Goal: Task Accomplishment & Management: Use online tool/utility

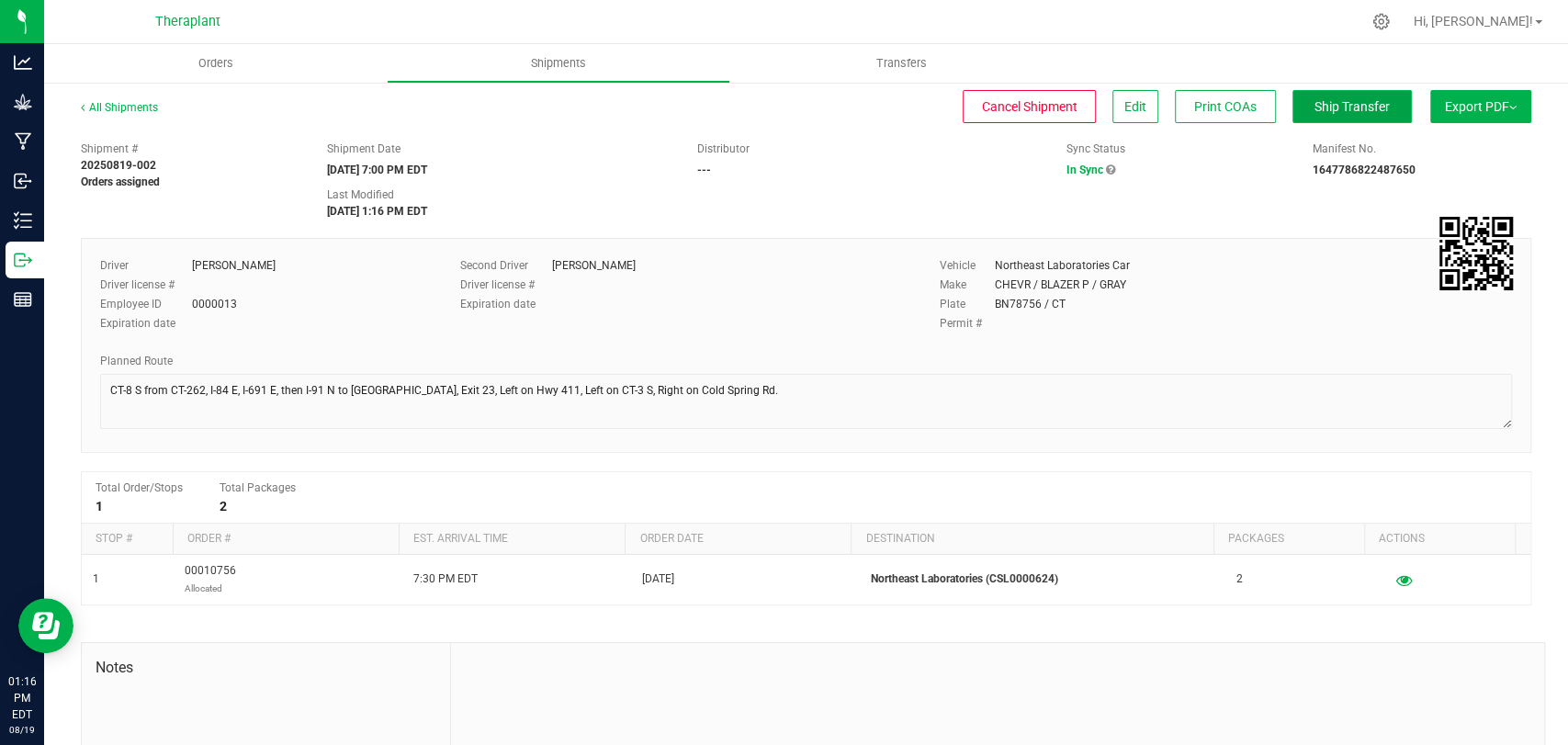
click at [1314, 99] on span "Ship Transfer" at bounding box center [1351, 106] width 75 height 15
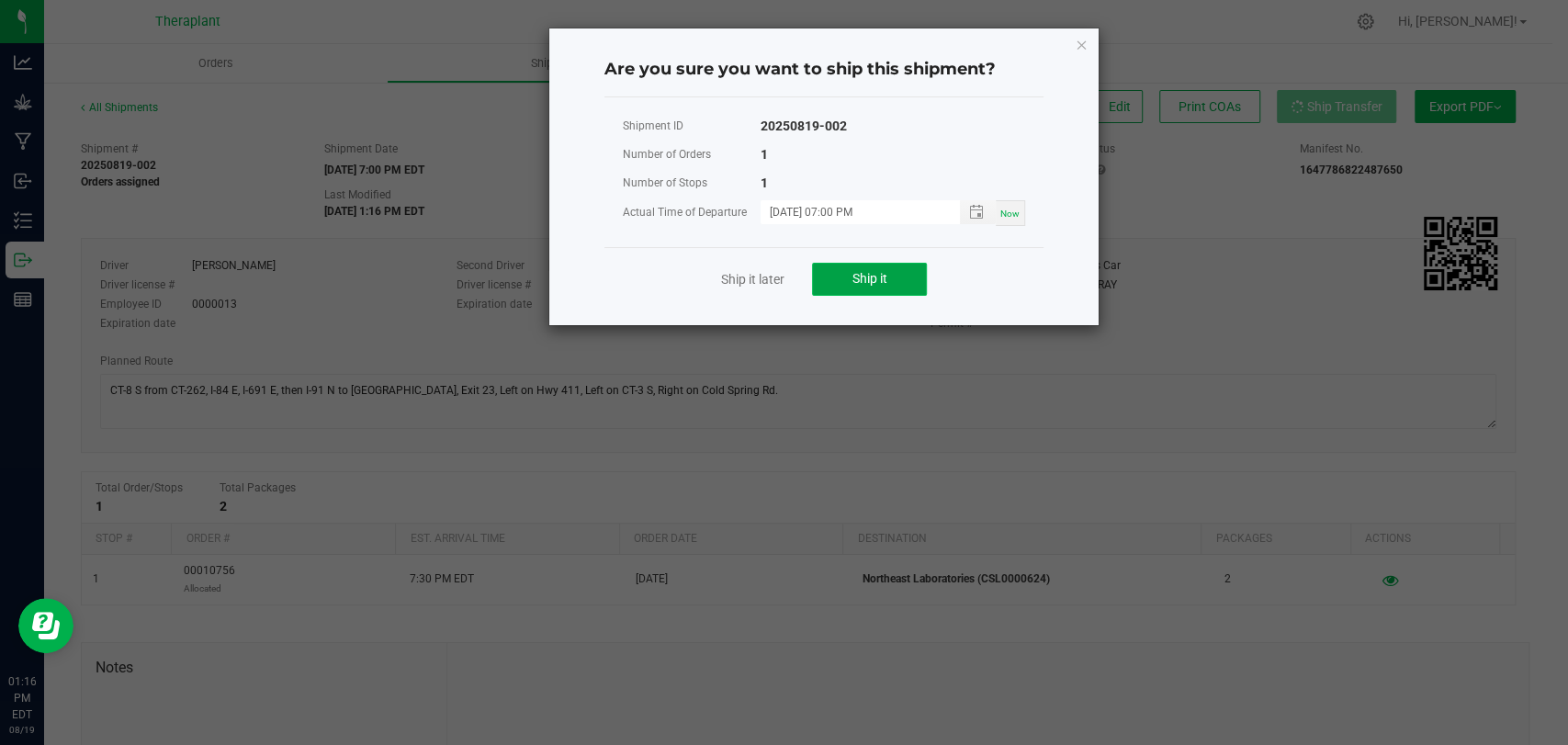
drag, startPoint x: 891, startPoint y: 279, endPoint x: 924, endPoint y: 286, distance: 33.7
click at [891, 280] on button "Ship it" at bounding box center [869, 279] width 115 height 33
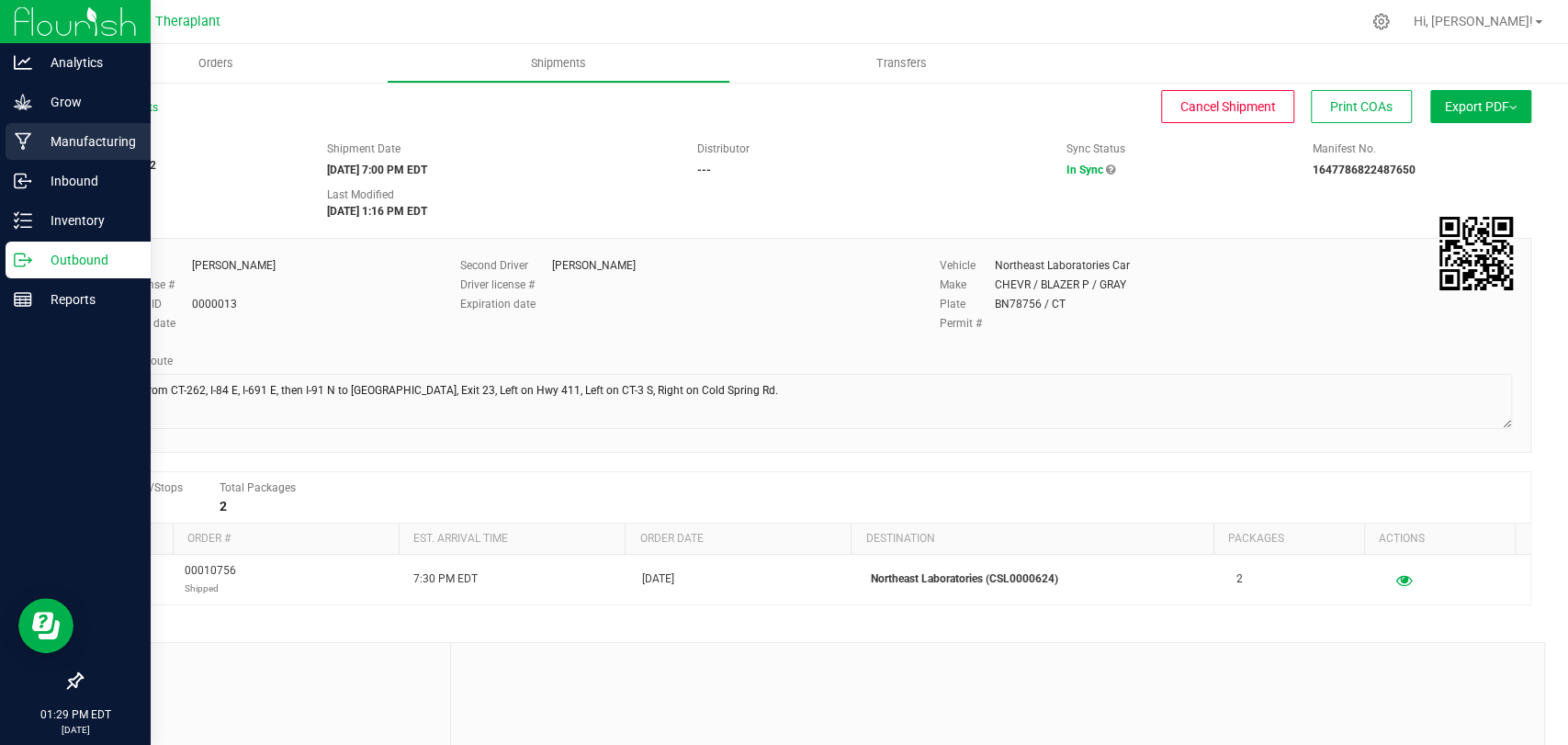
click at [56, 149] on p "Manufacturing" at bounding box center [87, 142] width 110 height 22
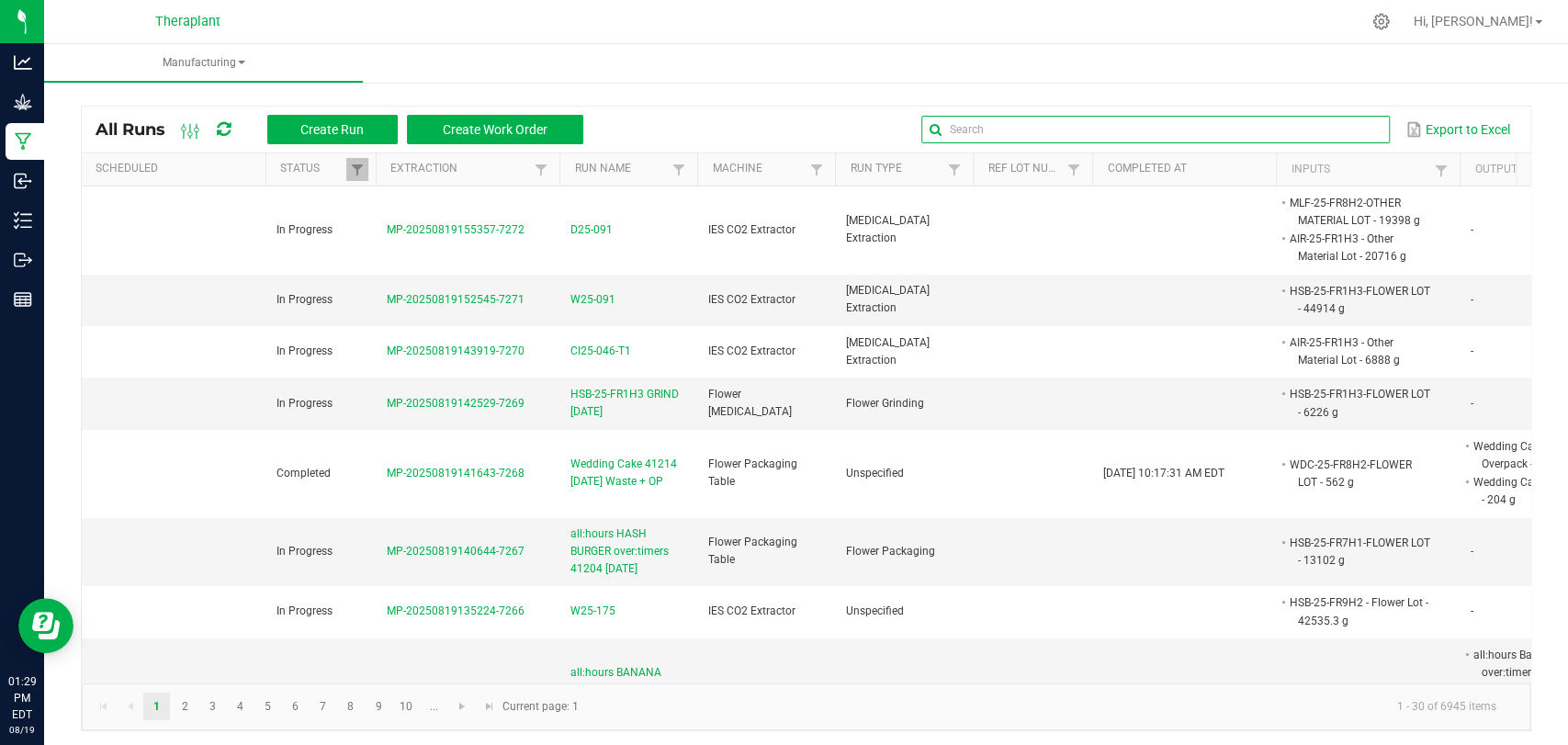
click at [1316, 118] on input "text" at bounding box center [1155, 130] width 468 height 28
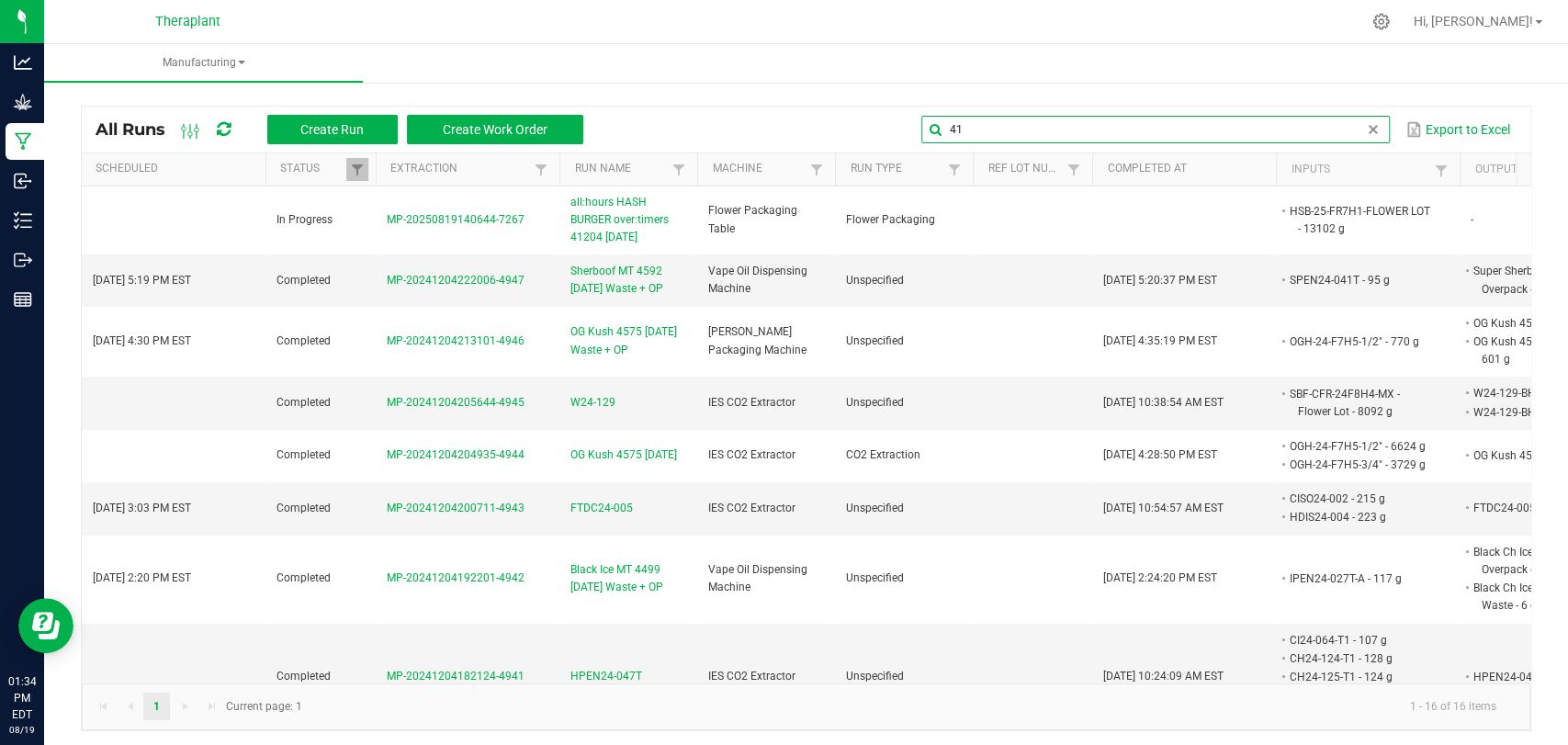
type input "4"
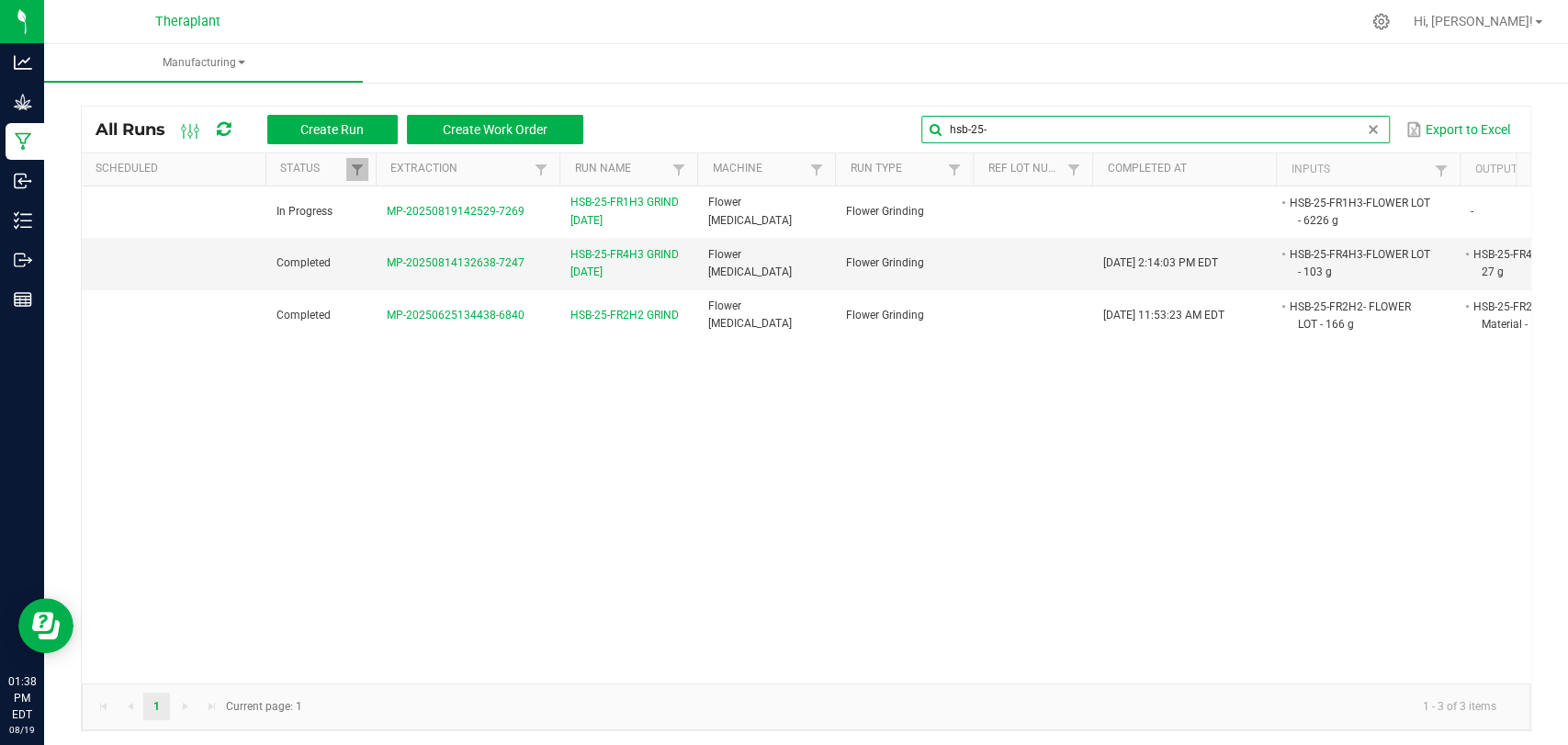
type input "hsb-25-"
click at [223, 127] on icon at bounding box center [223, 130] width 14 height 17
click at [1321, 132] on input "hsb-25-" at bounding box center [1155, 130] width 468 height 28
click at [1366, 129] on span at bounding box center [1374, 130] width 15 height 15
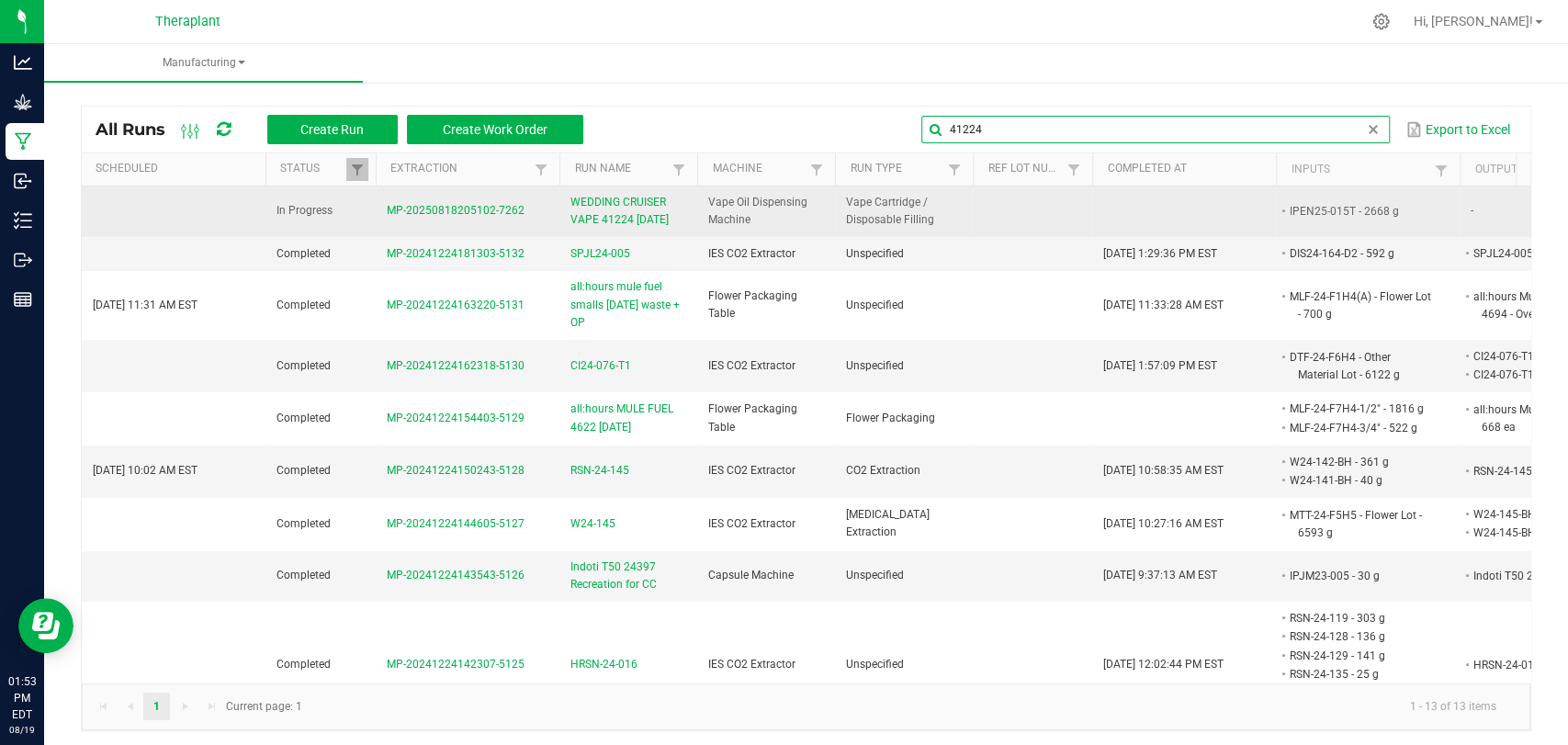
type input "41224"
click at [658, 221] on span "WEDDING CRUISER VAPE 41224 [DATE]" at bounding box center [628, 211] width 116 height 35
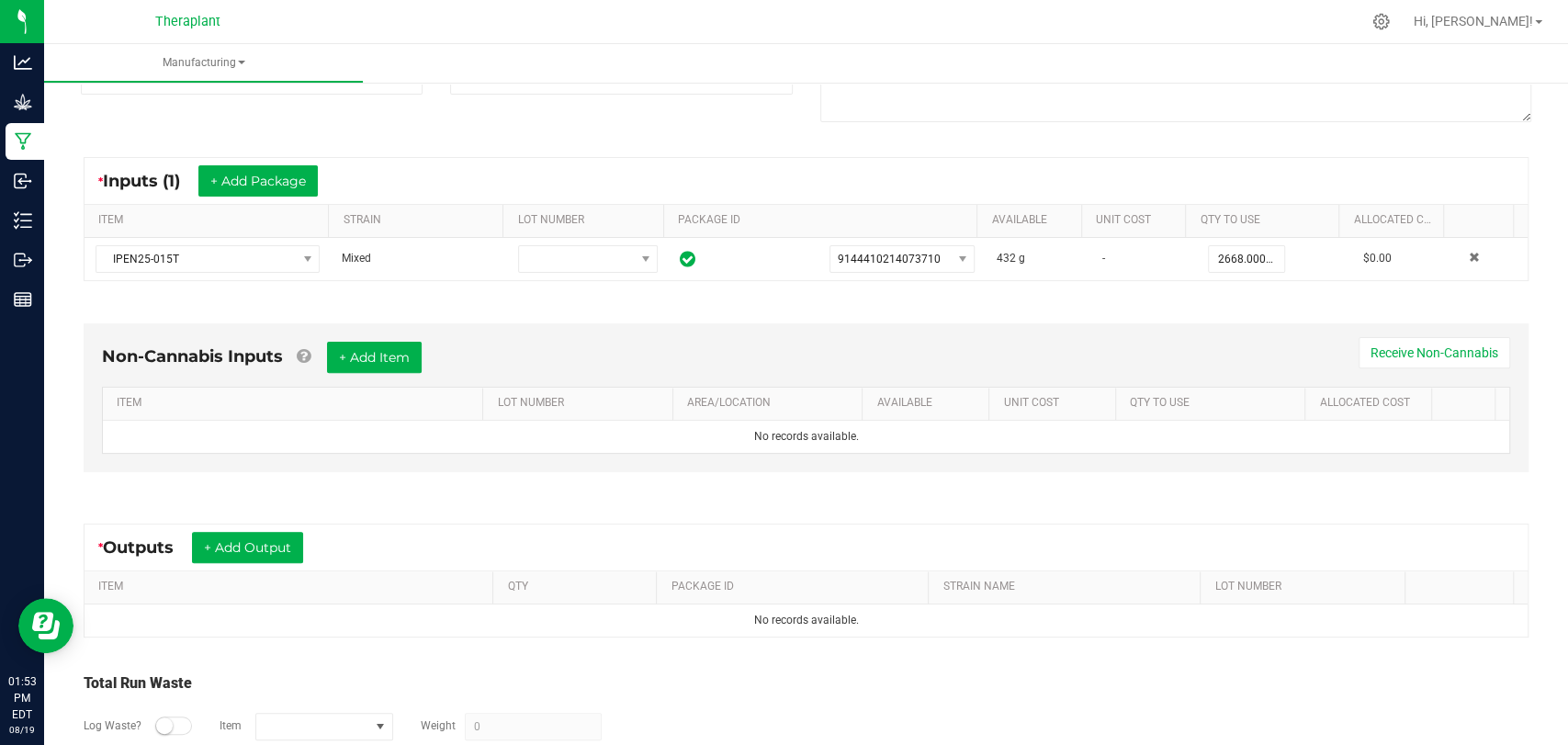
scroll to position [371, 0]
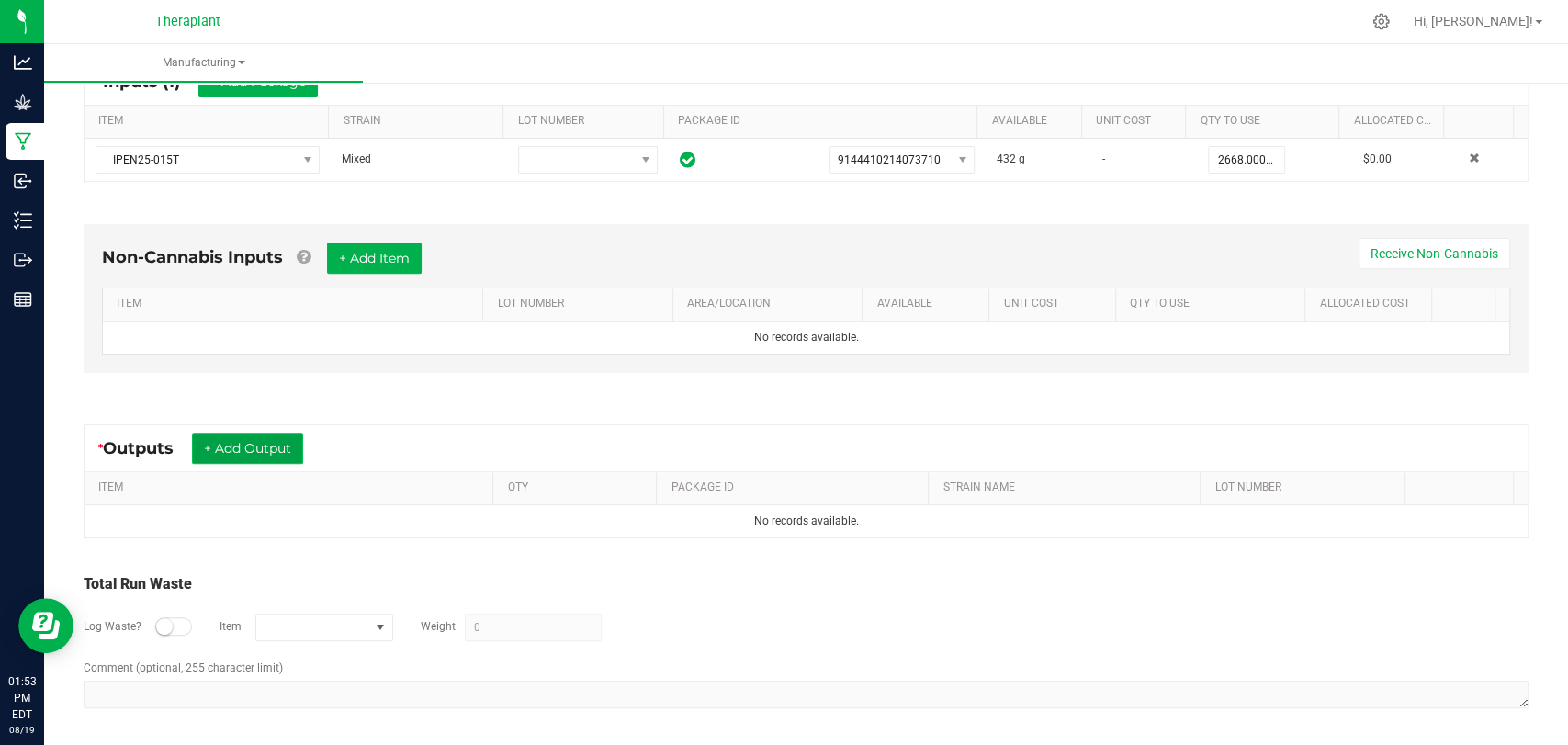
click at [273, 441] on button "+ Add Output" at bounding box center [247, 448] width 111 height 31
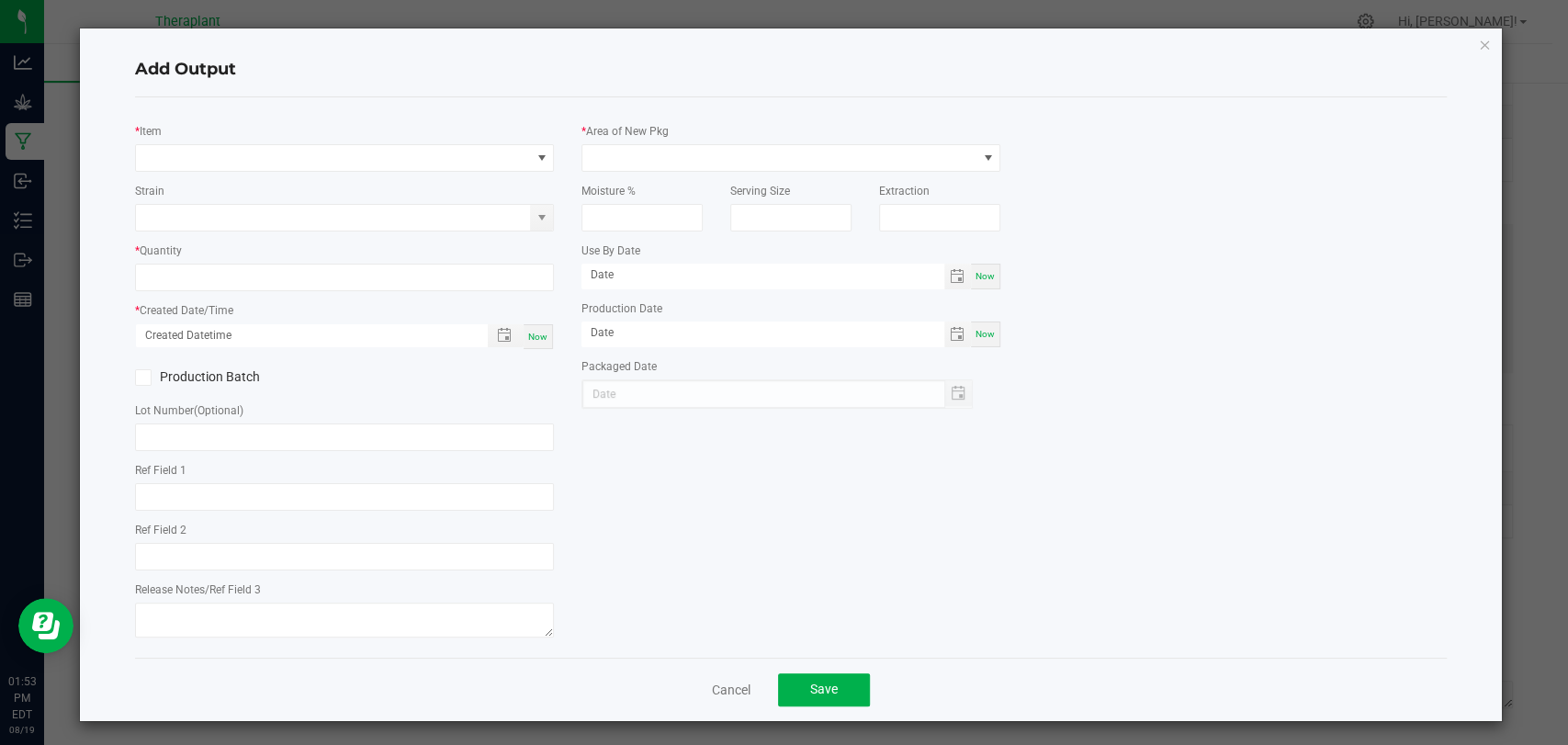
type input "WDC x MTT x Purple Urkel"
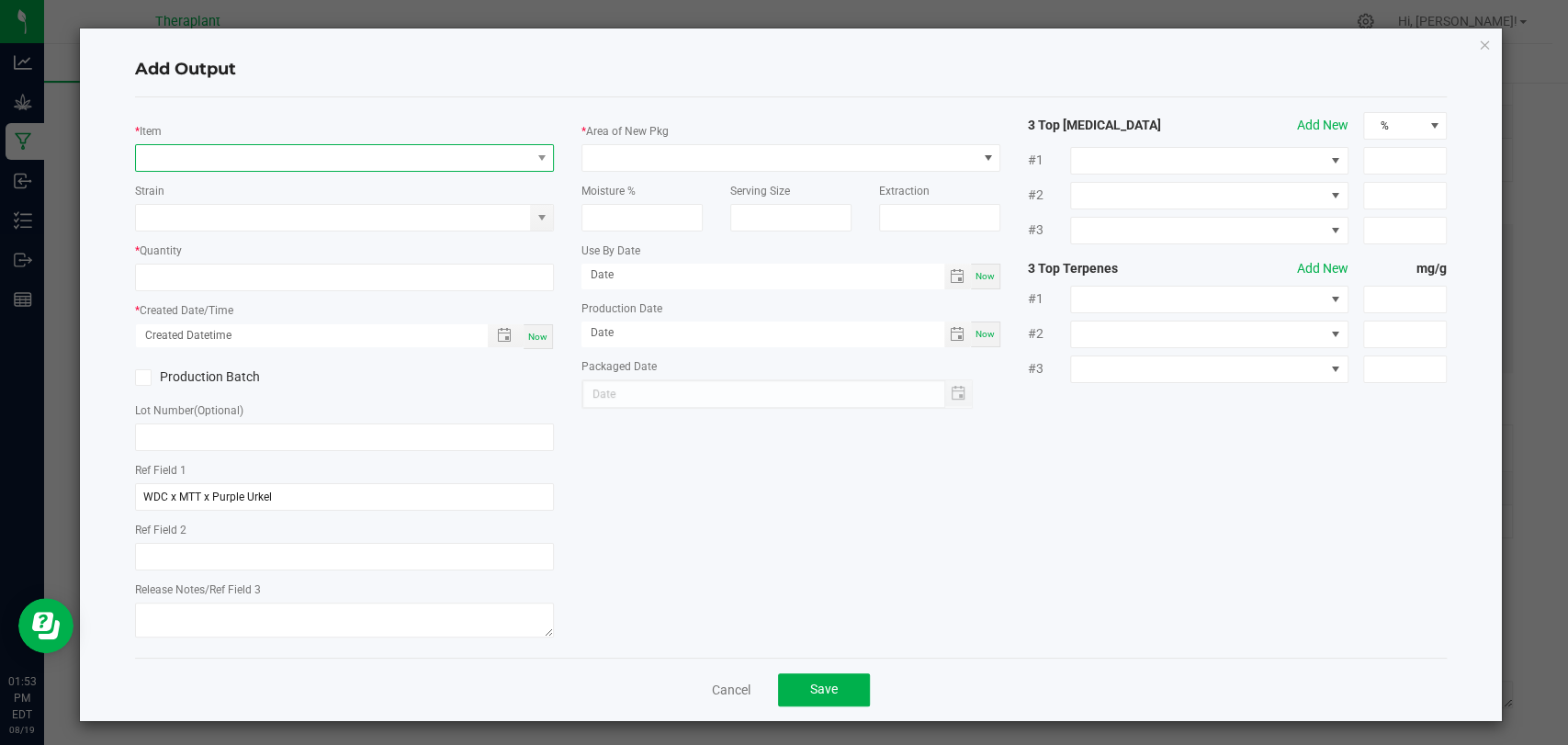
click at [339, 167] on span "NO DATA FOUND" at bounding box center [333, 158] width 394 height 26
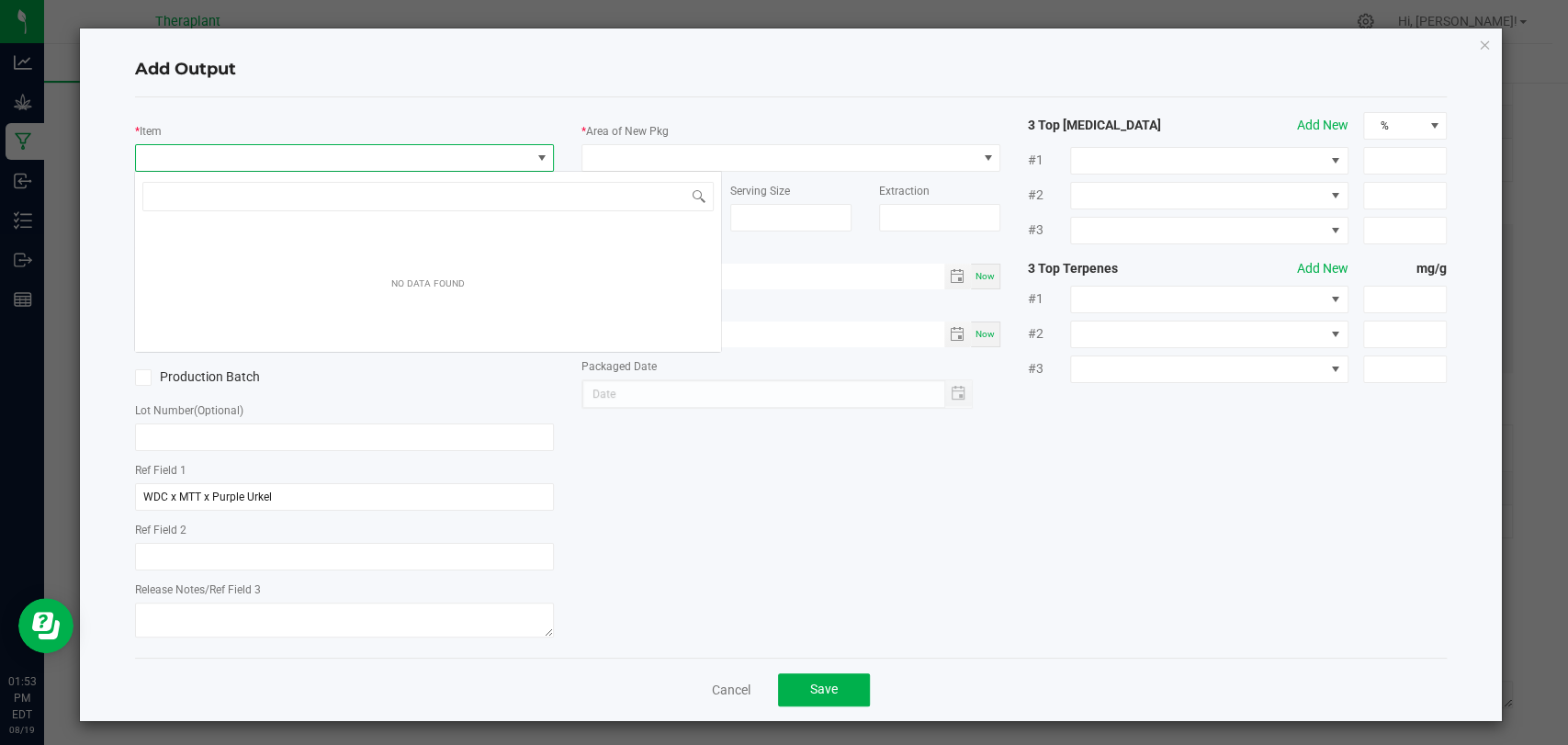
scroll to position [27, 414]
type input "41224"
click at [1478, 43] on icon "button" at bounding box center [1485, 44] width 13 height 22
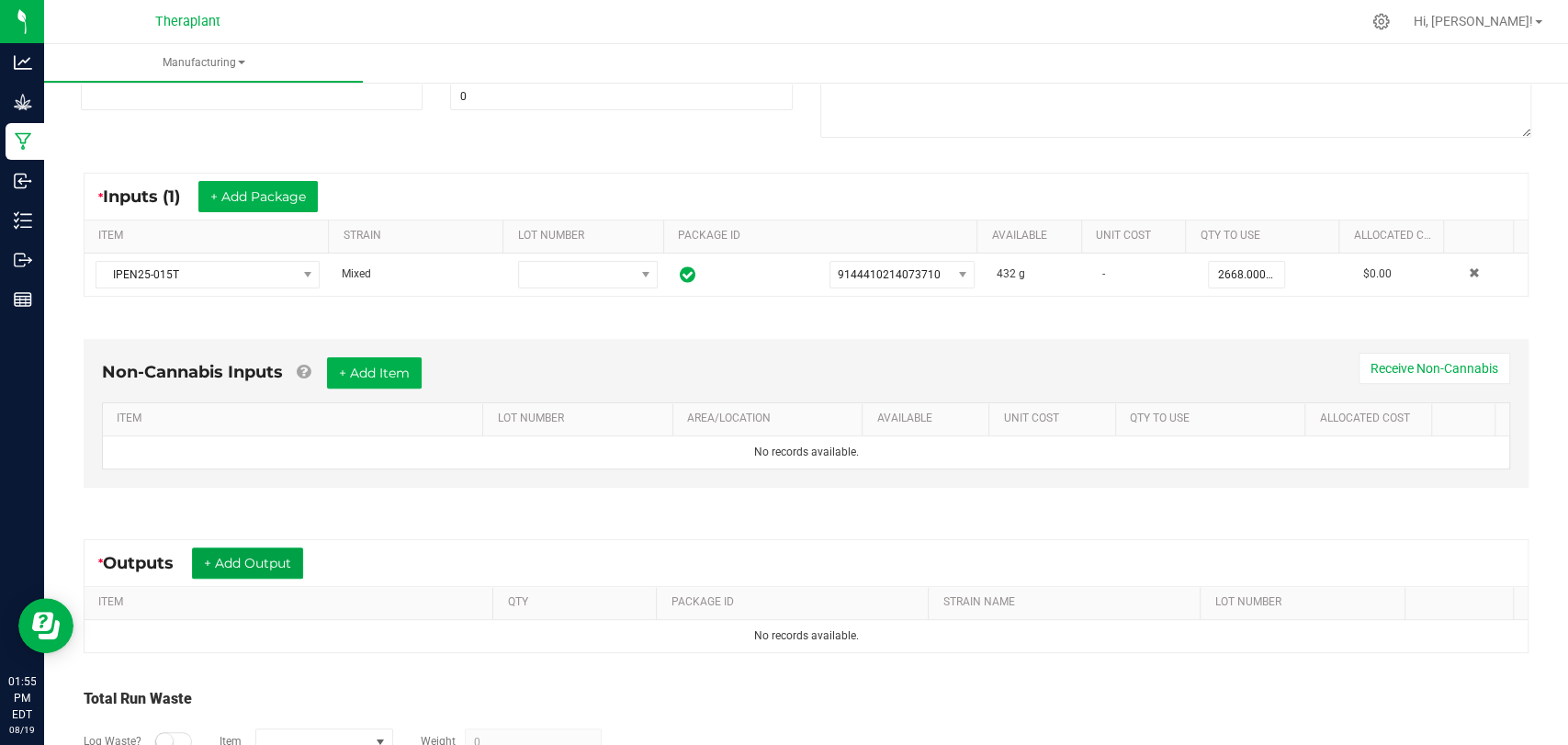
scroll to position [0, 0]
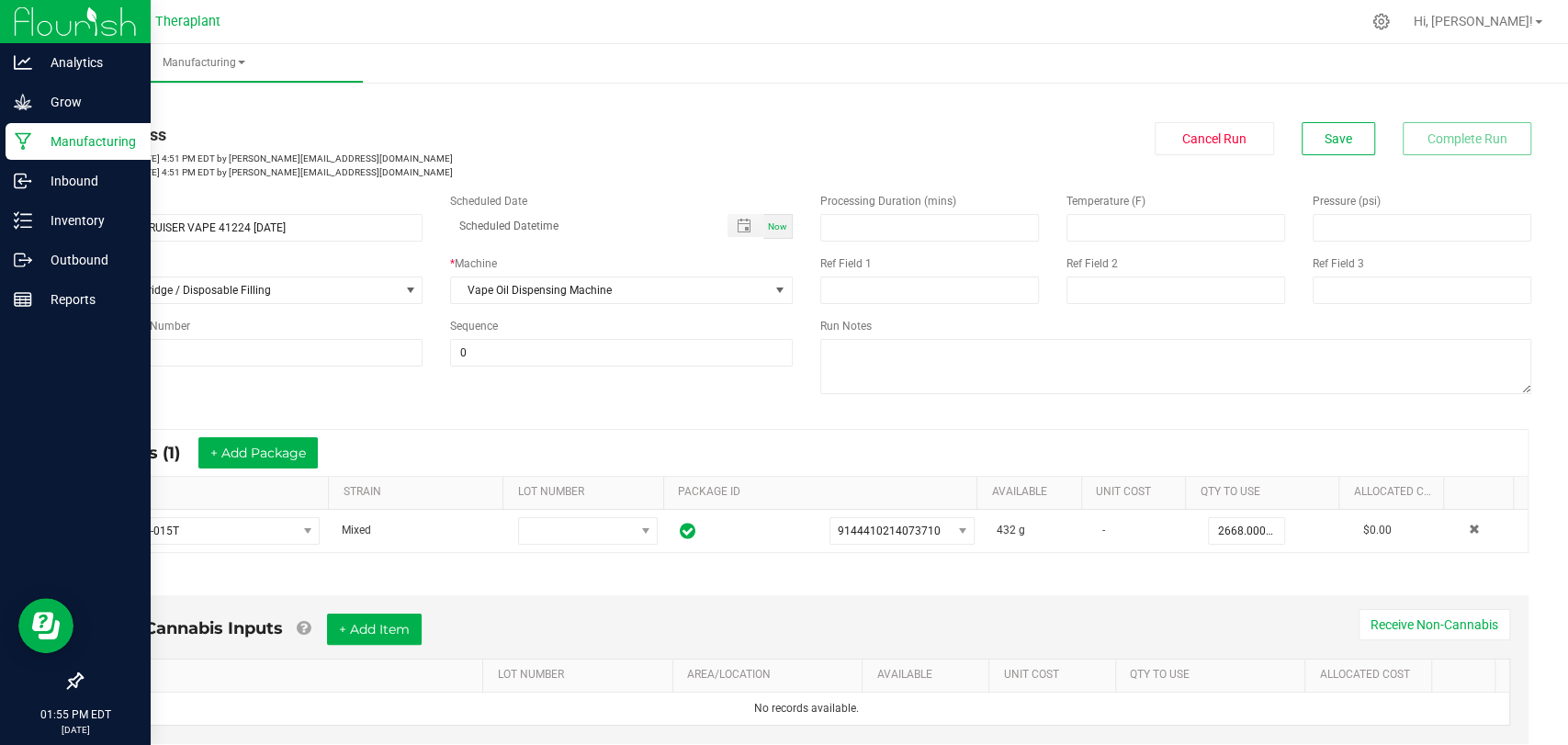
click at [15, 151] on div "Manufacturing" at bounding box center [78, 142] width 145 height 37
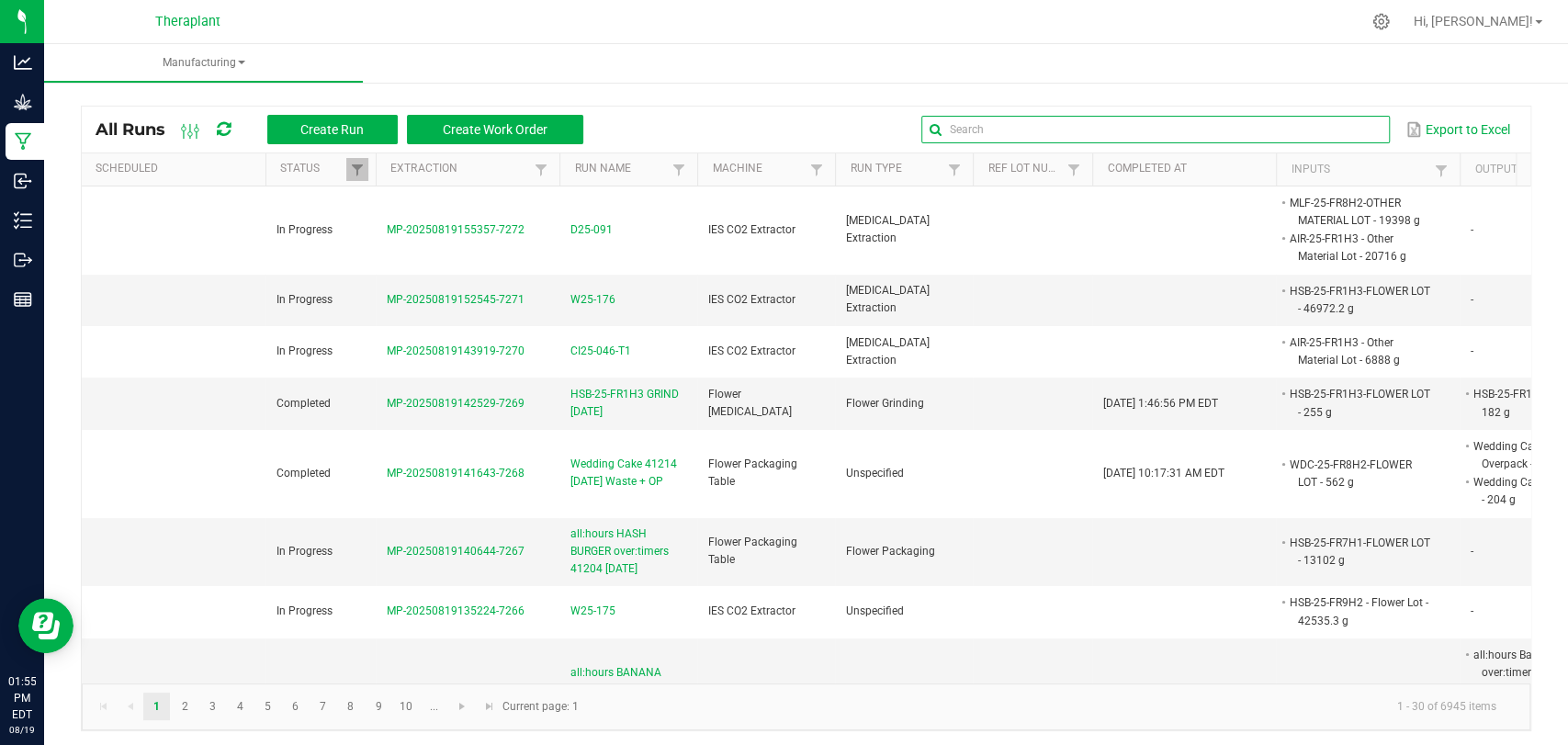
click at [1339, 122] on input "text" at bounding box center [1155, 130] width 468 height 28
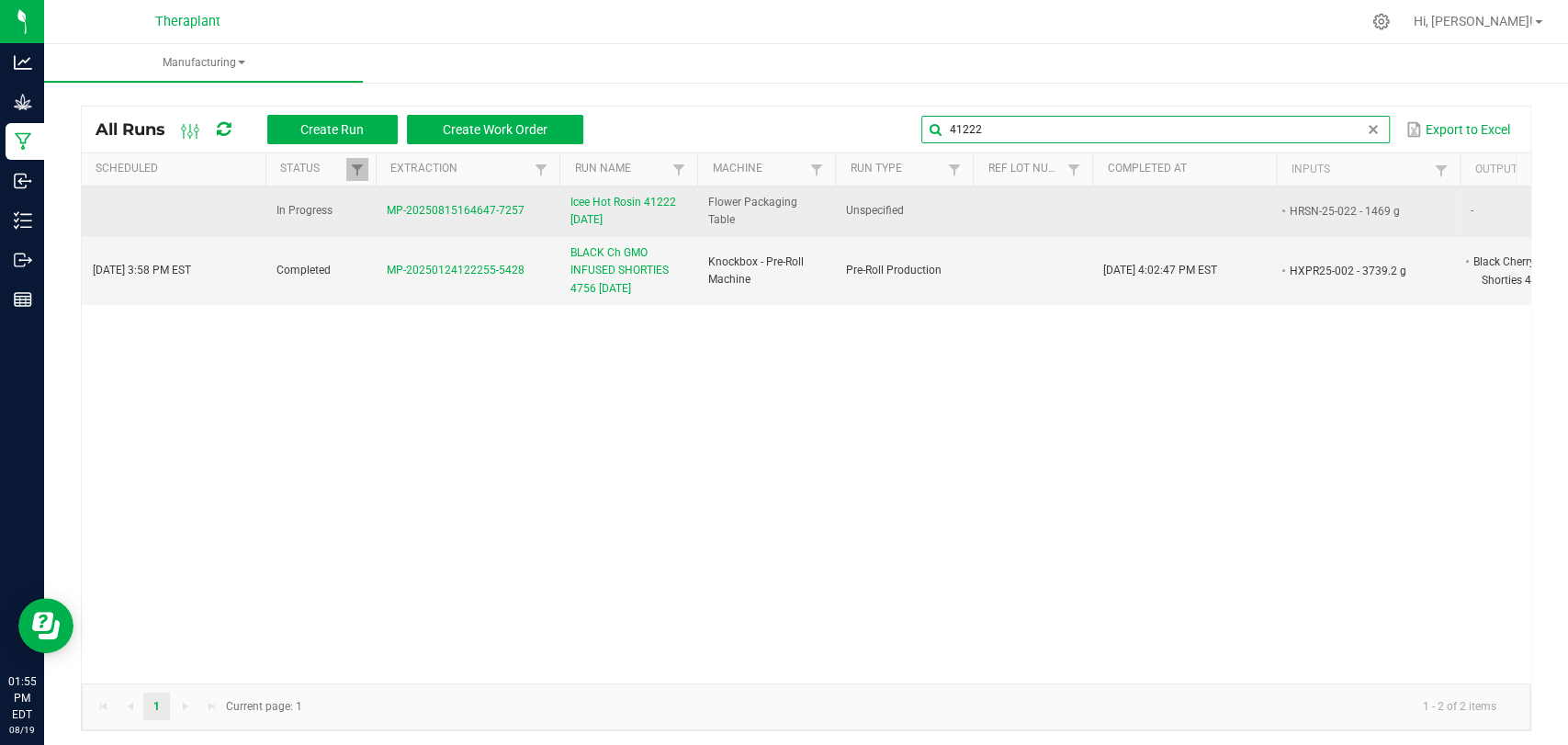
type input "41222"
click at [614, 205] on span "Icee Hot Rosin 41222 [DATE]" at bounding box center [628, 211] width 116 height 35
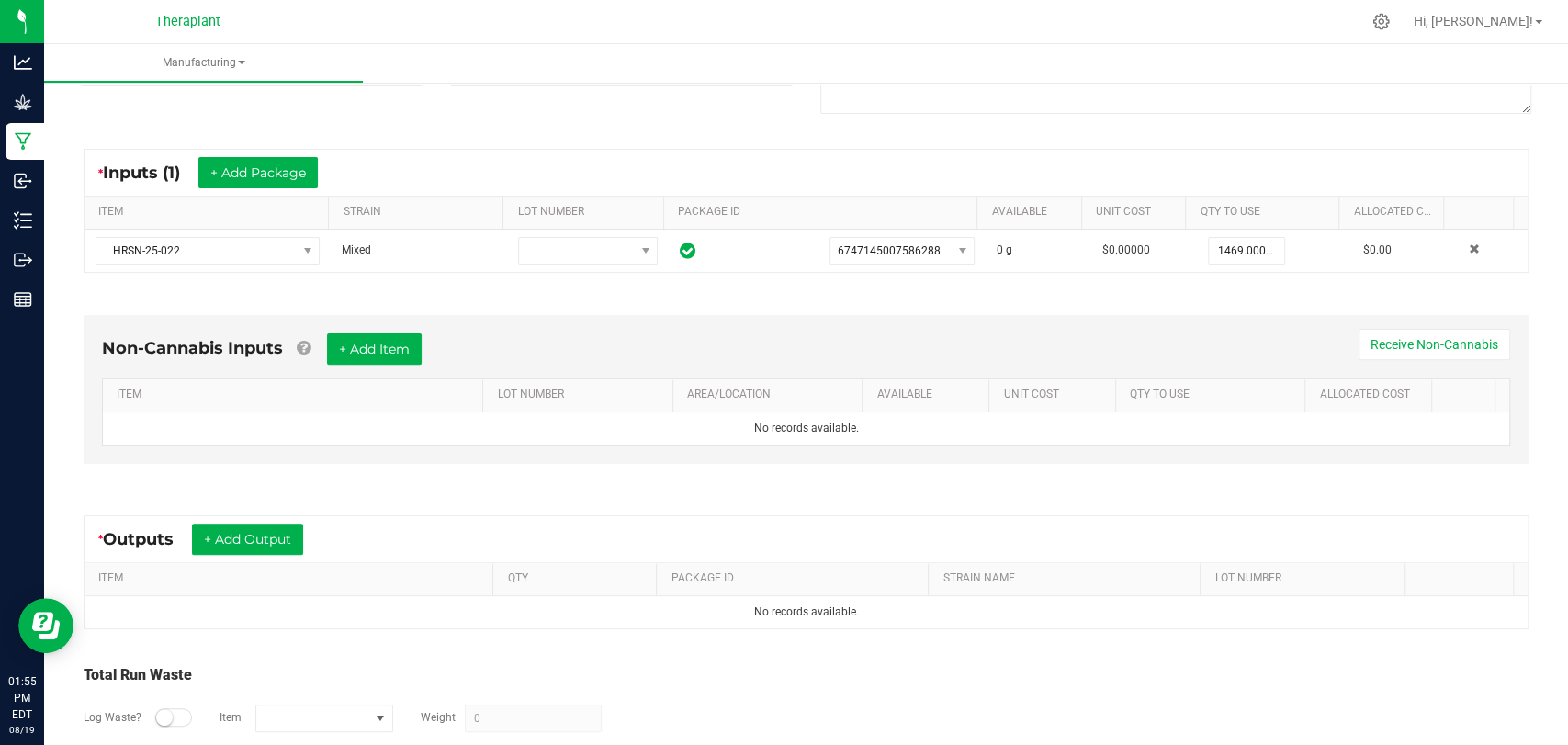
scroll to position [305, 0]
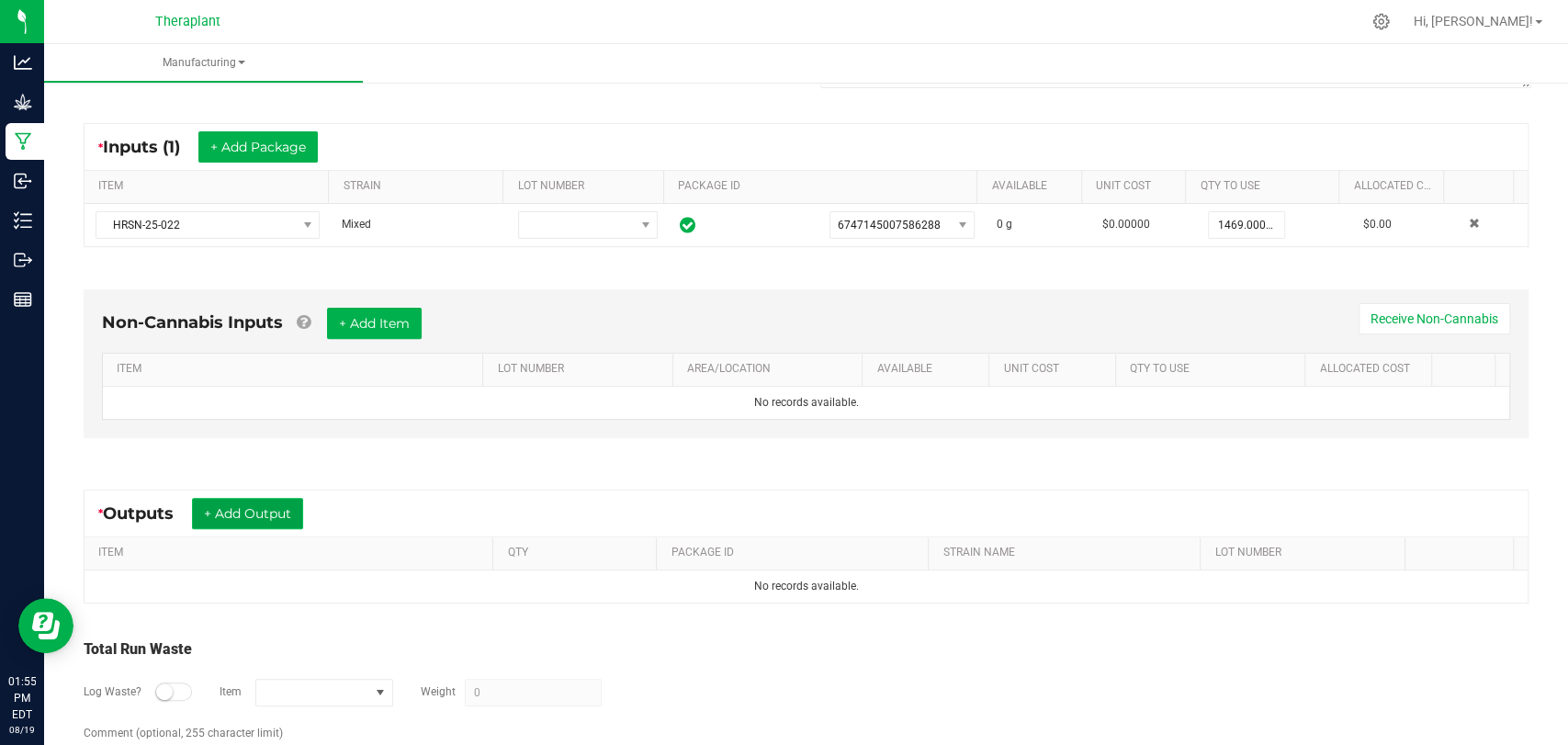
click at [297, 515] on button "+ Add Output" at bounding box center [247, 514] width 111 height 31
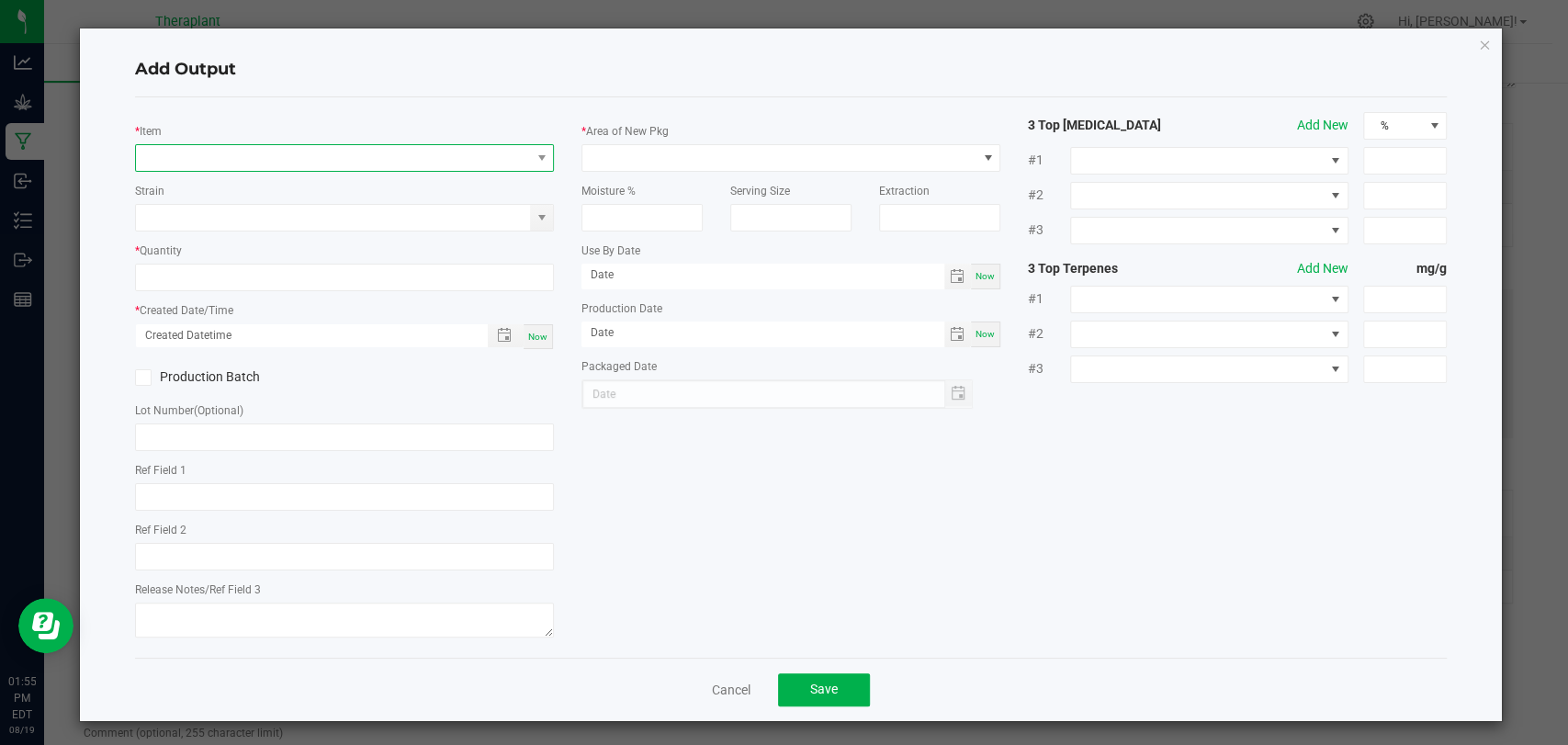
click at [302, 145] on span "NO DATA FOUND" at bounding box center [333, 158] width 394 height 26
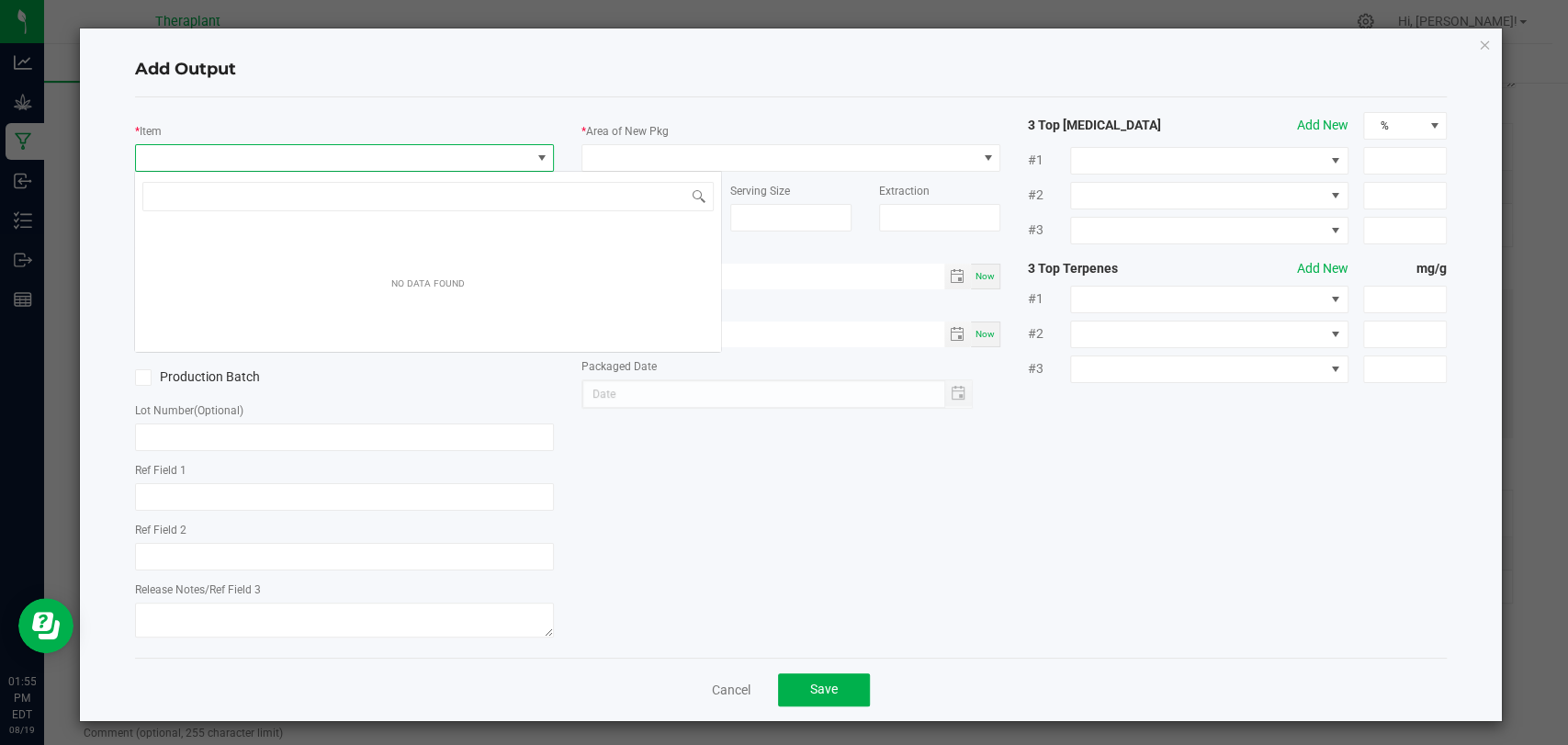
scroll to position [27, 414]
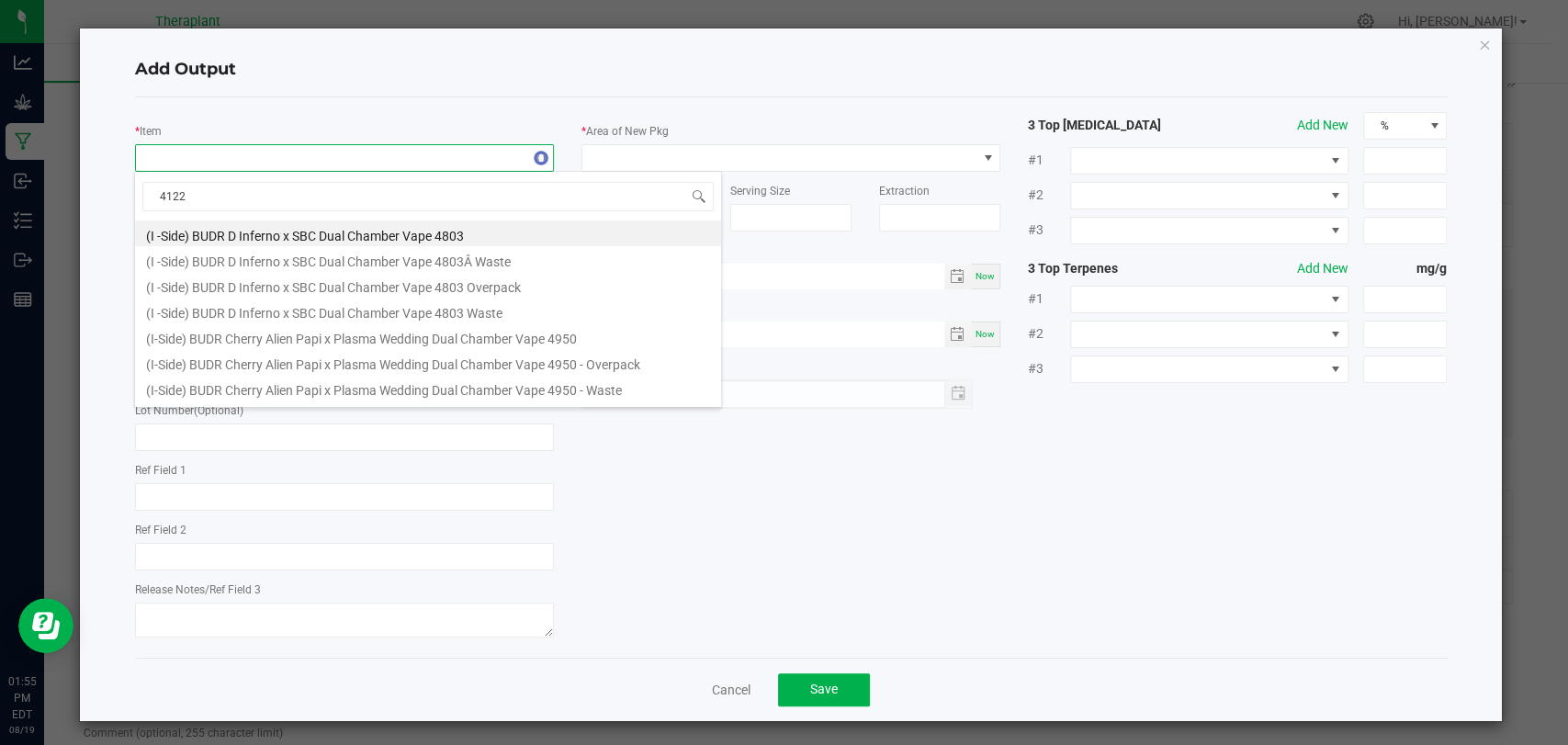
type input "41222"
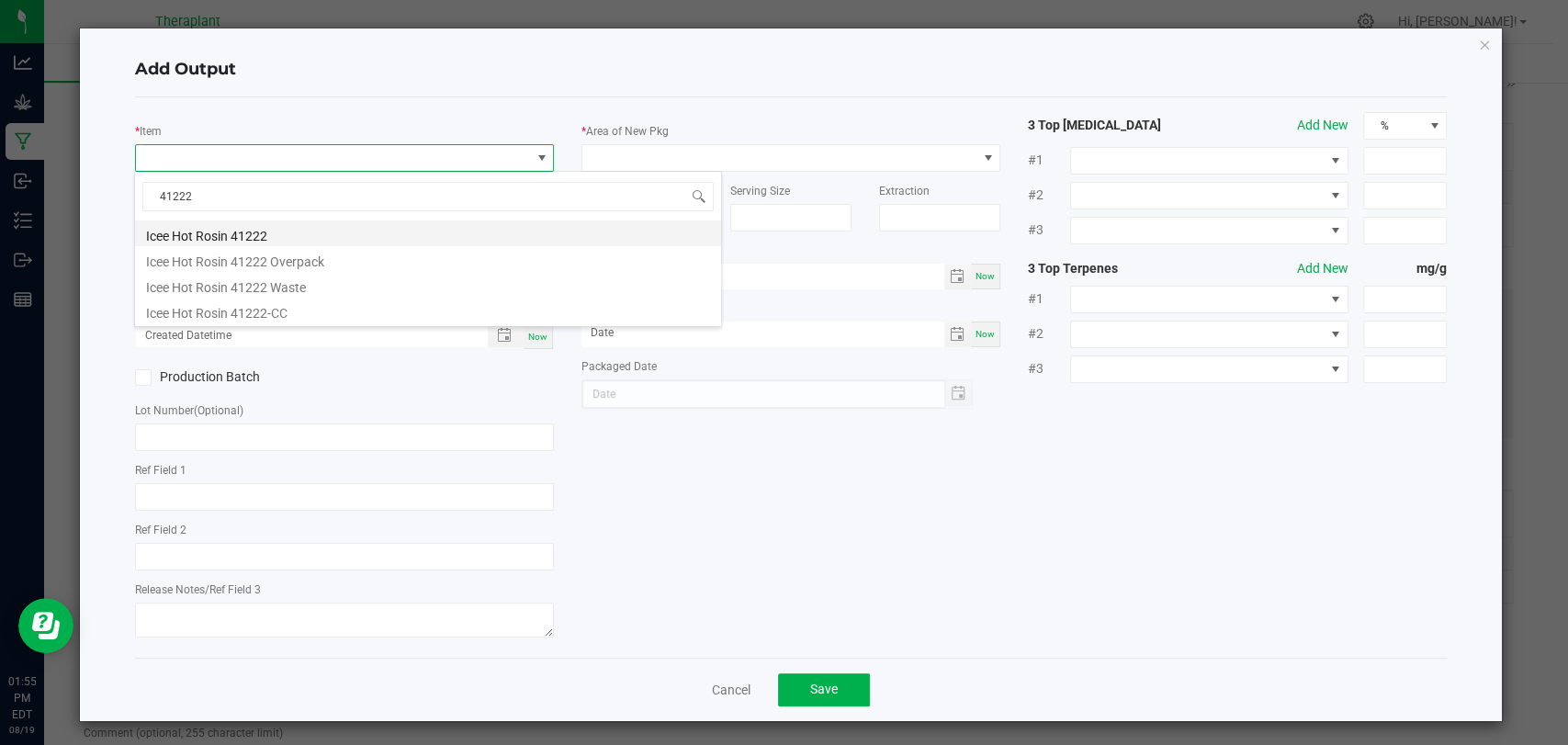
click at [274, 228] on li "Icee Hot Rosin 41222" at bounding box center [428, 233] width 586 height 26
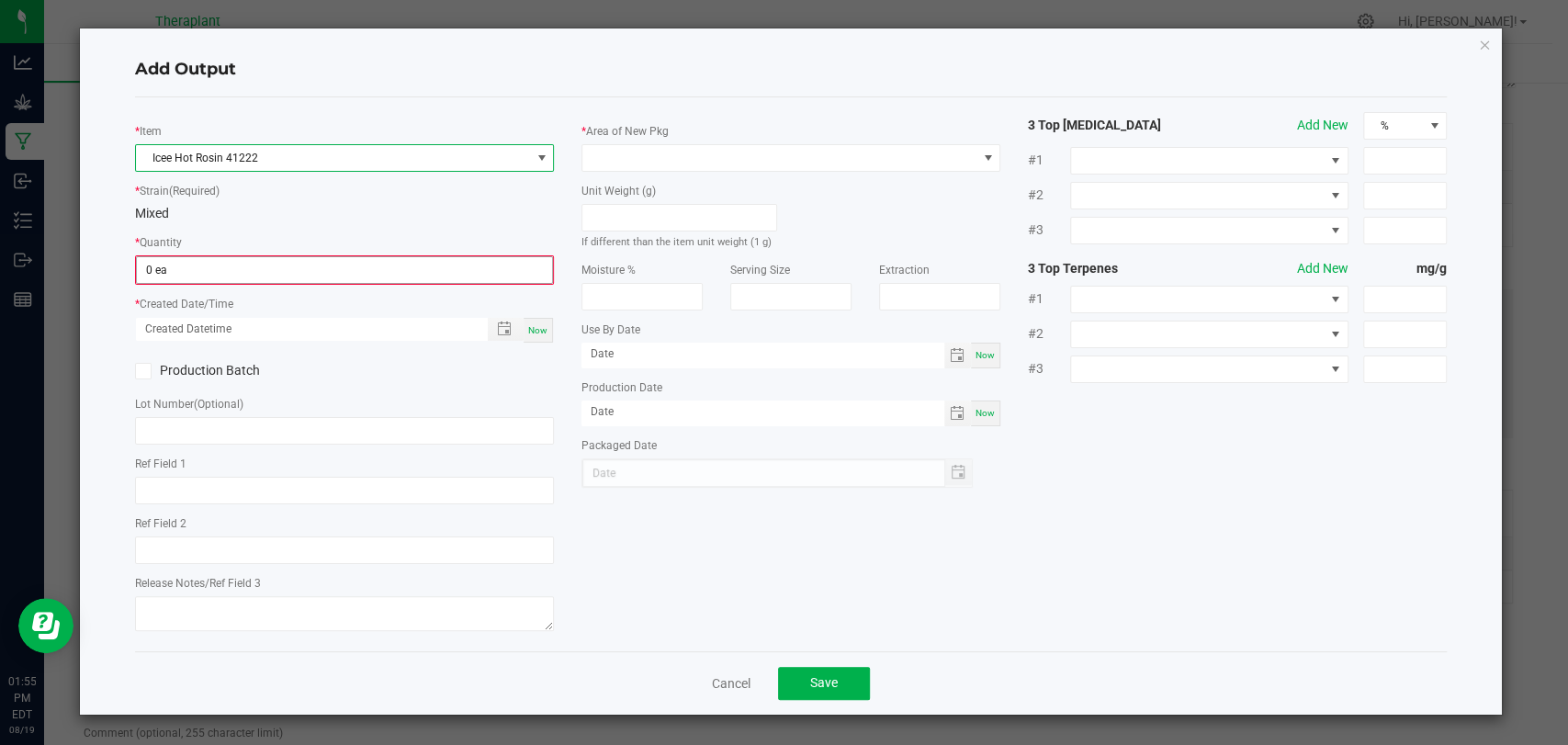
click at [256, 267] on input "0 ea" at bounding box center [344, 270] width 416 height 26
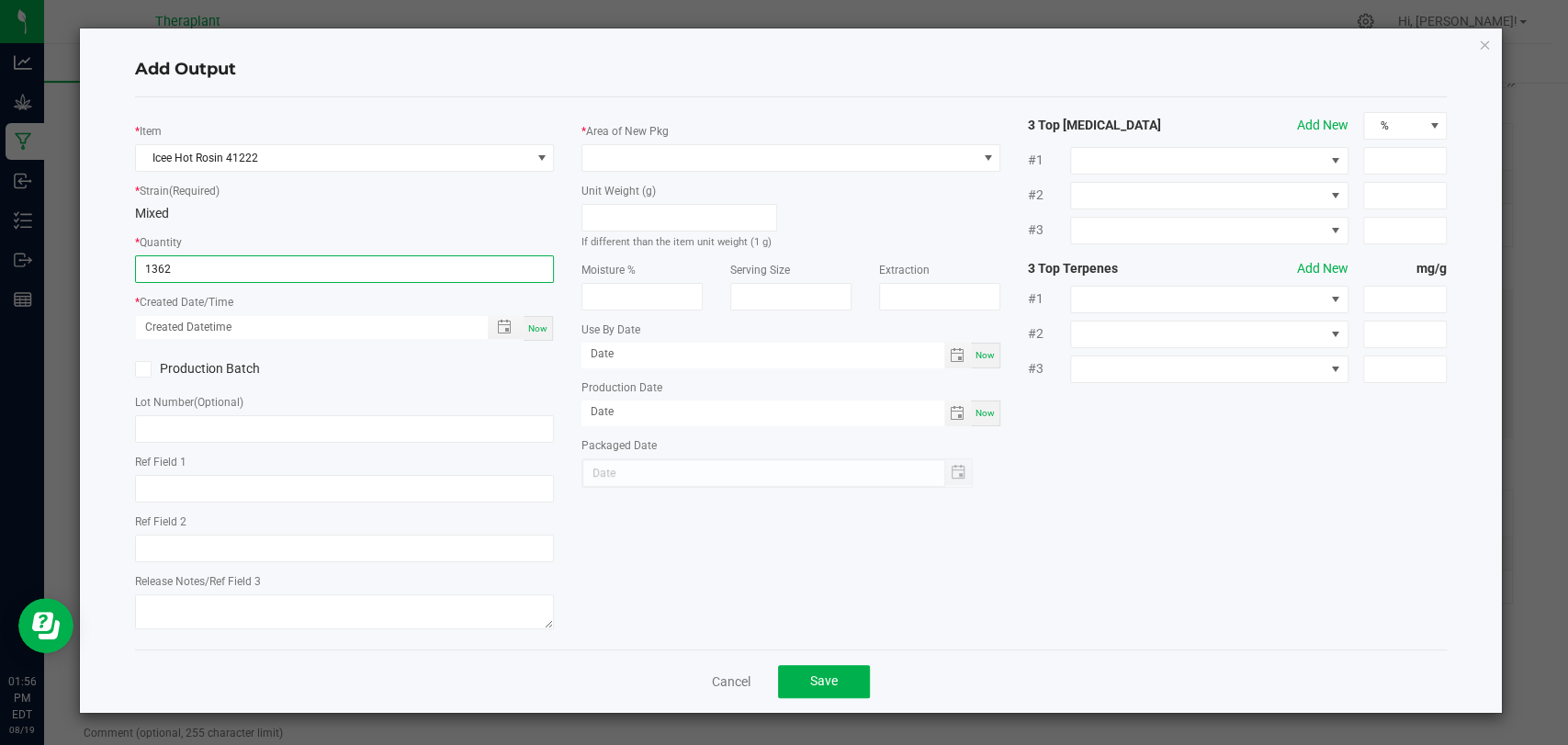
click at [549, 332] on div "Now" at bounding box center [539, 328] width 30 height 25
type input "1362 ea"
type input "[DATE] 1:56 PM"
type input "[DATE]"
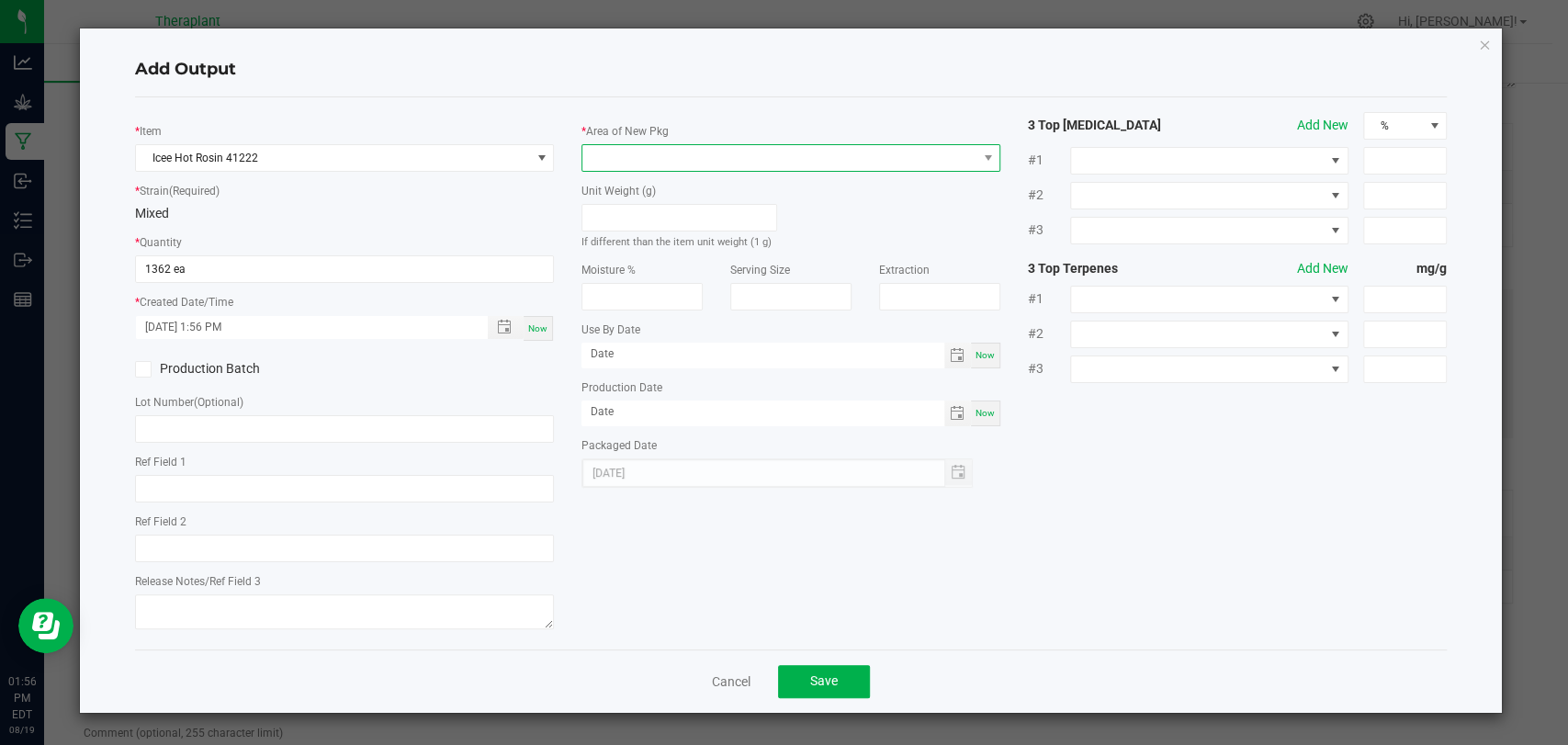
click at [651, 157] on span at bounding box center [779, 158] width 394 height 26
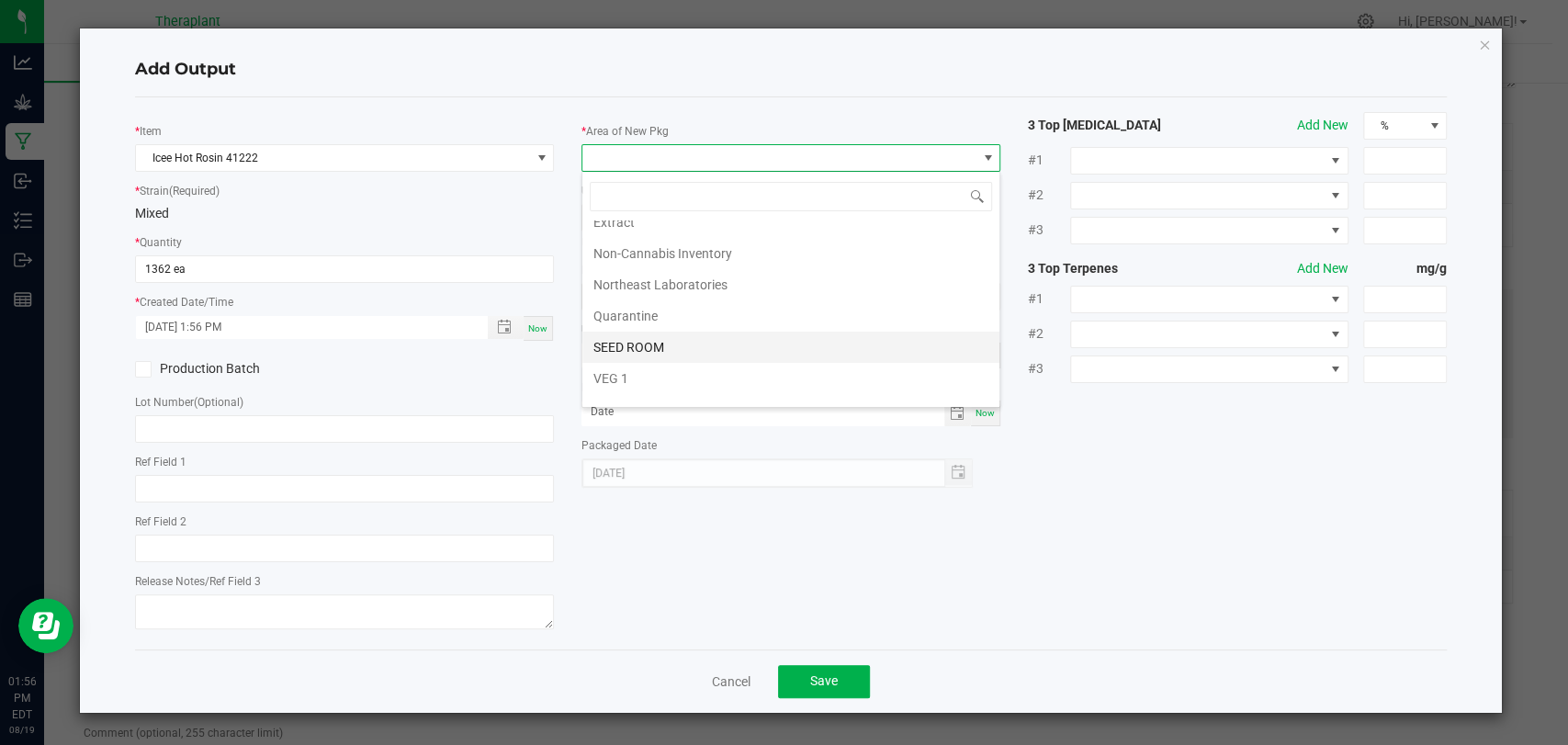
scroll to position [343, 0]
click at [633, 322] on li "Vault 2" at bounding box center [790, 329] width 417 height 31
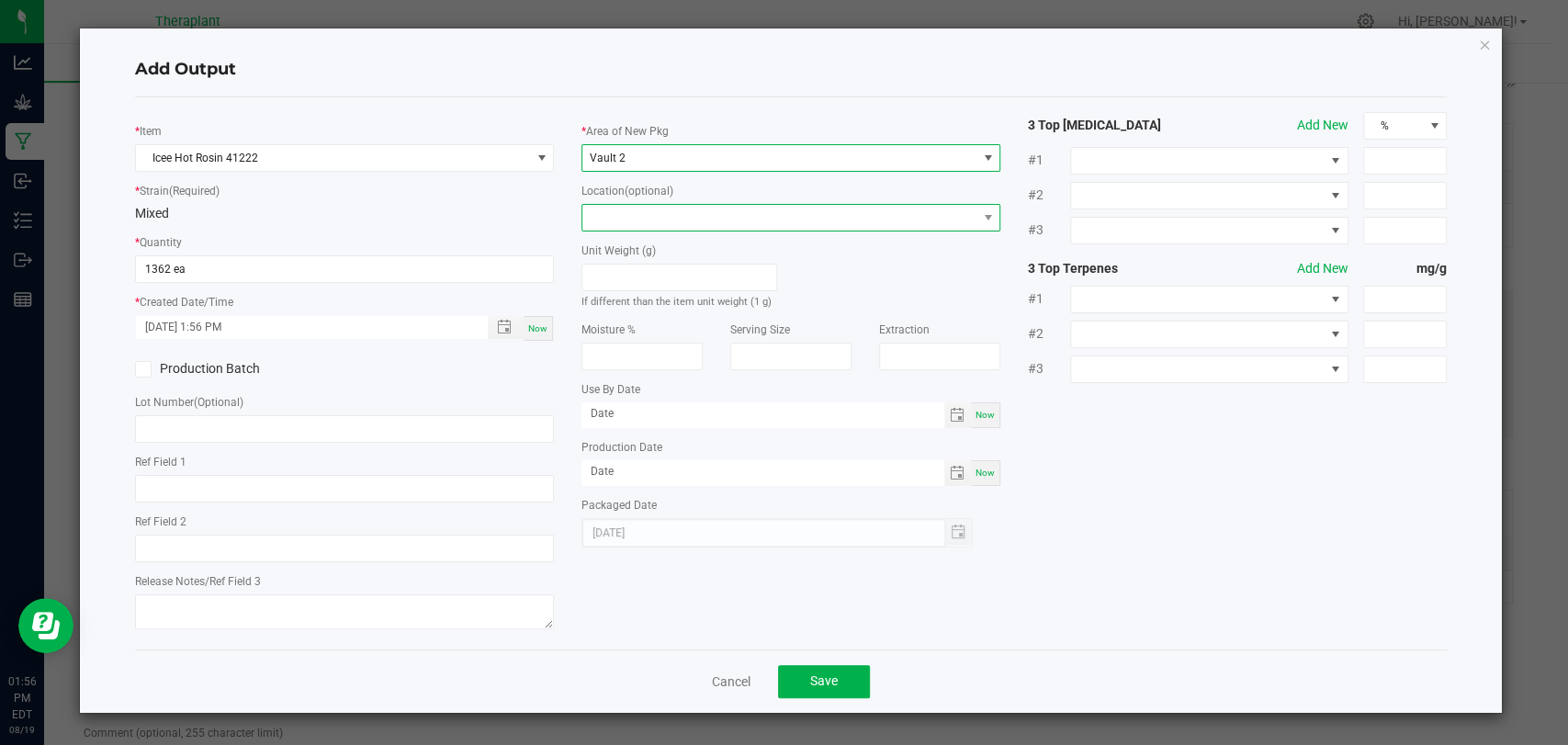
click at [654, 210] on span at bounding box center [779, 217] width 394 height 26
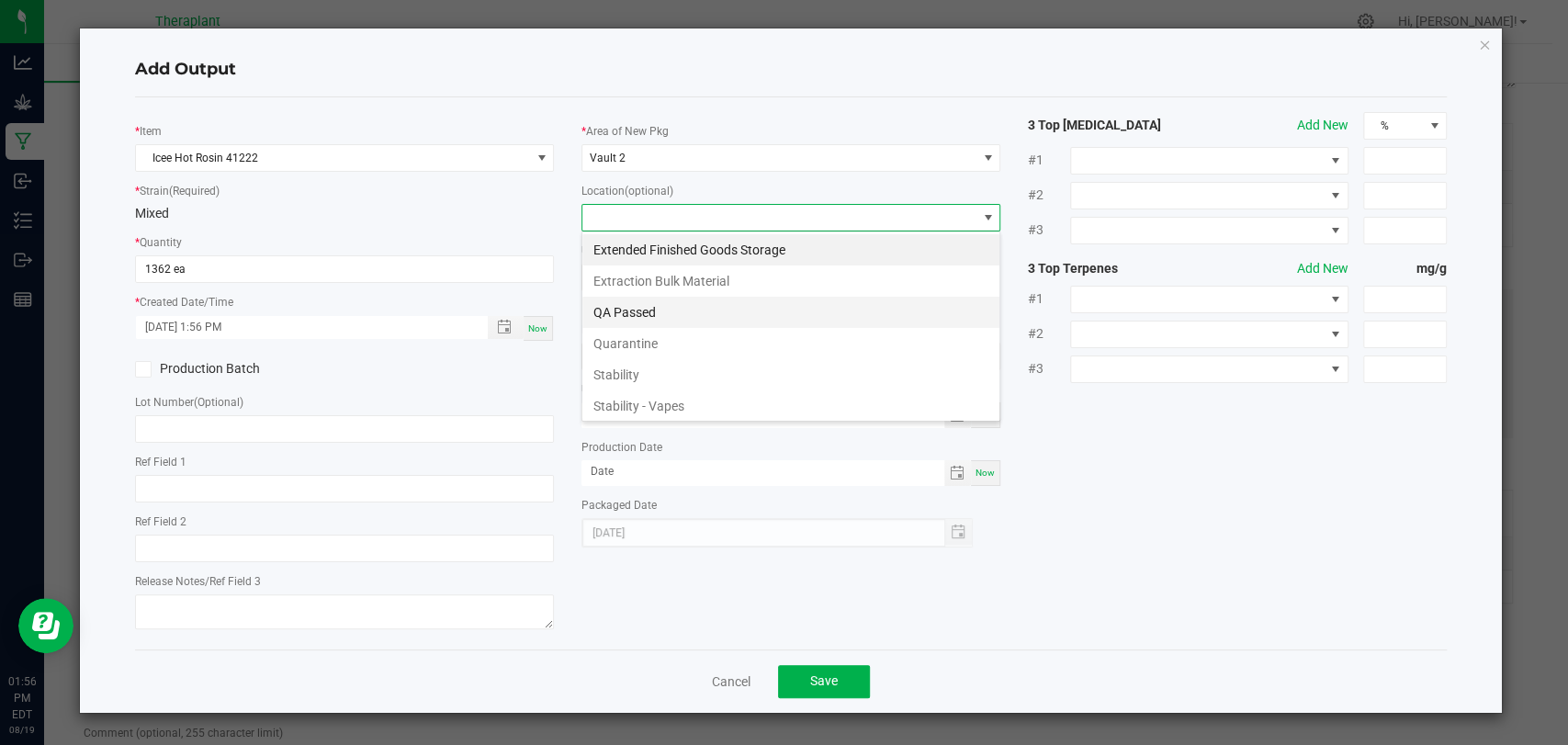
scroll to position [95, 0]
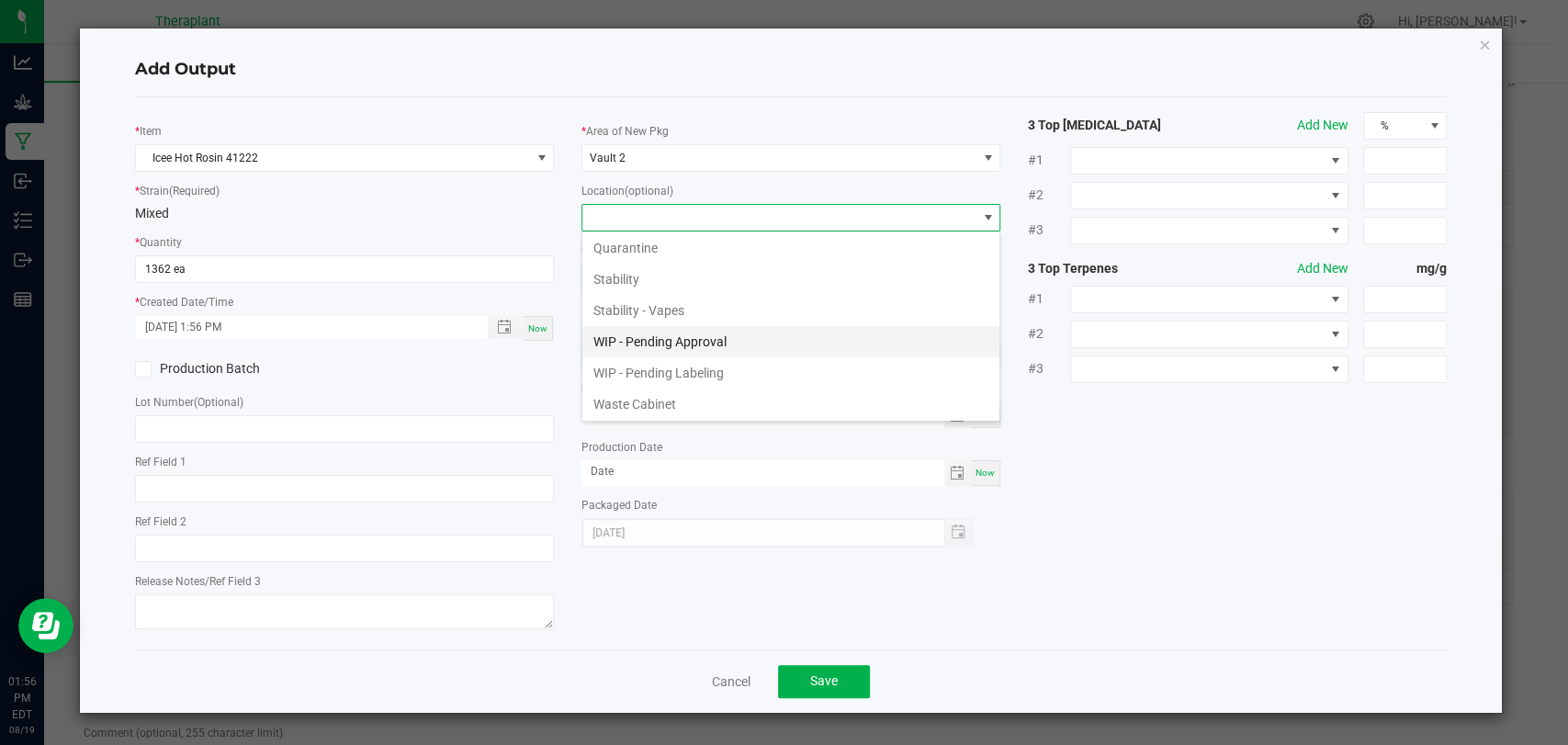
click at [662, 338] on li "WIP - Pending Approval" at bounding box center [790, 341] width 417 height 31
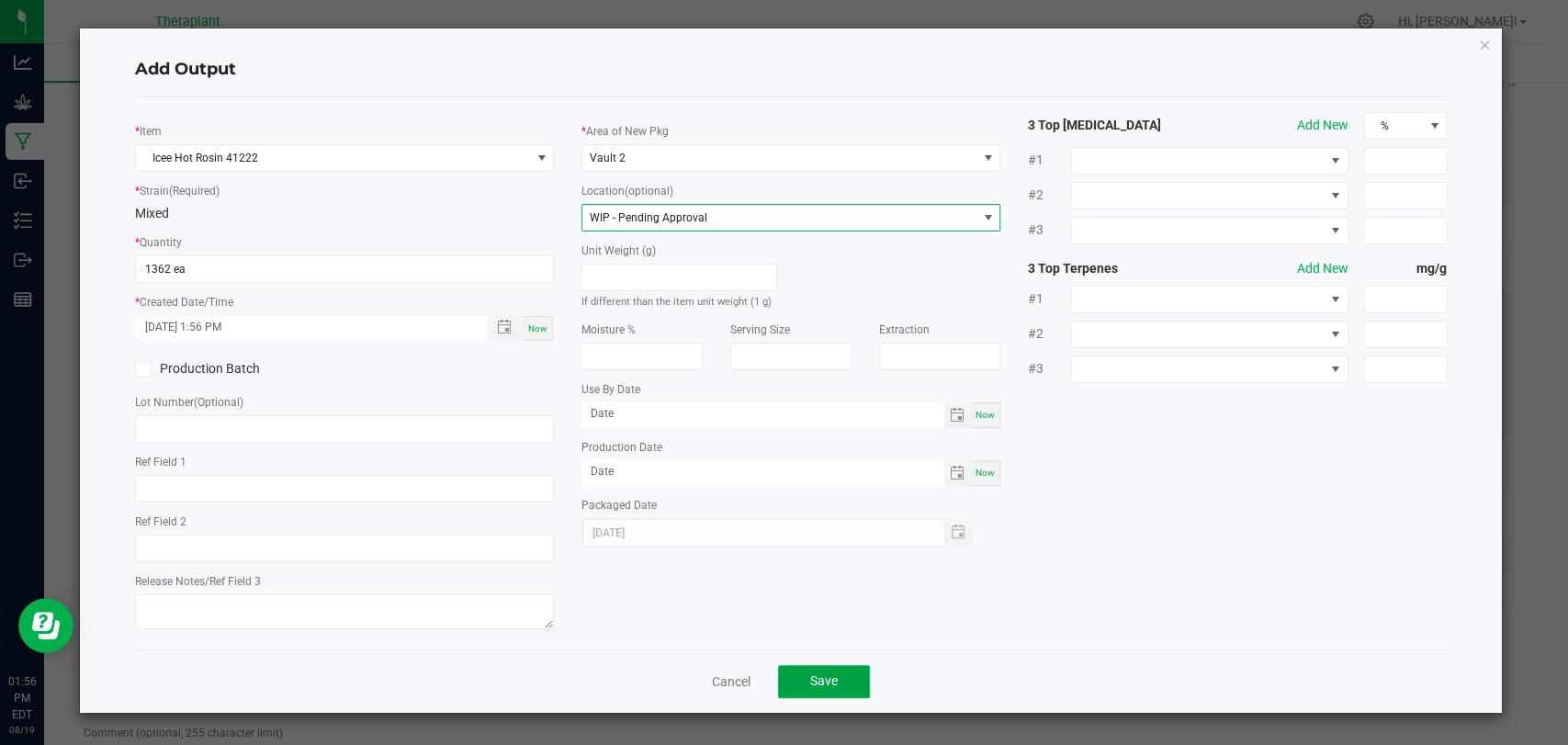
click at [808, 675] on button "Save" at bounding box center [824, 681] width 92 height 33
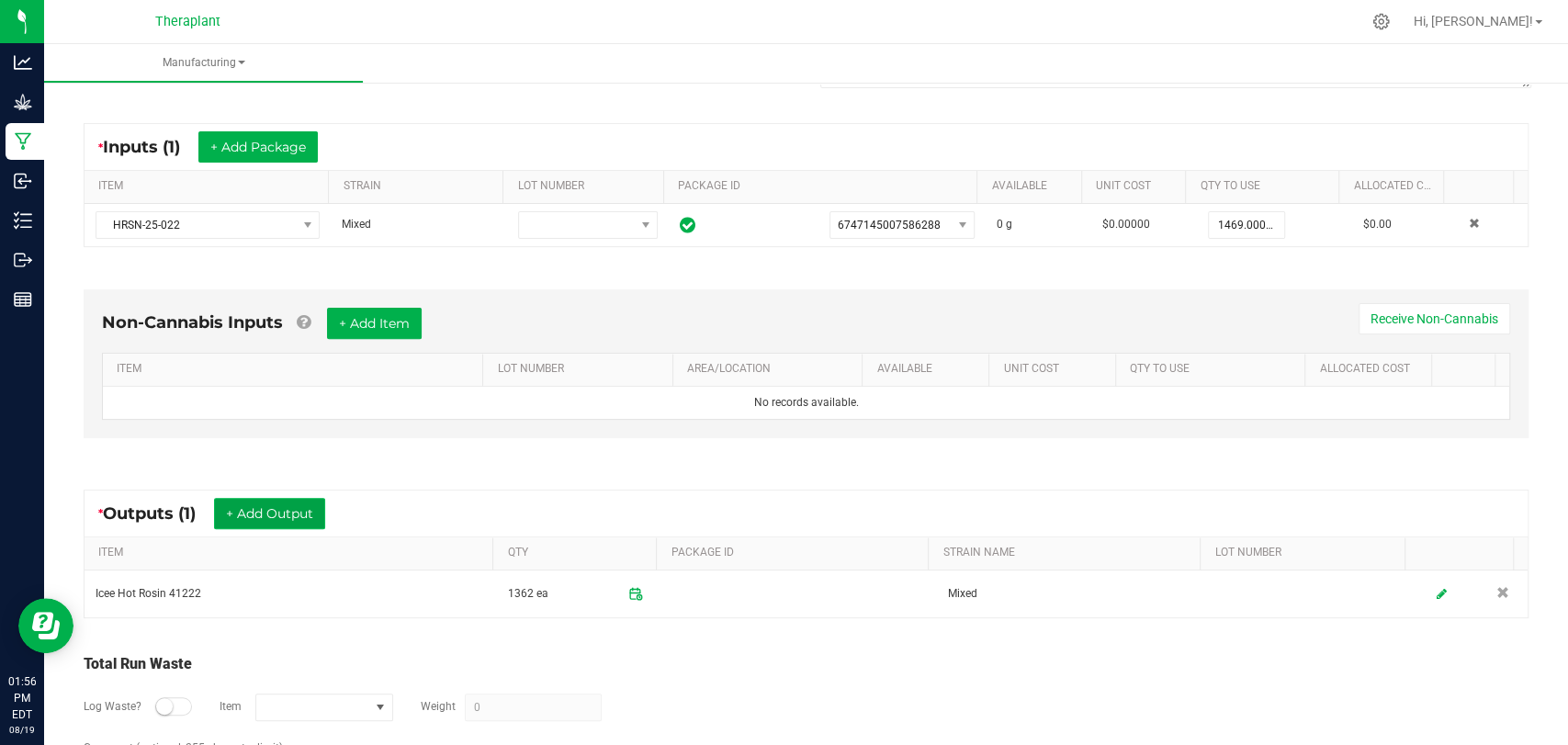
click at [293, 509] on button "+ Add Output" at bounding box center [269, 514] width 111 height 31
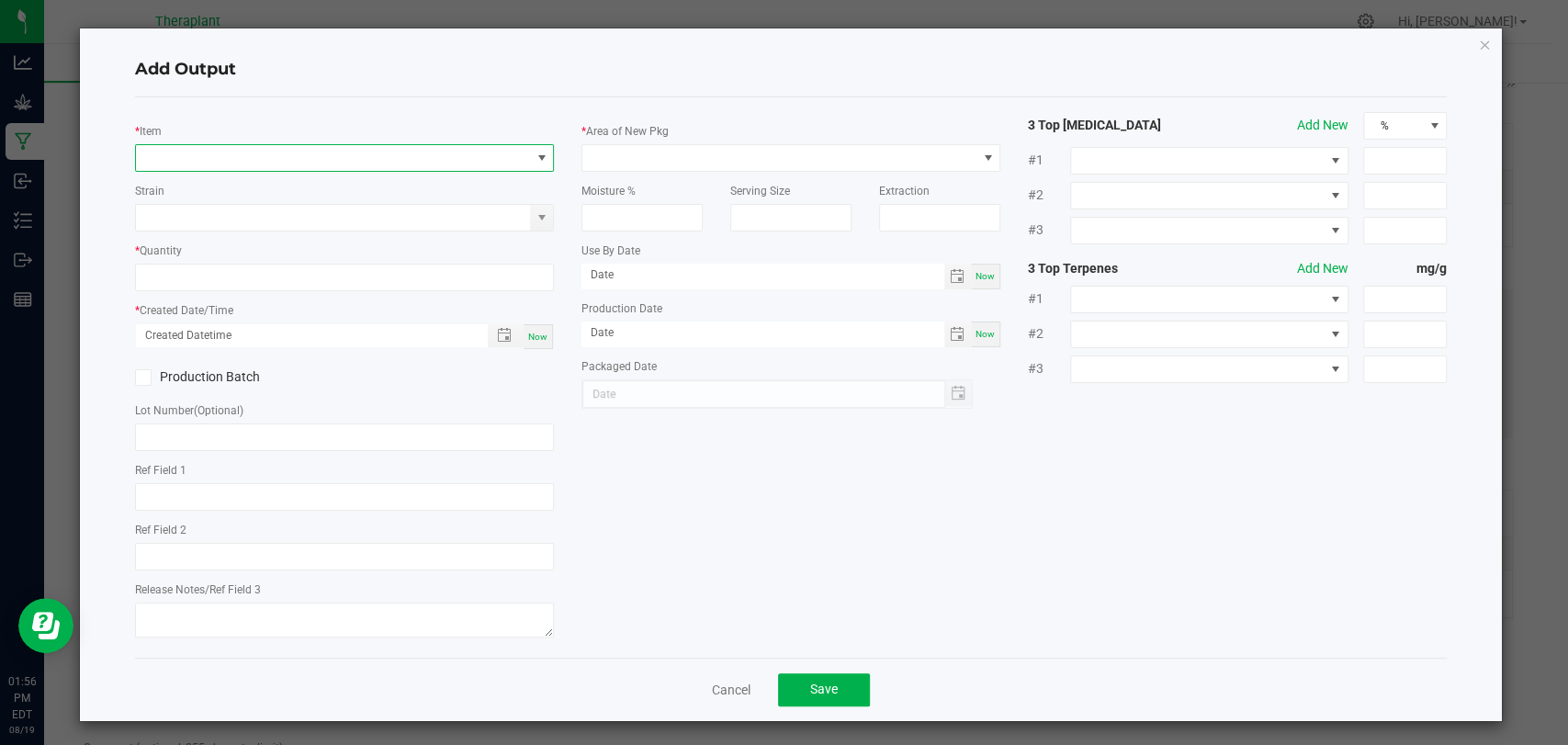
click at [295, 160] on span "NO DATA FOUND" at bounding box center [333, 158] width 394 height 26
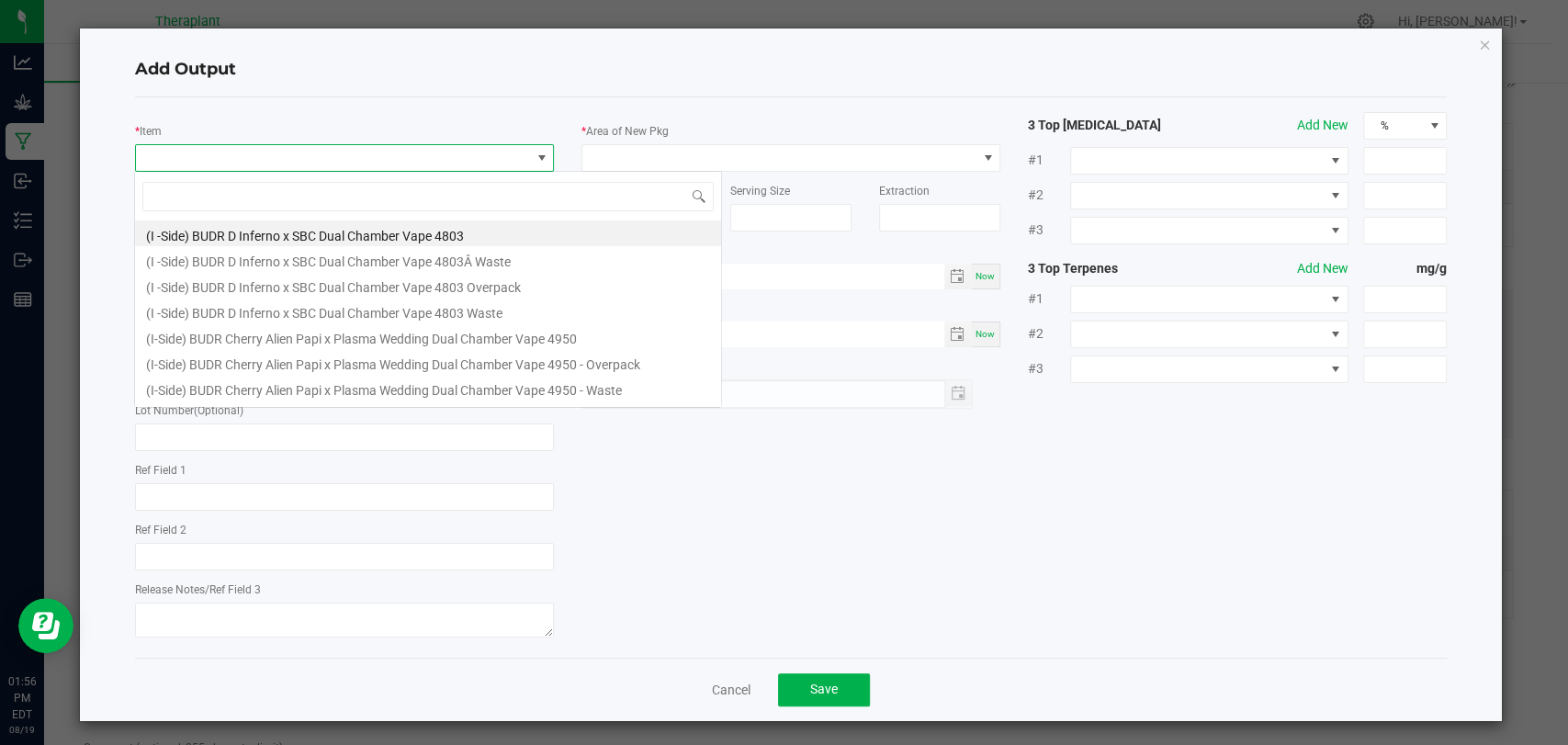
scroll to position [27, 414]
type input "41222"
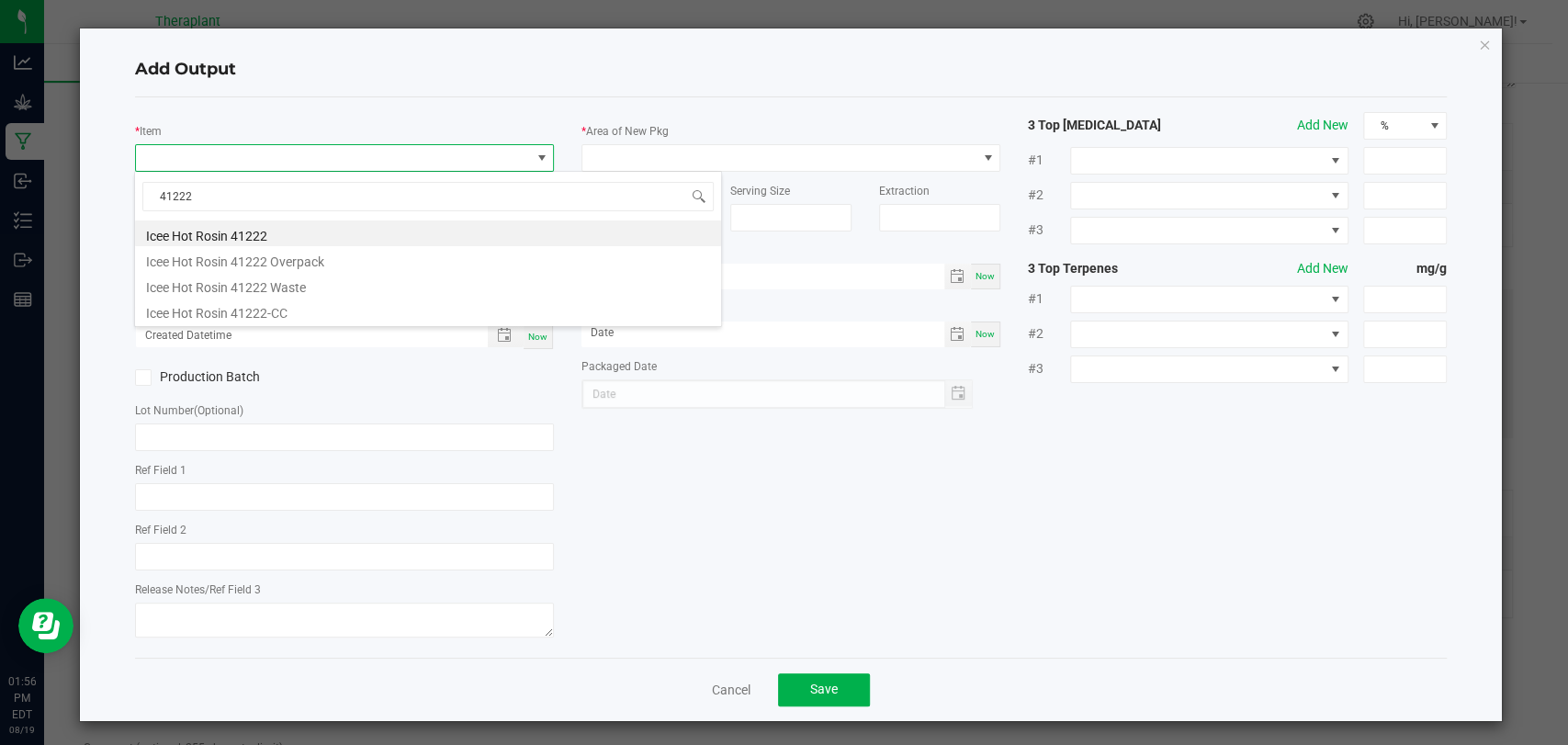
click at [268, 232] on li "Icee Hot Rosin 41222" at bounding box center [428, 233] width 586 height 26
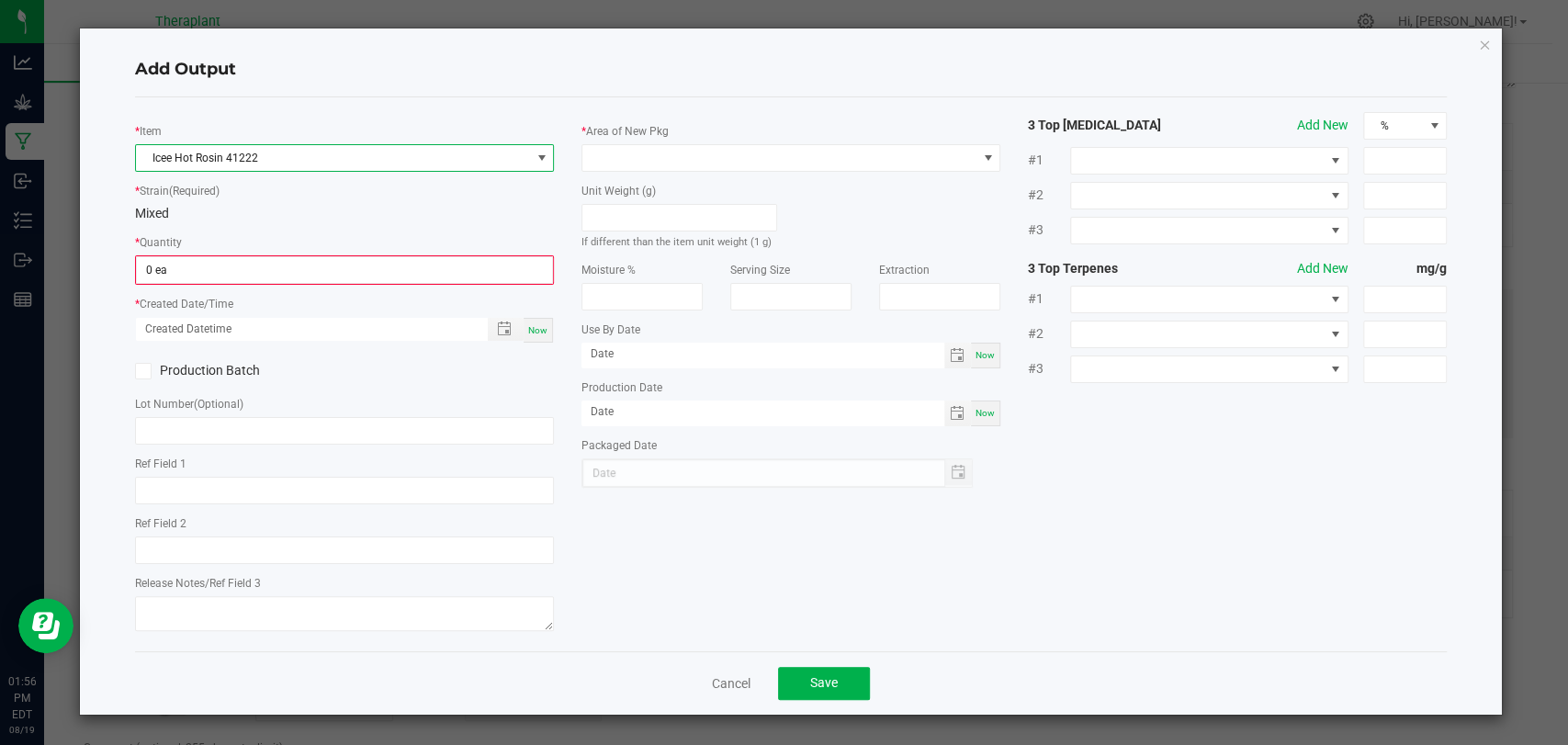
click at [257, 252] on div "* Quantity 0 ea" at bounding box center [344, 258] width 419 height 53
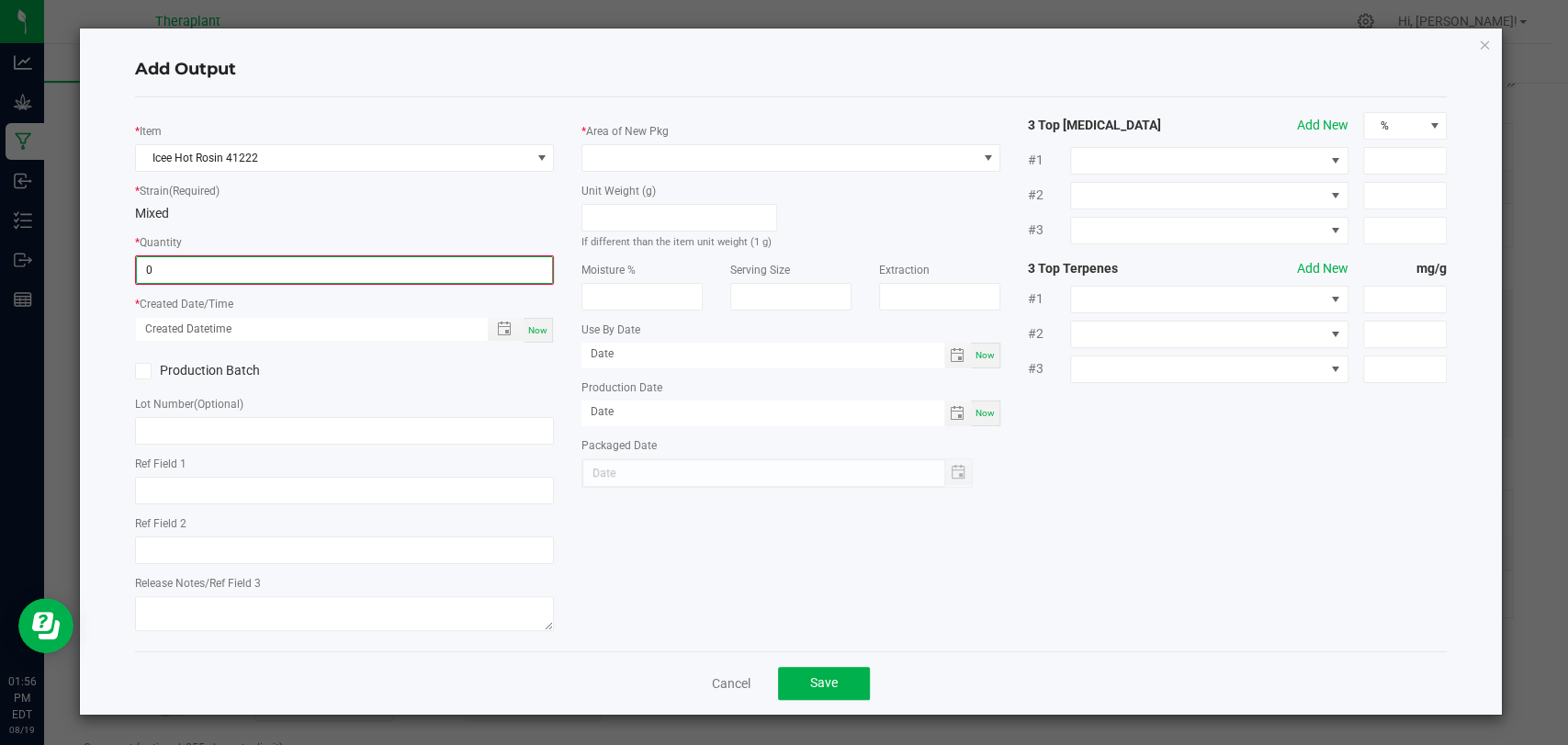
click at [251, 267] on input "0" at bounding box center [344, 270] width 416 height 26
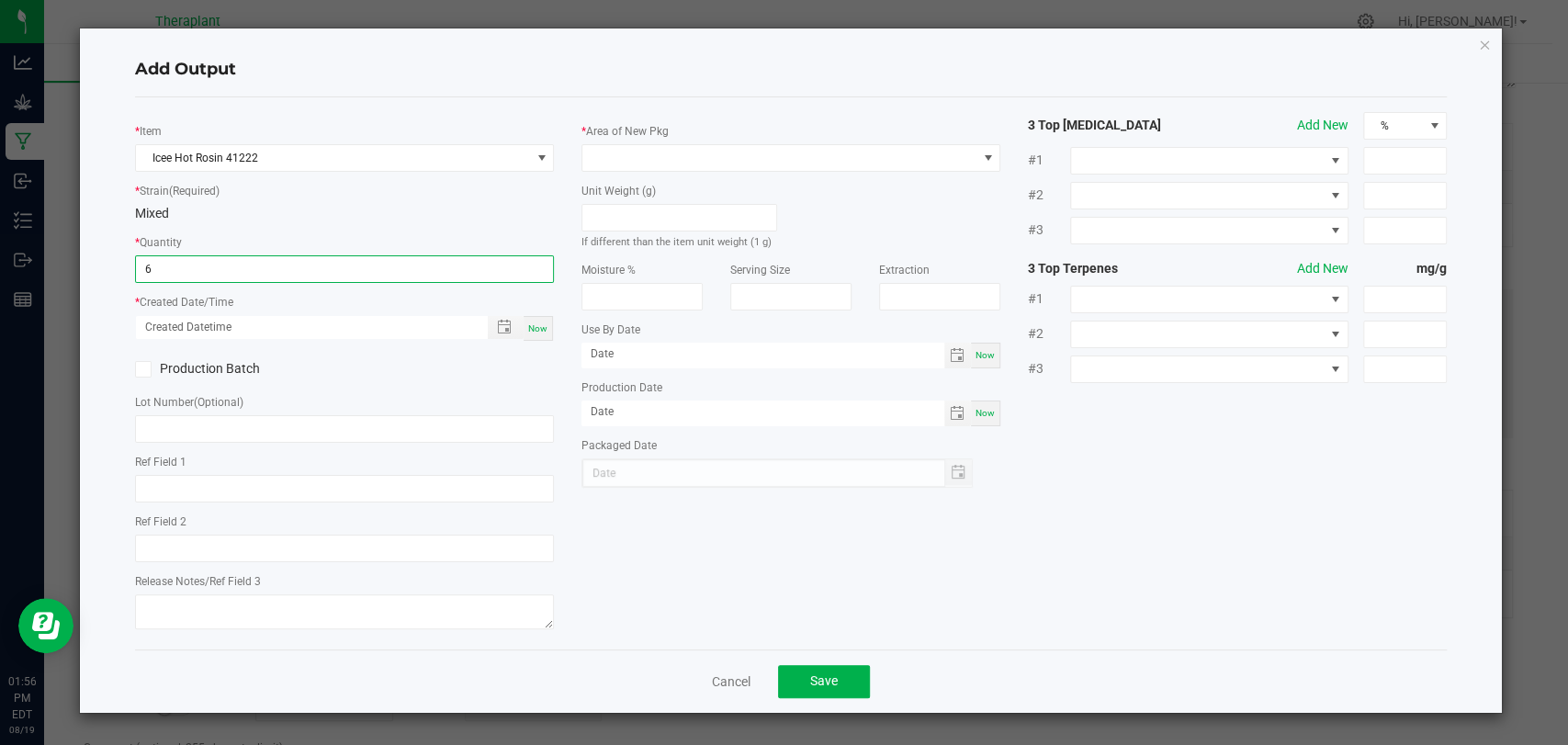
click at [537, 331] on span "Now" at bounding box center [538, 328] width 19 height 10
type input "6 ea"
type input "[DATE] 1:56 PM"
type input "[DATE]"
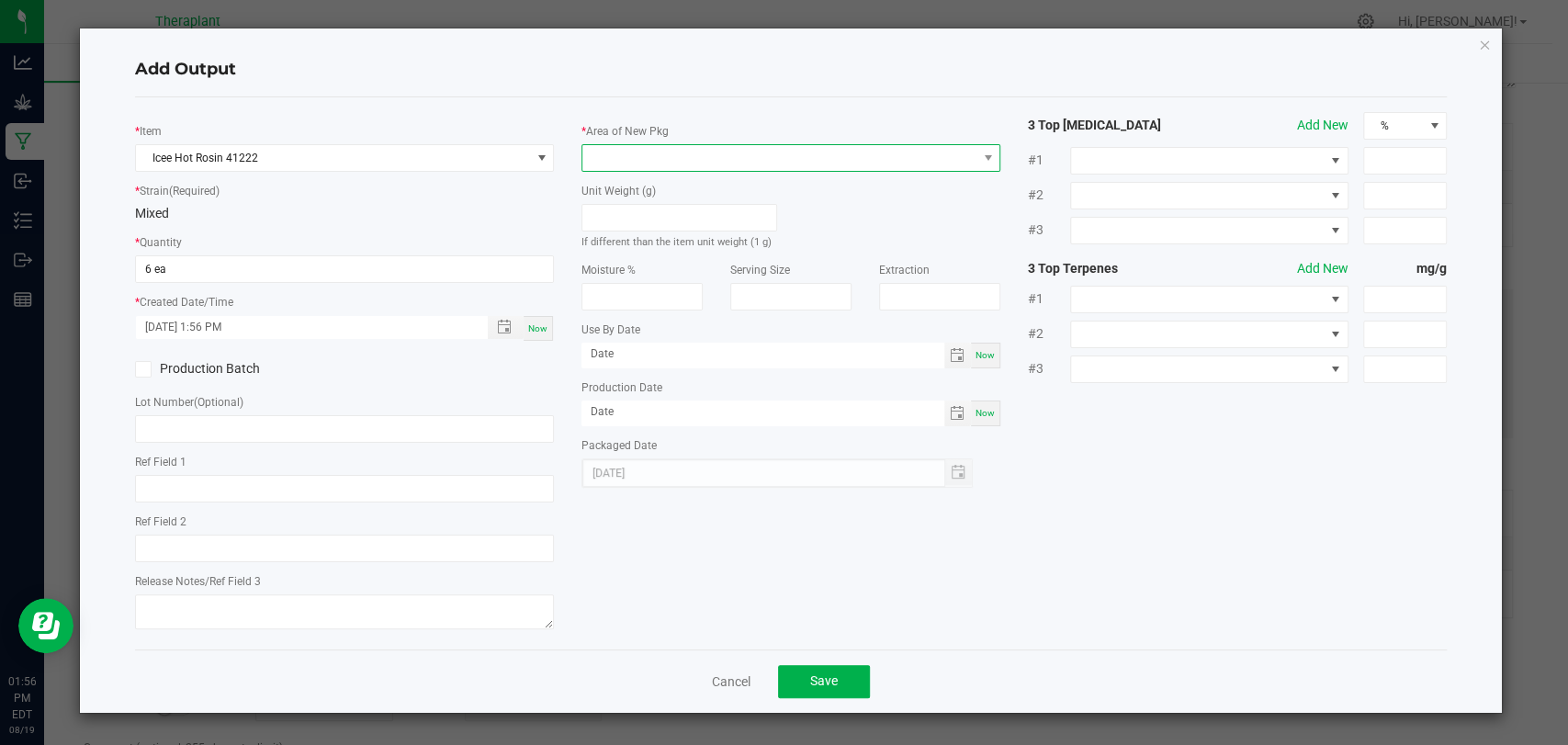
click at [637, 156] on span at bounding box center [779, 158] width 394 height 26
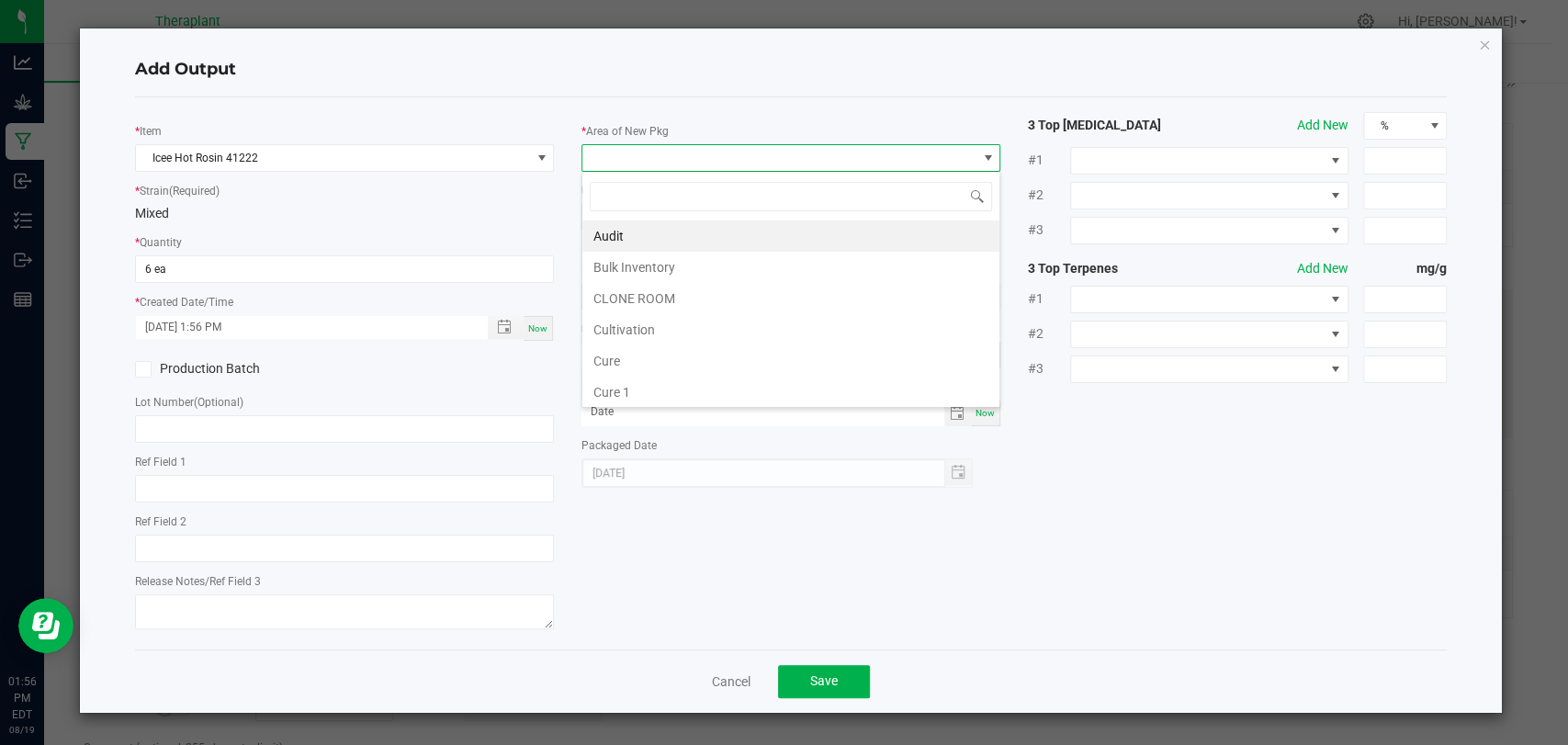
scroll to position [343, 0]
click at [637, 322] on li "Vault 2" at bounding box center [790, 329] width 417 height 31
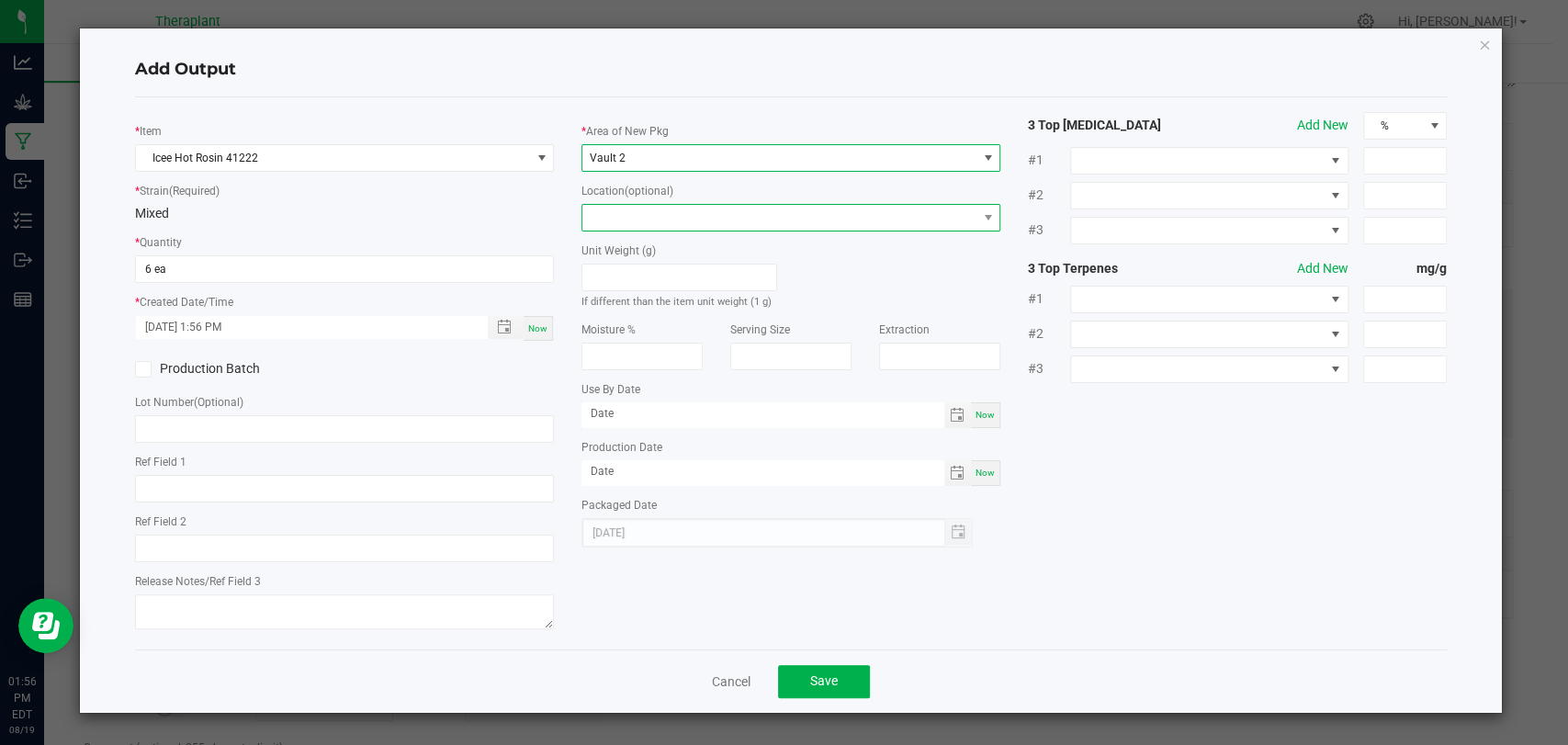
click at [640, 226] on span at bounding box center [779, 217] width 394 height 26
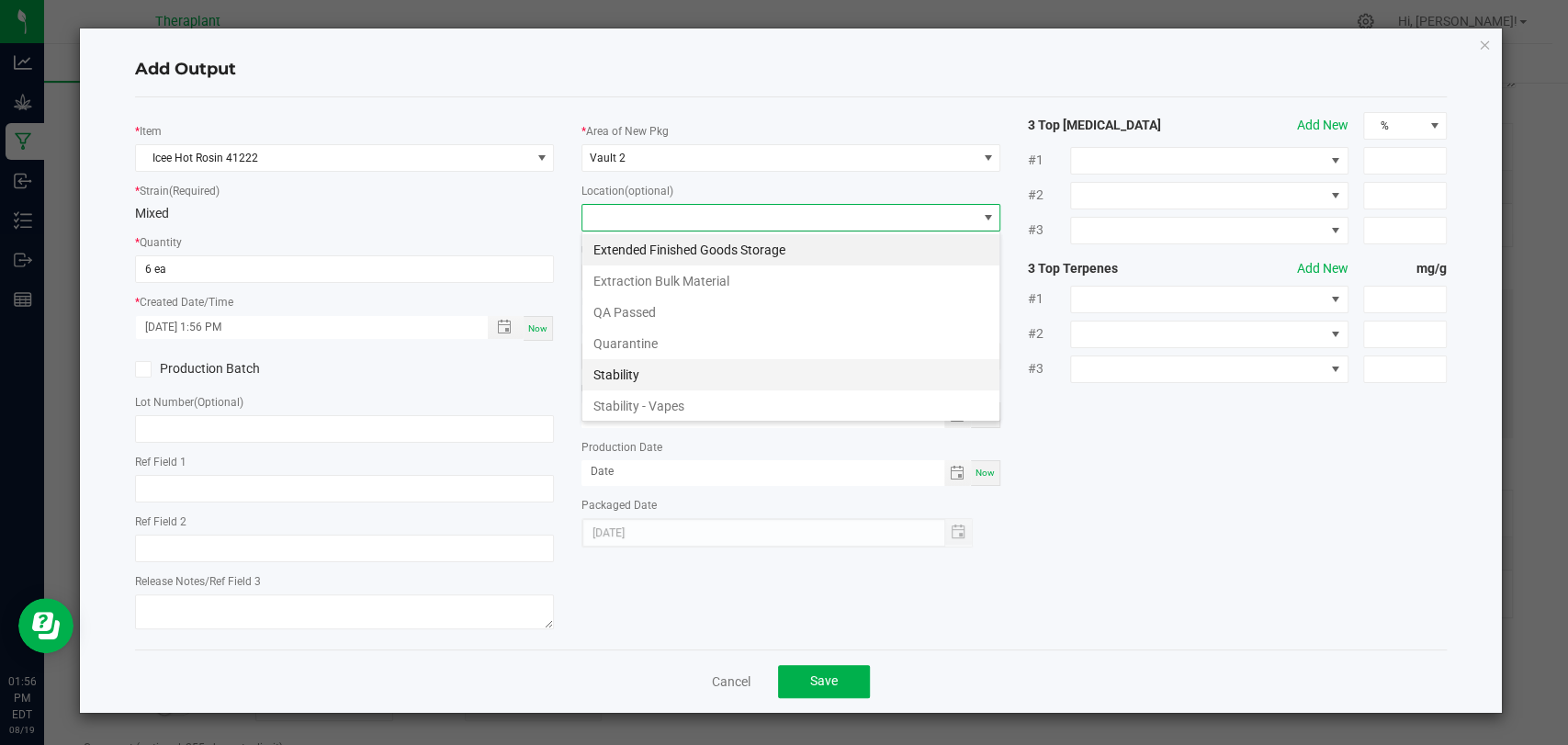
scroll to position [95, 0]
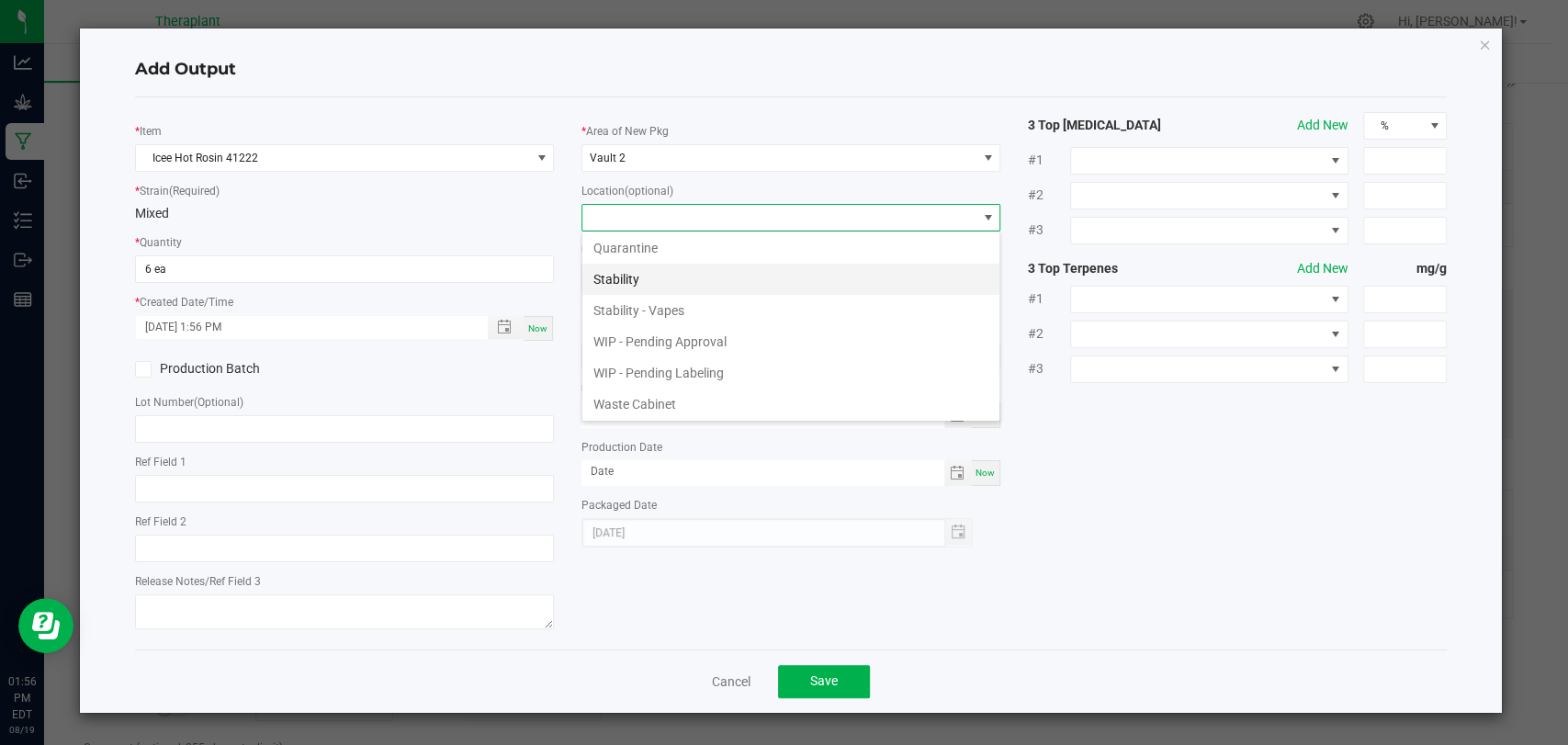
click at [632, 287] on li "Stability" at bounding box center [790, 279] width 417 height 31
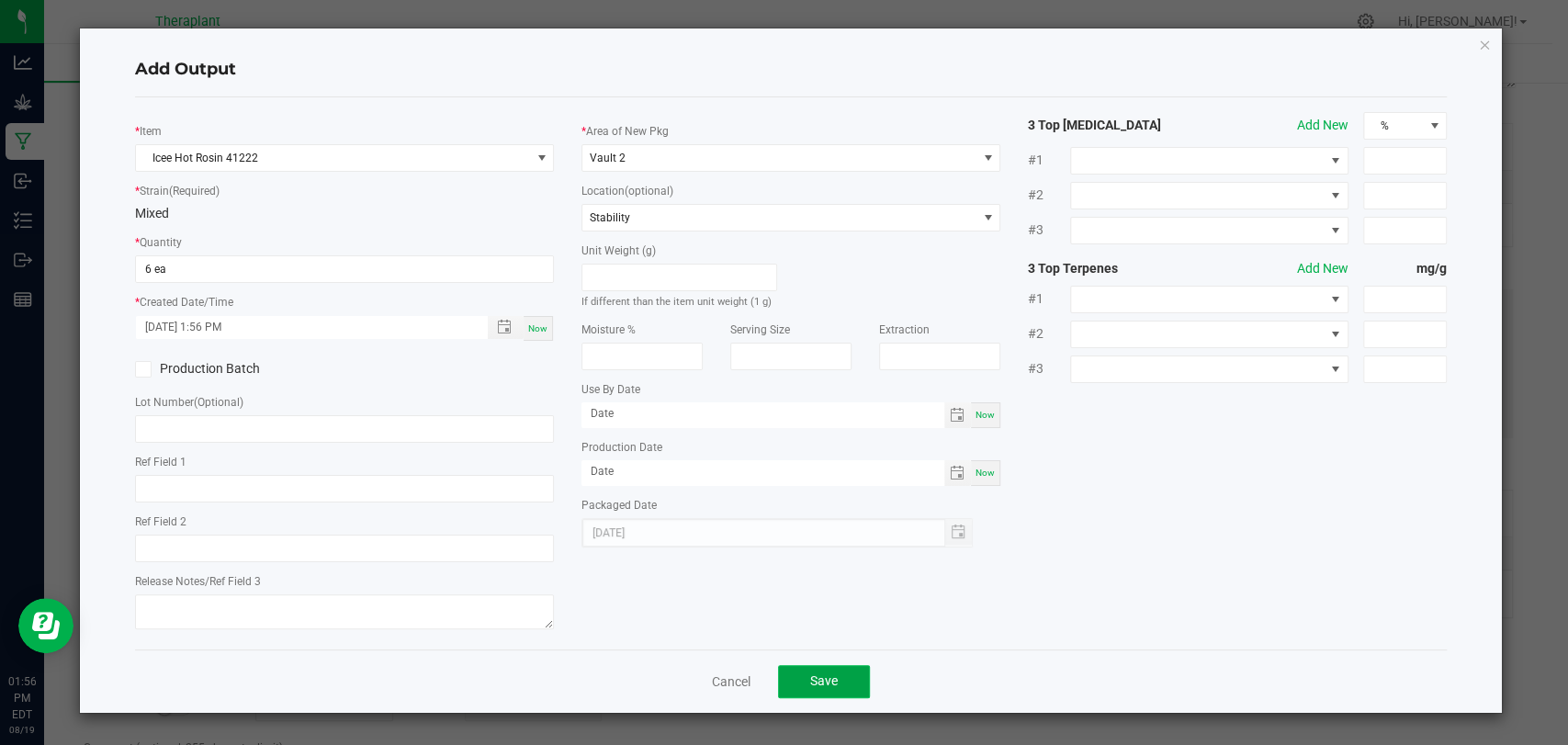
click at [825, 666] on button "Save" at bounding box center [824, 681] width 92 height 33
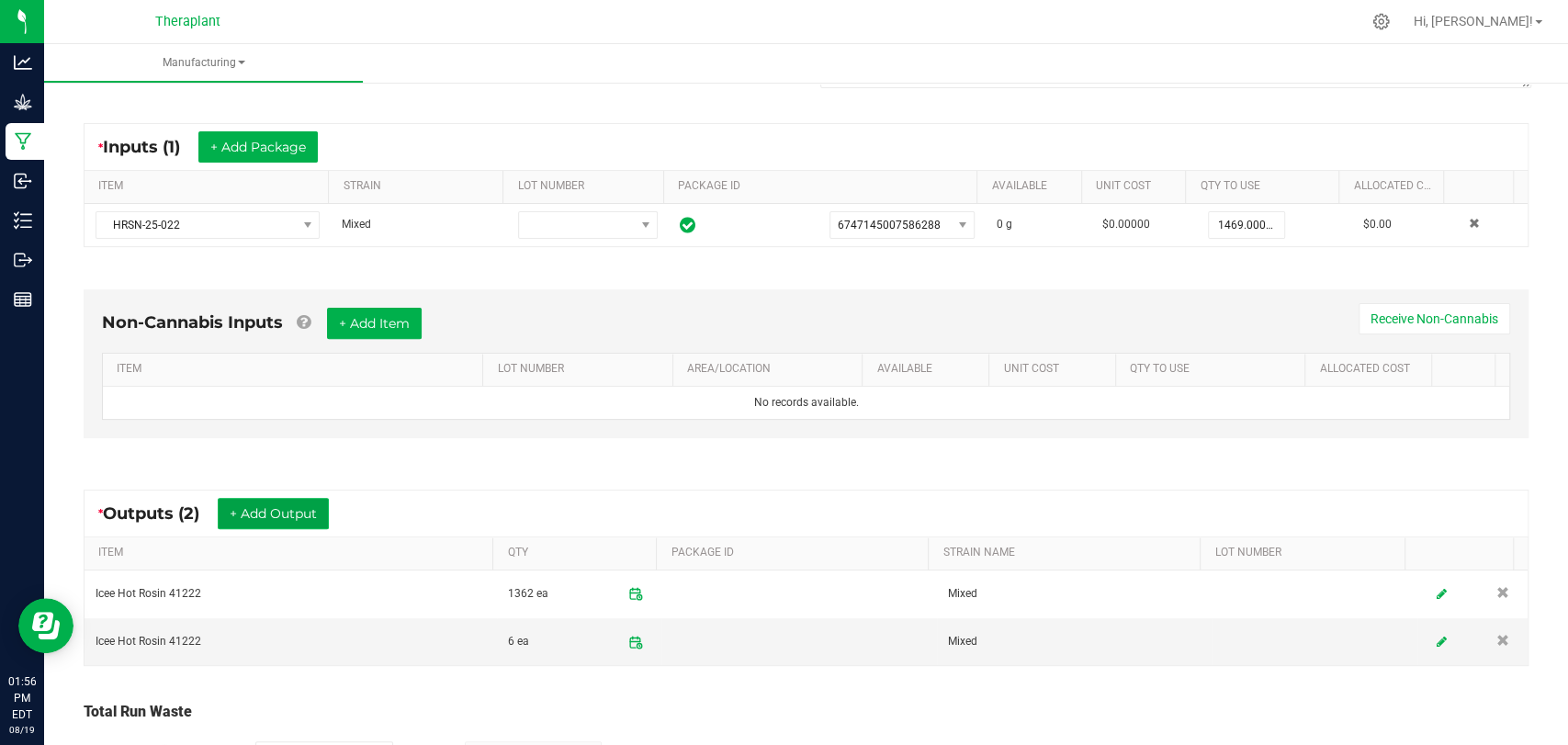
click at [272, 515] on button "+ Add Output" at bounding box center [273, 514] width 111 height 31
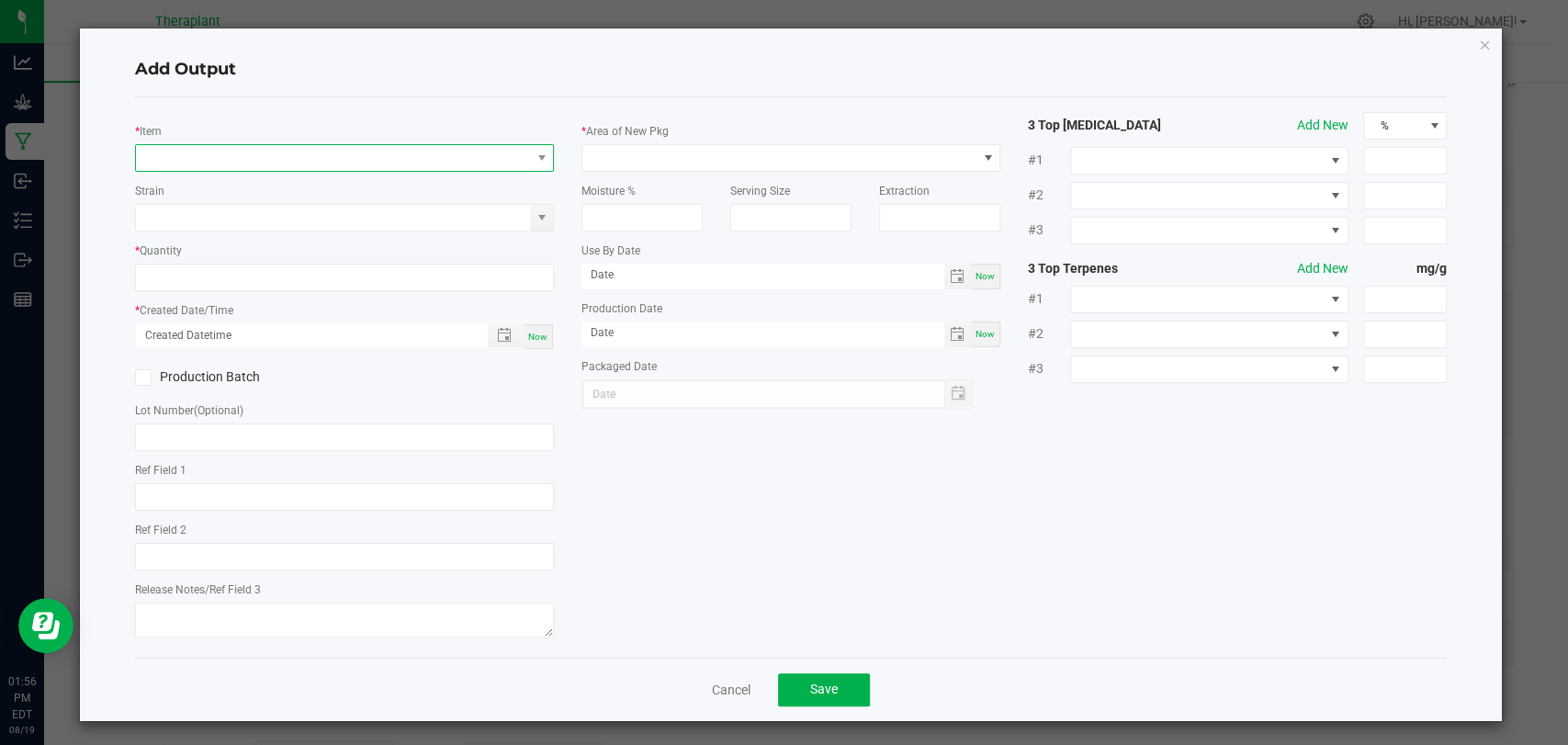
click at [273, 152] on span "NO DATA FOUND" at bounding box center [333, 158] width 394 height 26
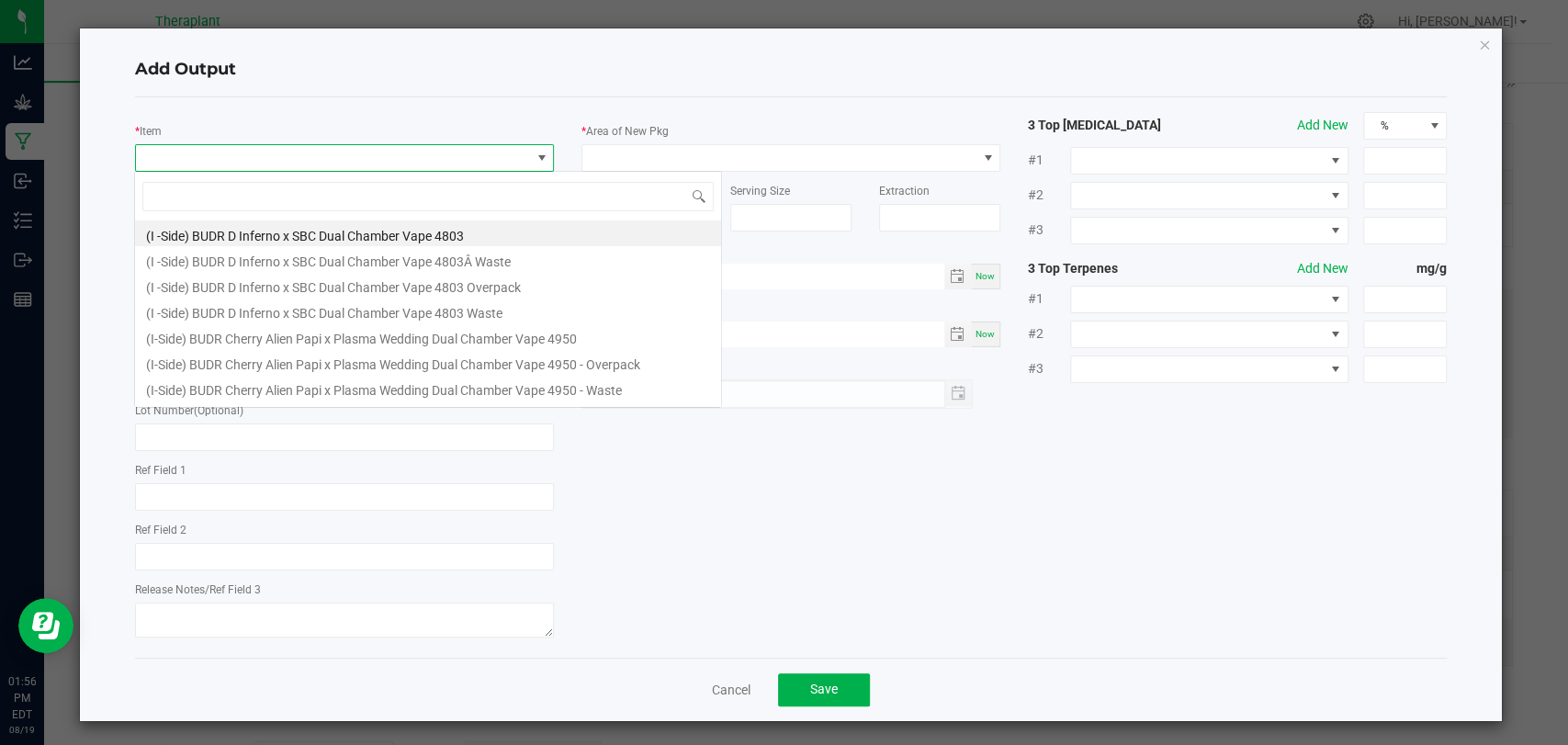
scroll to position [27, 414]
type input "41222"
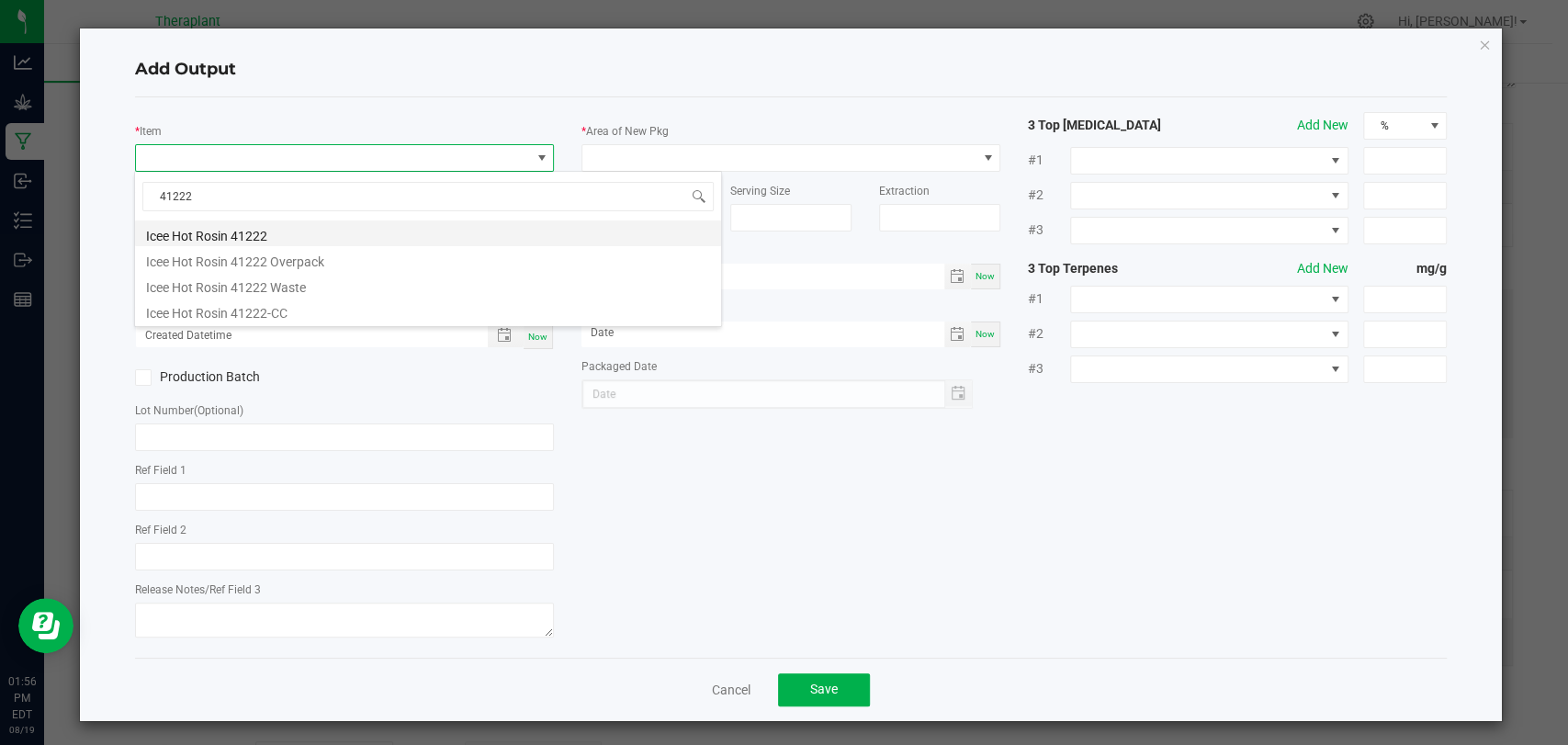
click at [276, 236] on li "Icee Hot Rosin 41222" at bounding box center [428, 233] width 586 height 26
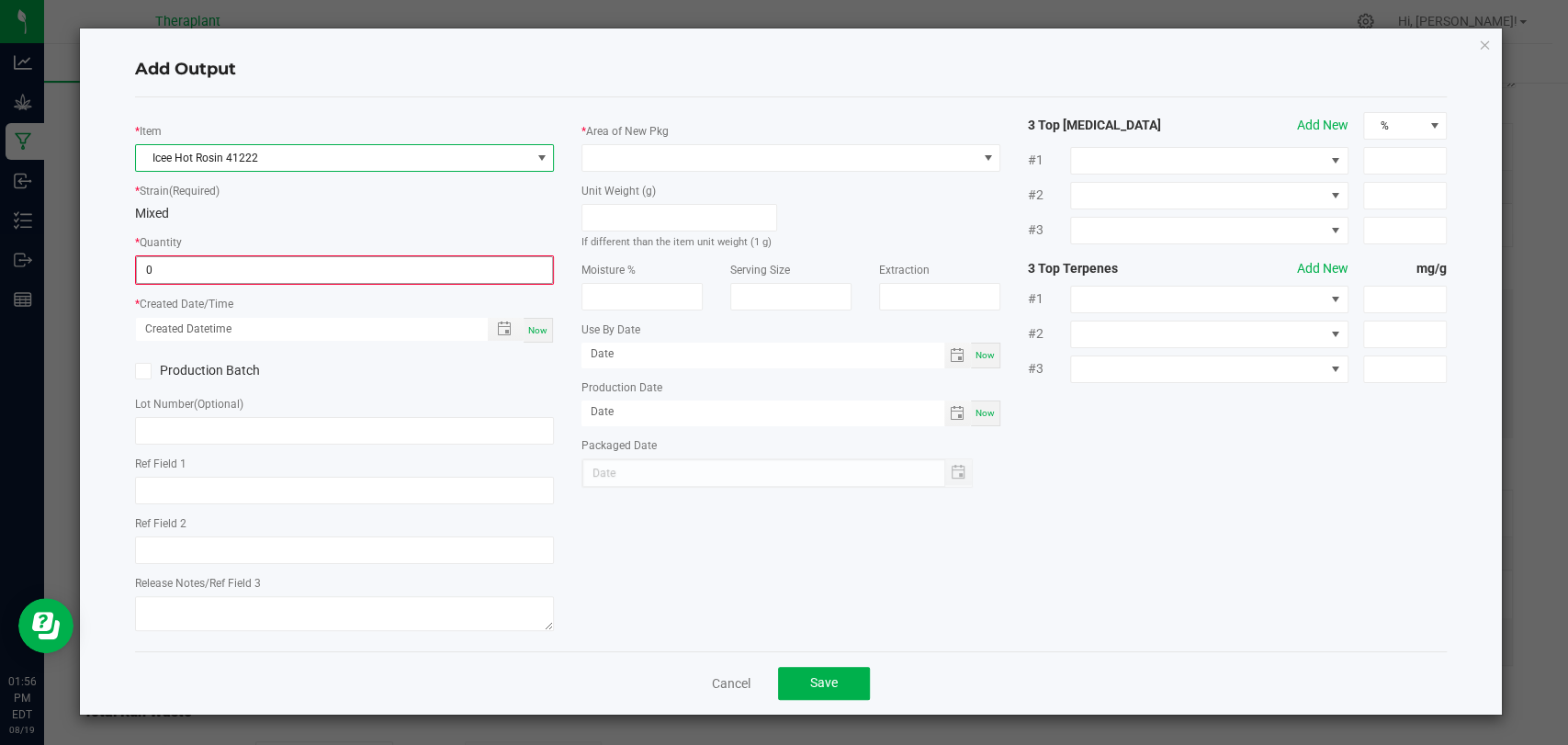
click at [274, 262] on input "0" at bounding box center [344, 270] width 416 height 26
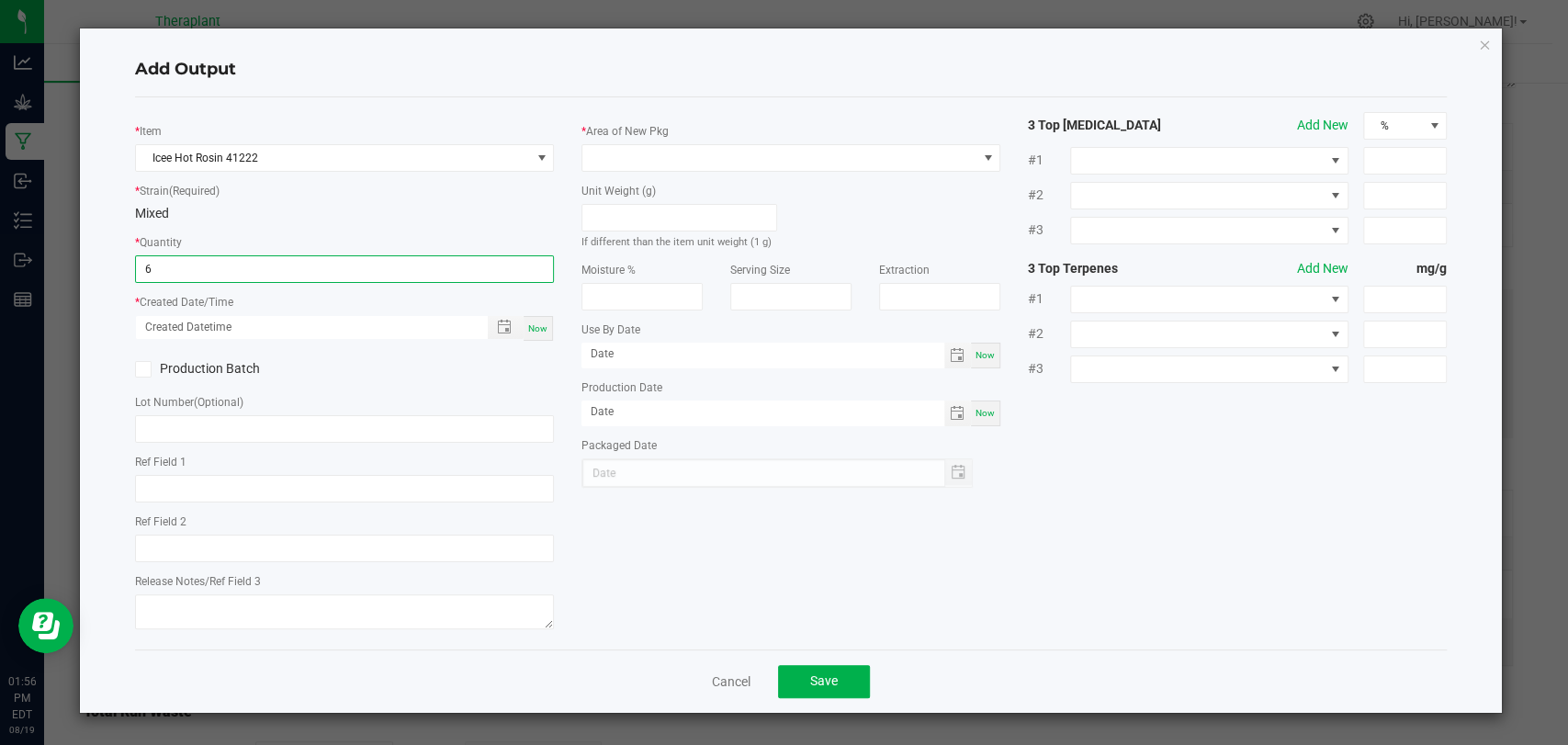
type input "6 ea"
click at [532, 325] on span "Now" at bounding box center [538, 328] width 19 height 10
type input "[DATE] 1:56 PM"
type input "[DATE]"
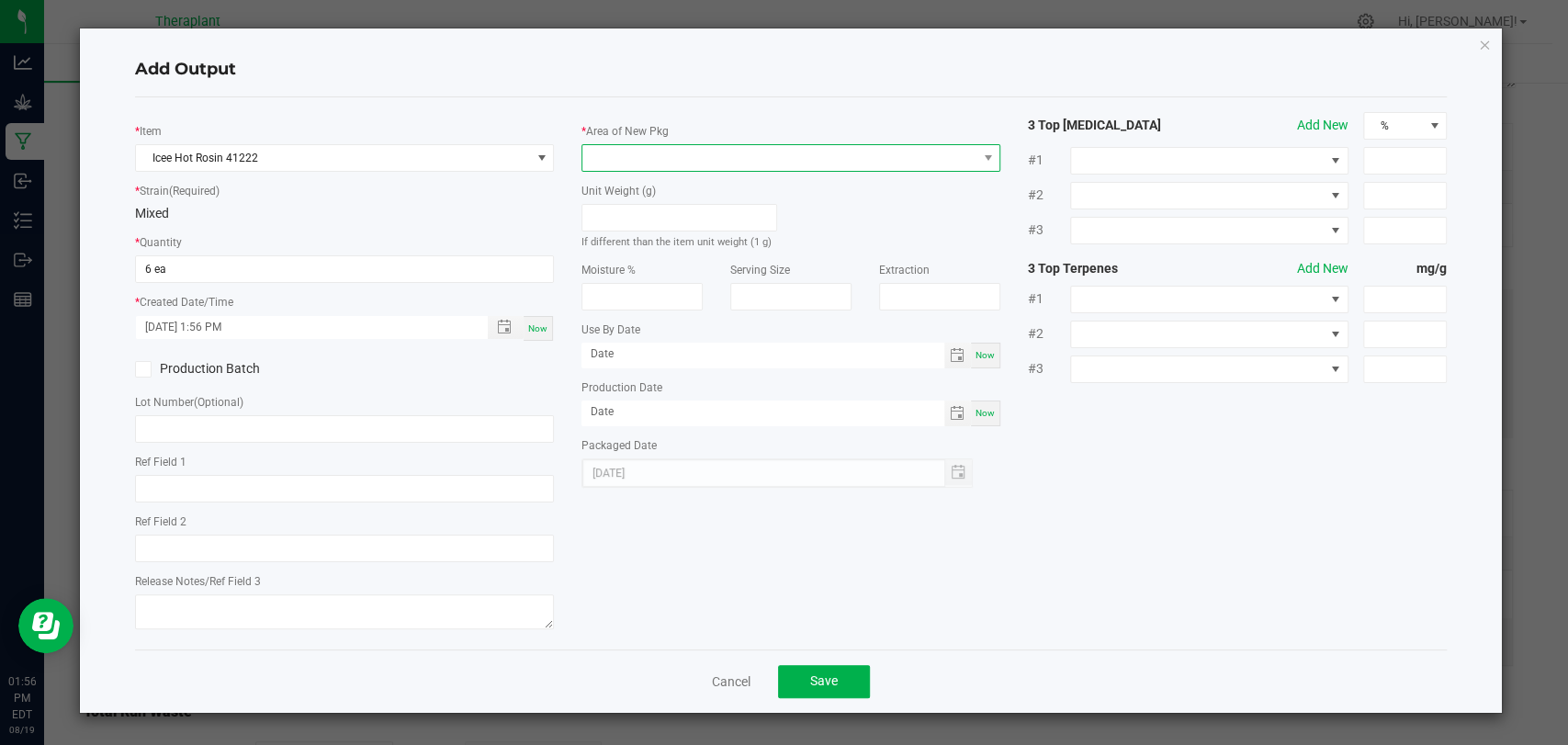
click at [605, 147] on span at bounding box center [779, 158] width 394 height 26
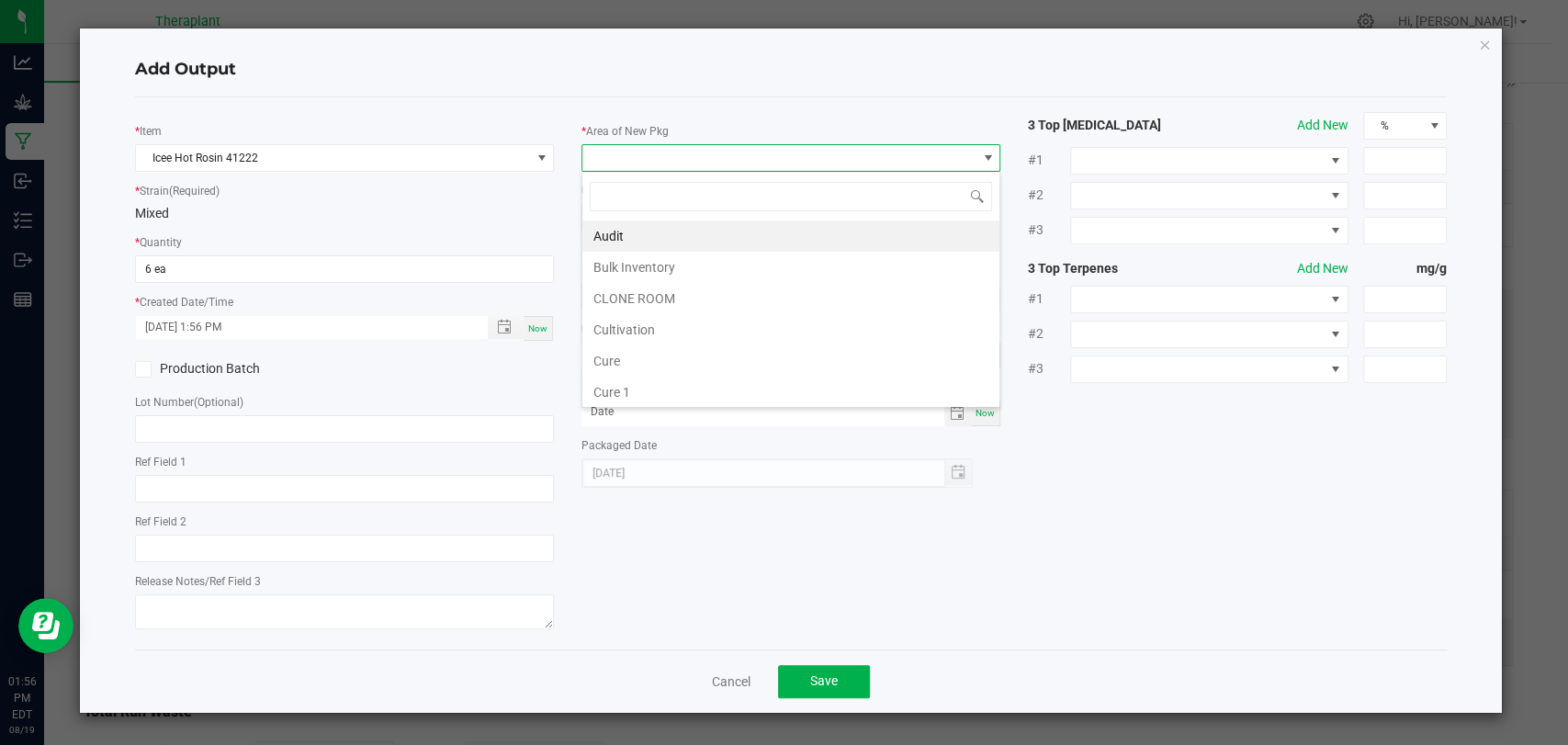
scroll to position [343, 0]
click at [646, 324] on li "Vault 2" at bounding box center [790, 329] width 417 height 31
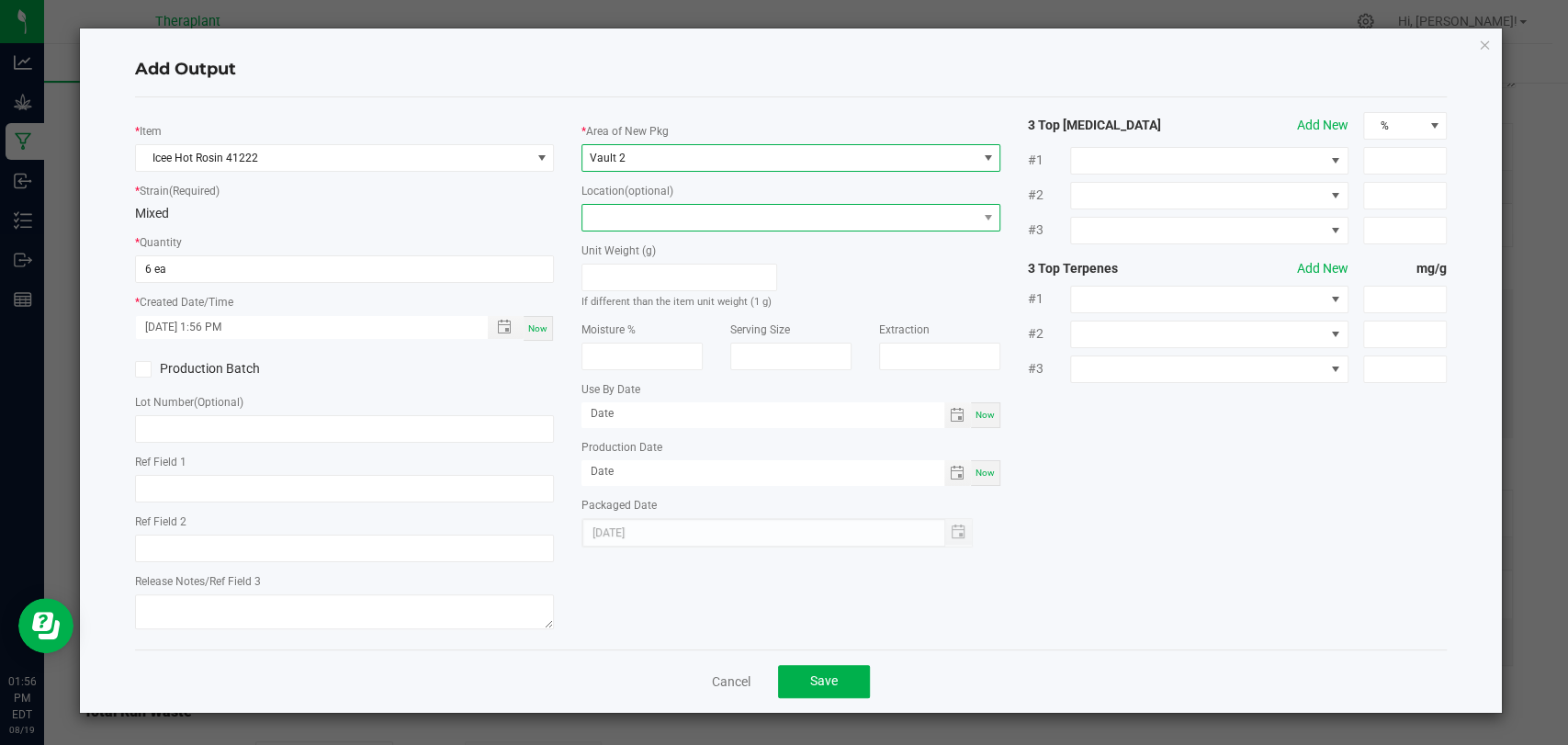
click at [634, 215] on span at bounding box center [779, 217] width 394 height 26
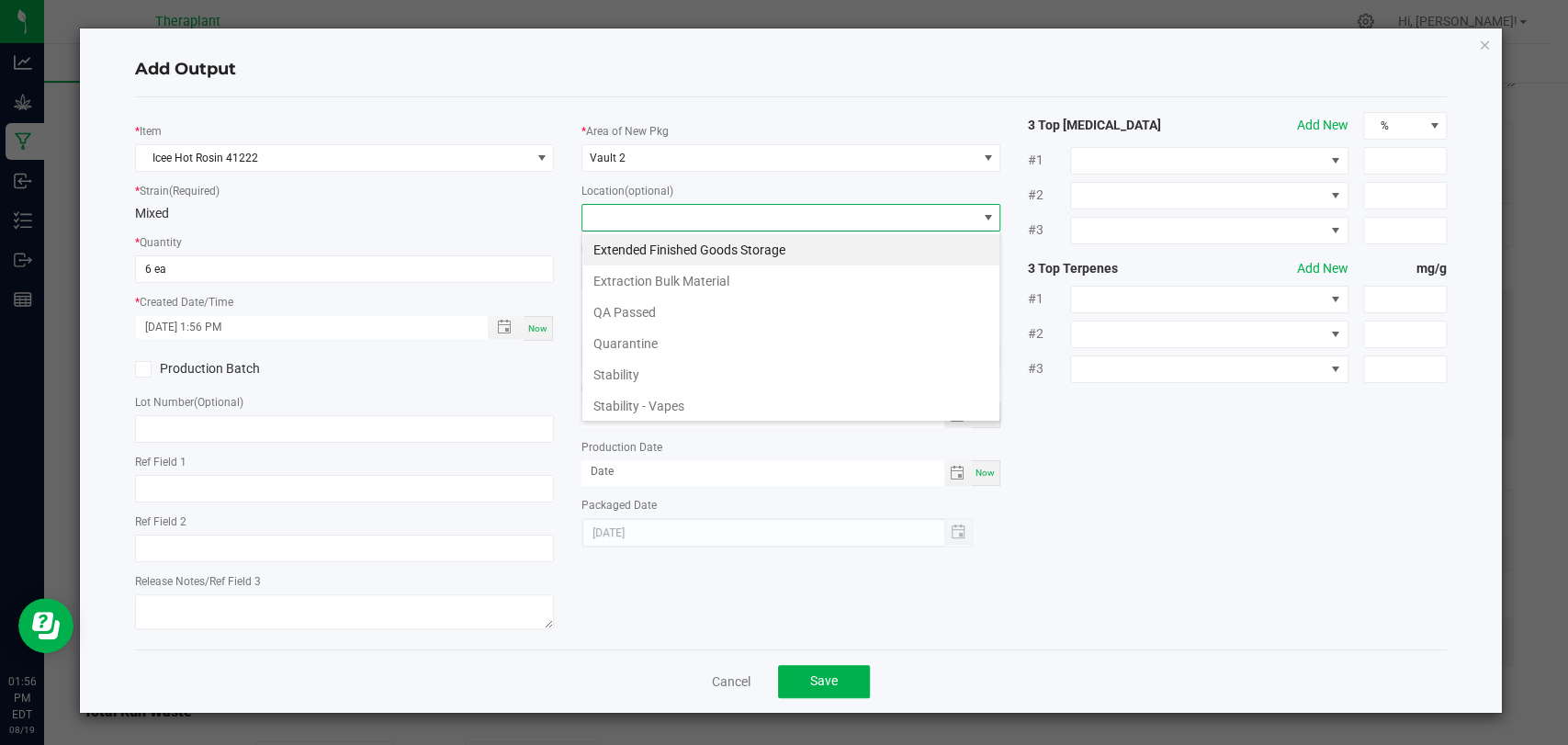
scroll to position [27, 419]
click at [642, 373] on li "Stability" at bounding box center [790, 375] width 417 height 31
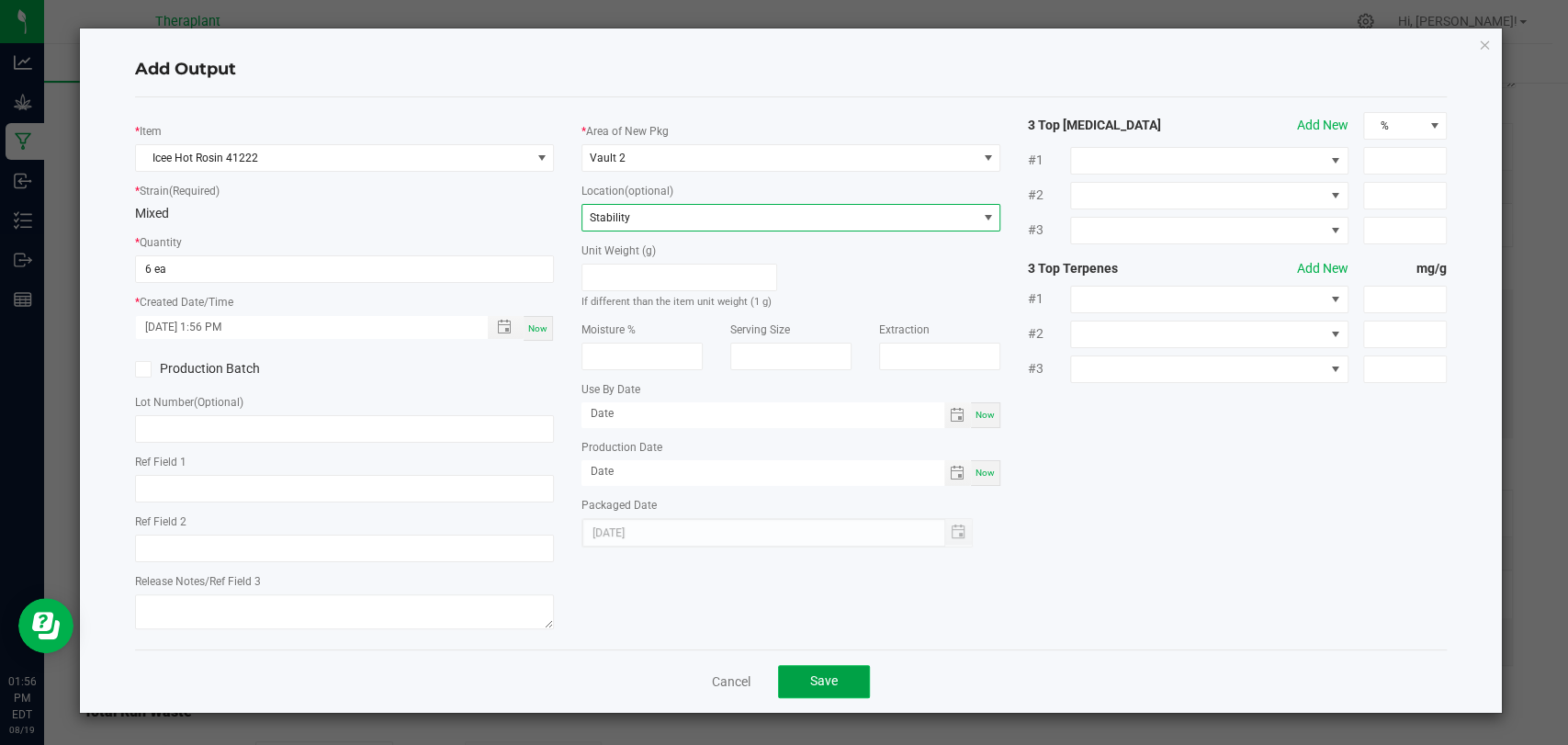
click at [800, 677] on button "Save" at bounding box center [824, 681] width 92 height 33
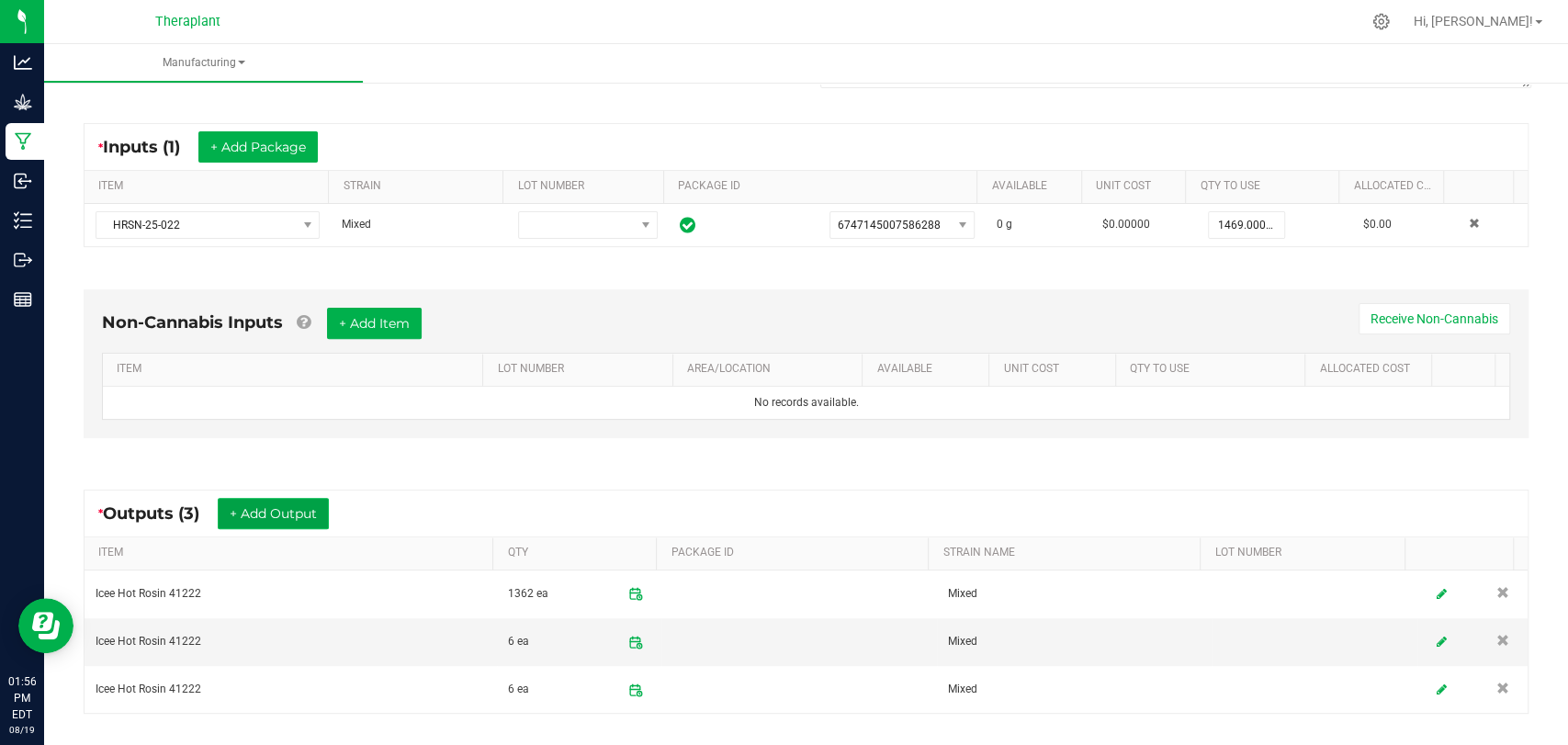
click at [286, 513] on button "+ Add Output" at bounding box center [273, 514] width 111 height 31
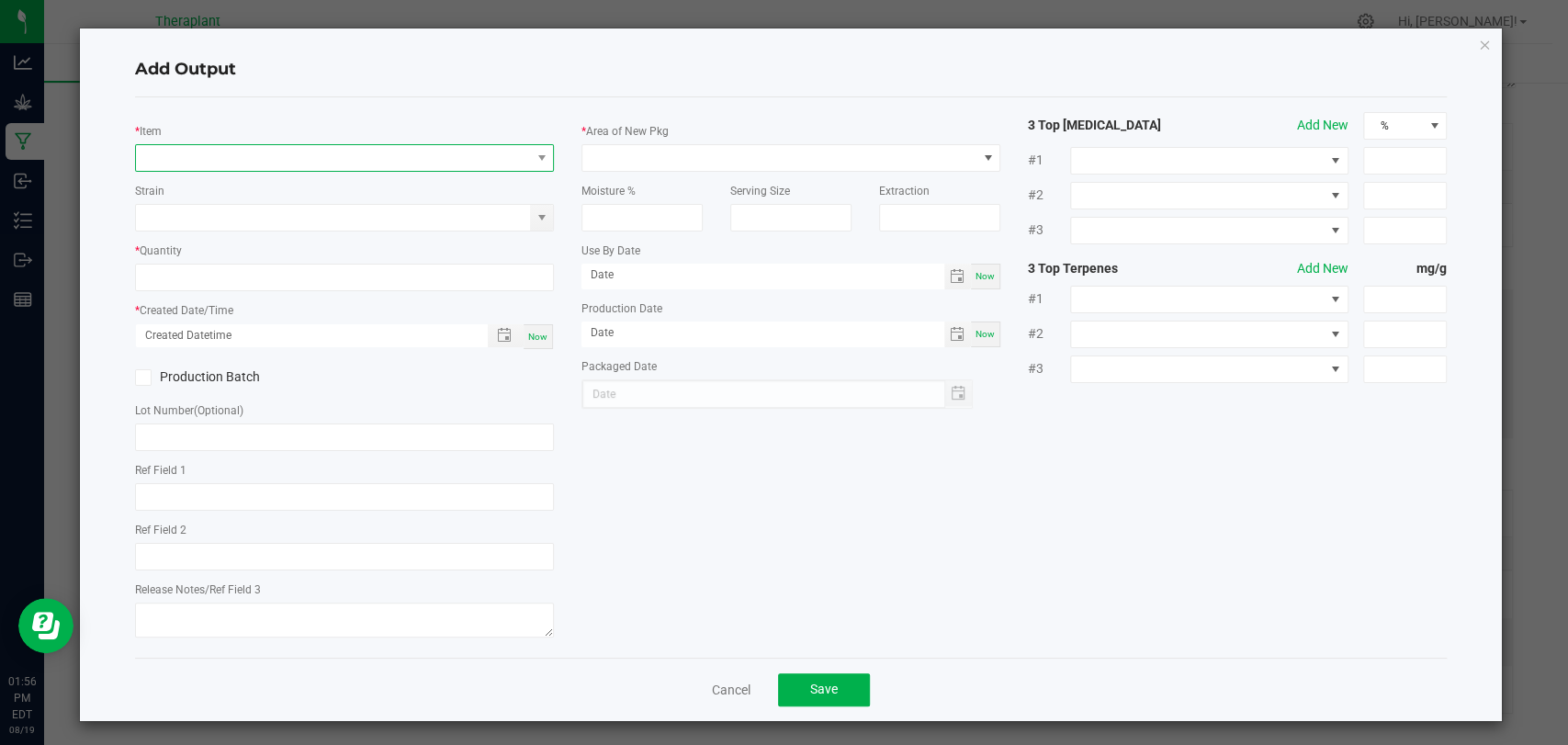
click at [277, 163] on span "NO DATA FOUND" at bounding box center [333, 158] width 394 height 26
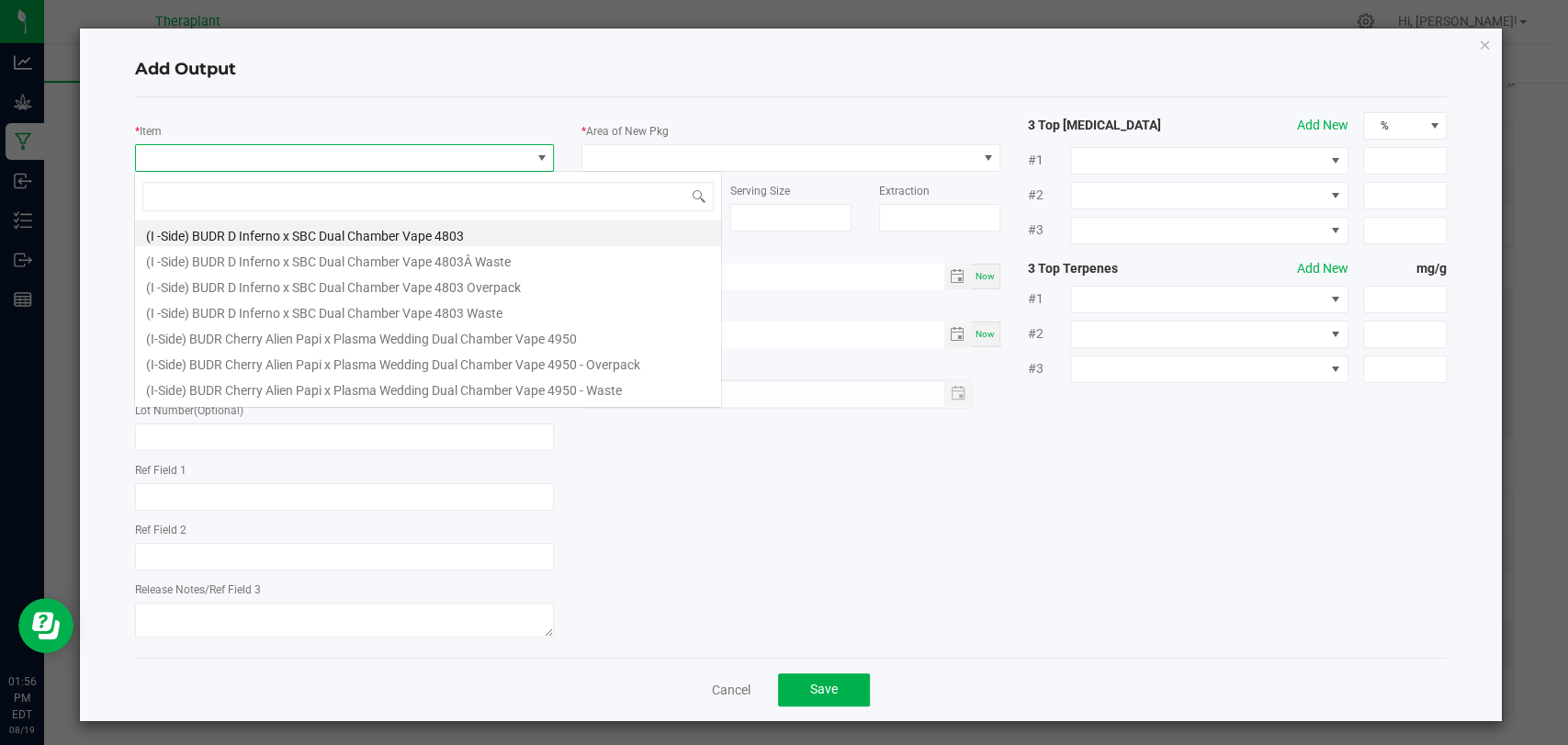
scroll to position [27, 414]
type input "41222"
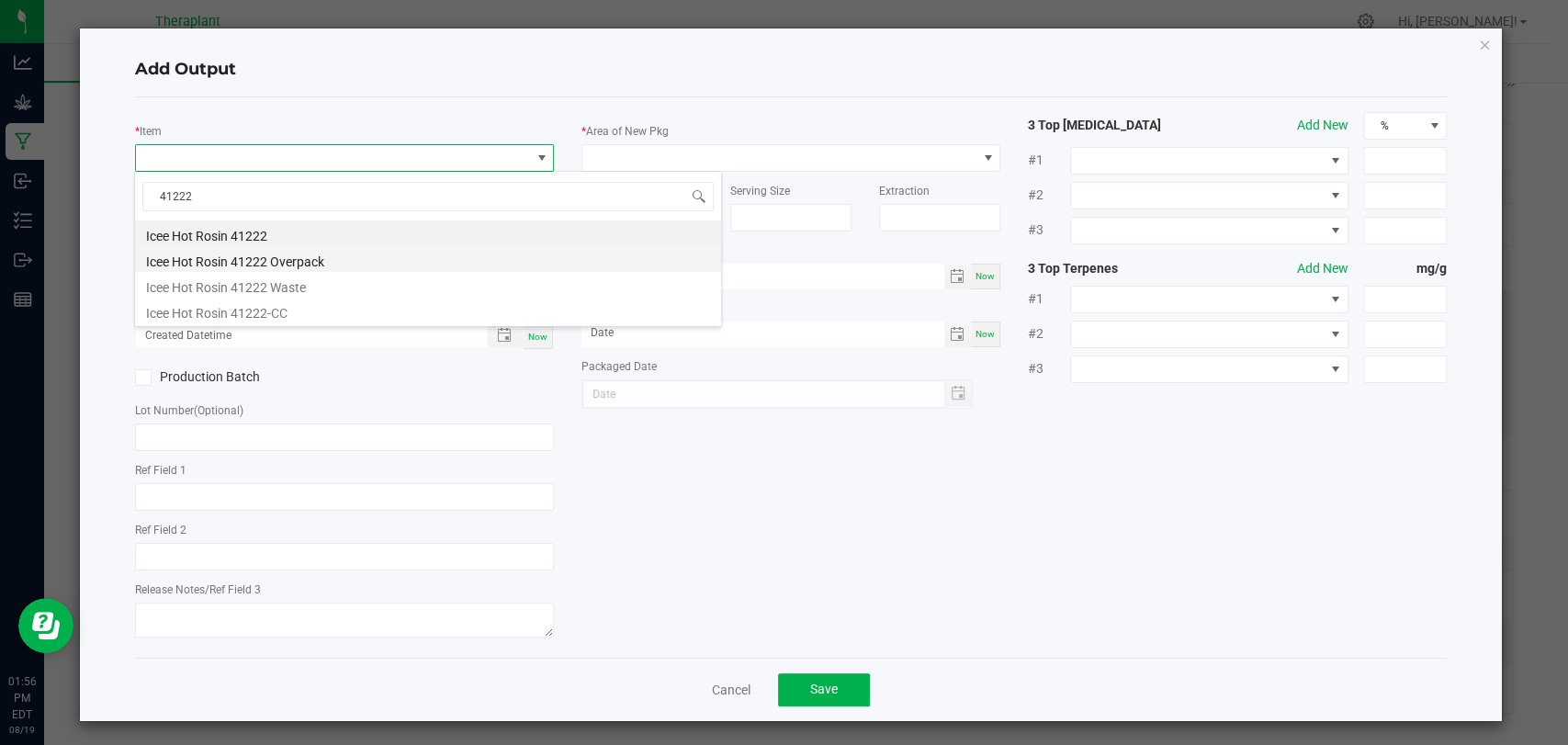
click at [280, 258] on li "Icee Hot Rosin 41222 Overpack" at bounding box center [428, 259] width 586 height 26
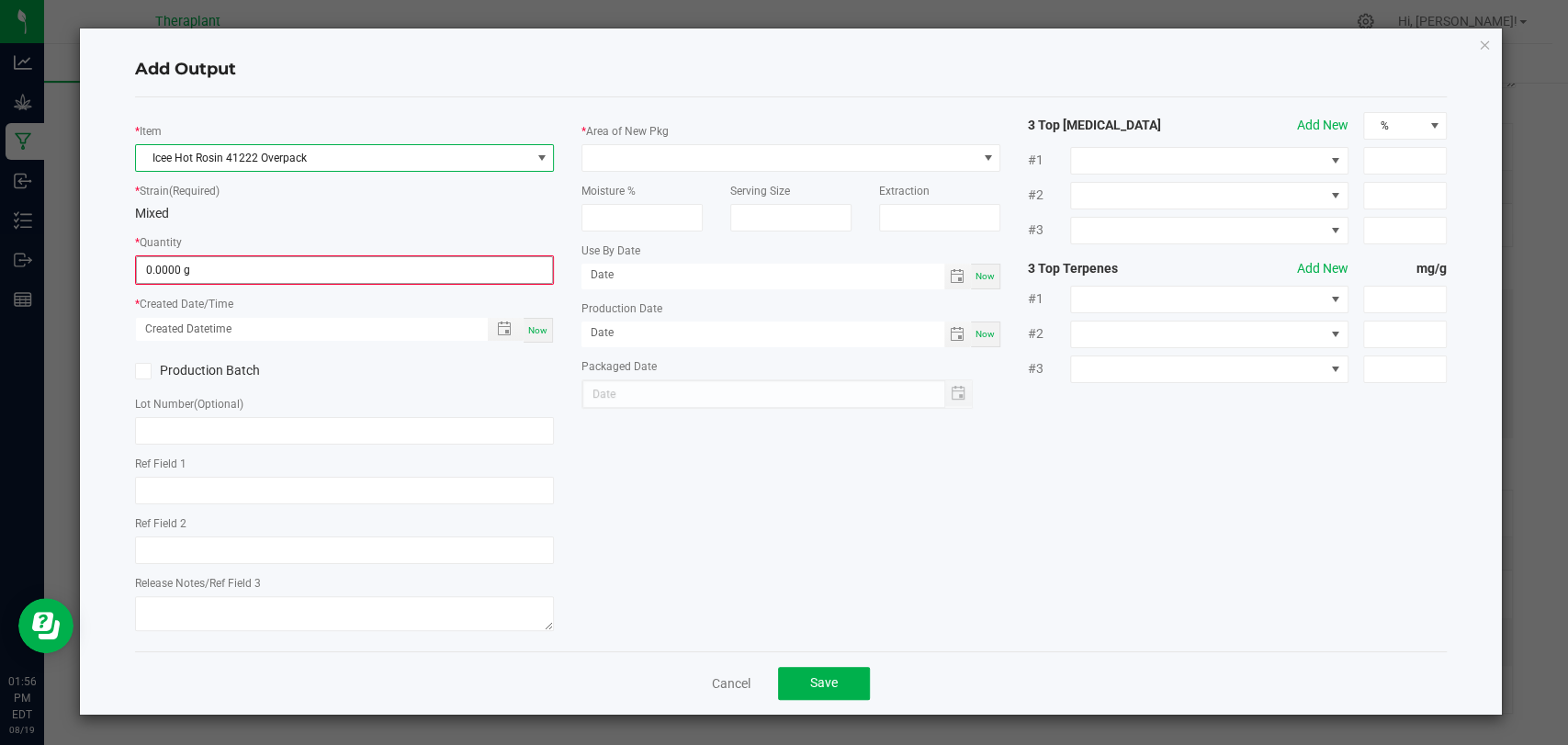
click at [276, 267] on input "0.0000 g" at bounding box center [344, 270] width 416 height 26
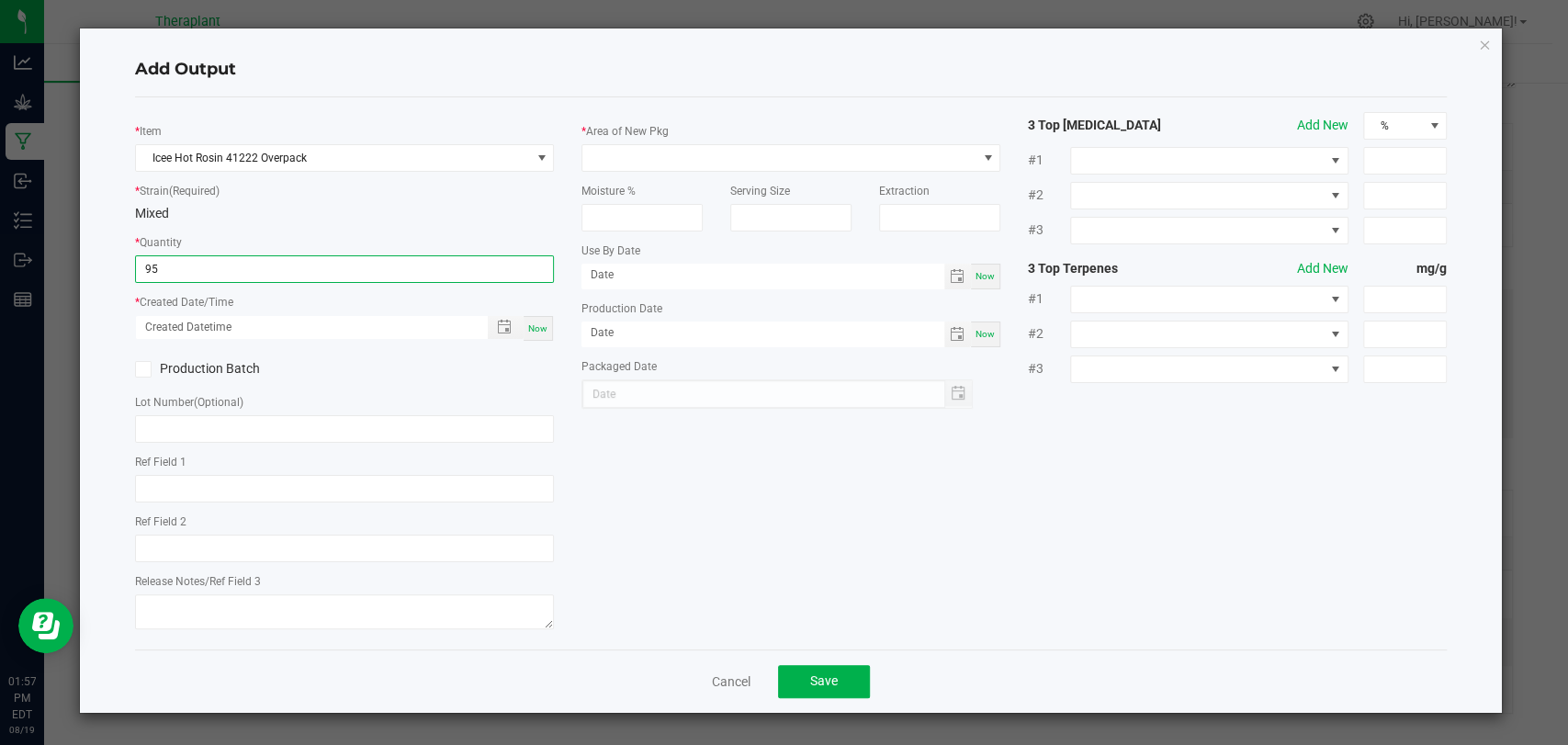
type input "95.0000 g"
click at [541, 329] on span "Now" at bounding box center [538, 328] width 19 height 10
type input "[DATE] 1:57 PM"
type input "[DATE]"
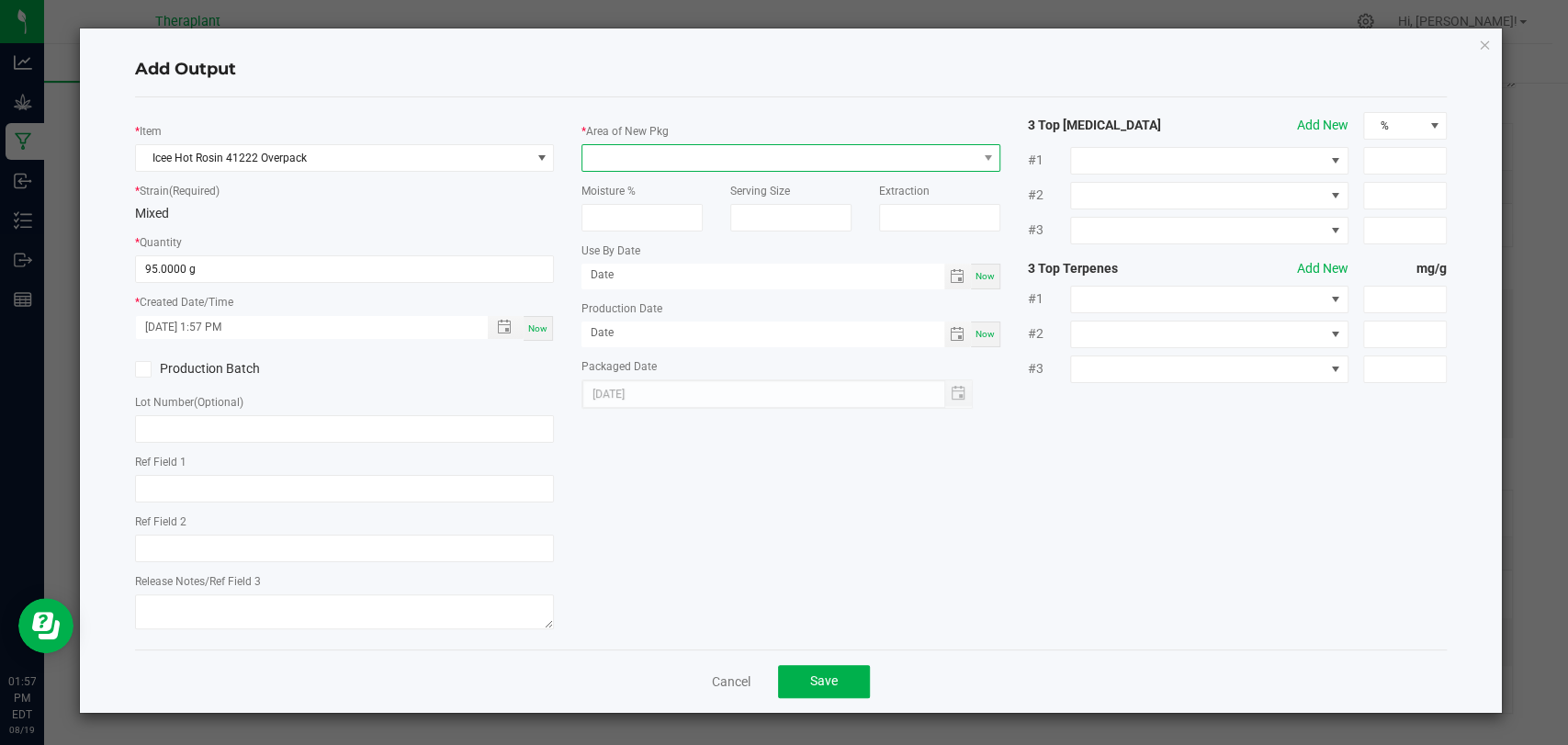
click at [664, 152] on span at bounding box center [779, 158] width 394 height 26
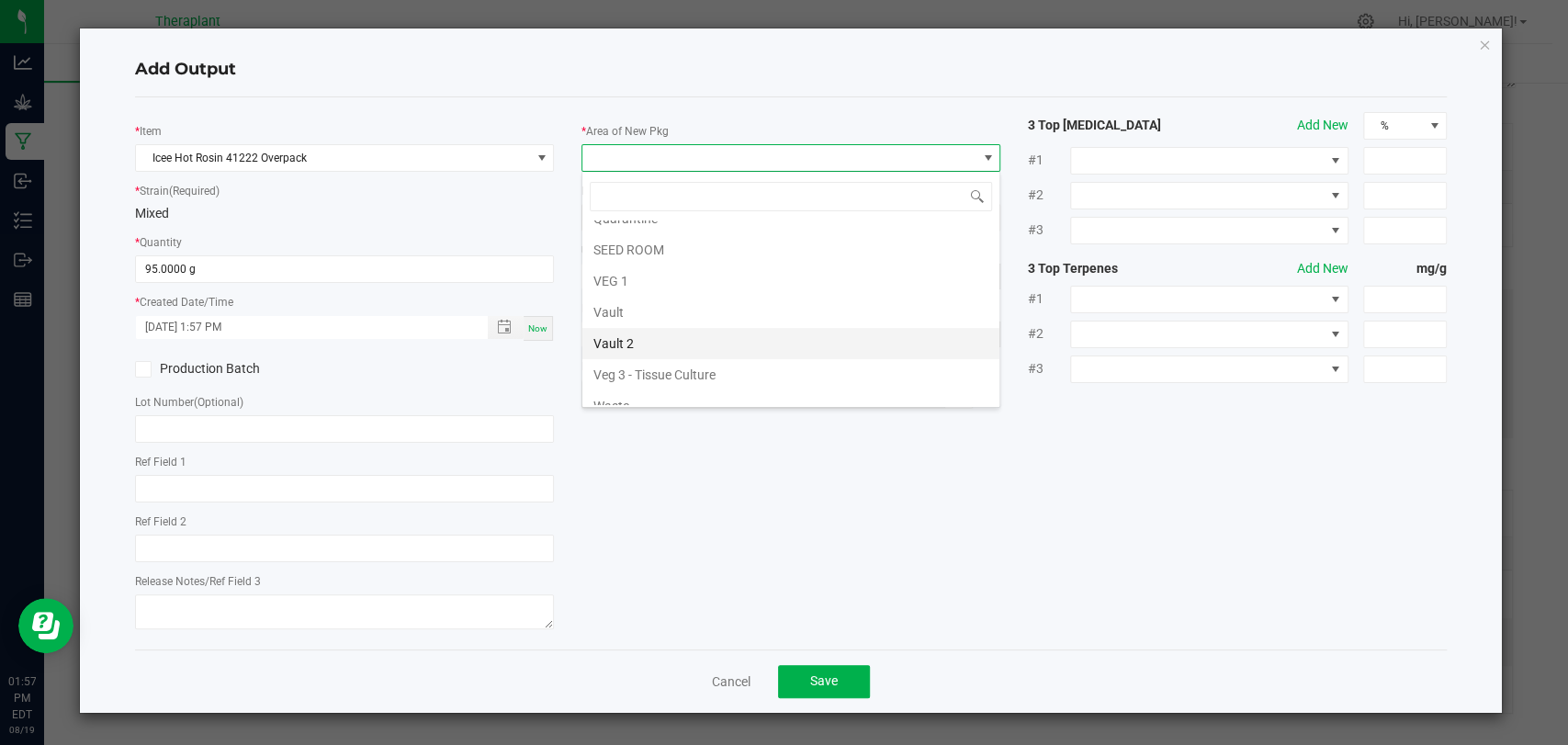
scroll to position [343, 0]
click at [617, 392] on li "Waste" at bounding box center [790, 392] width 417 height 31
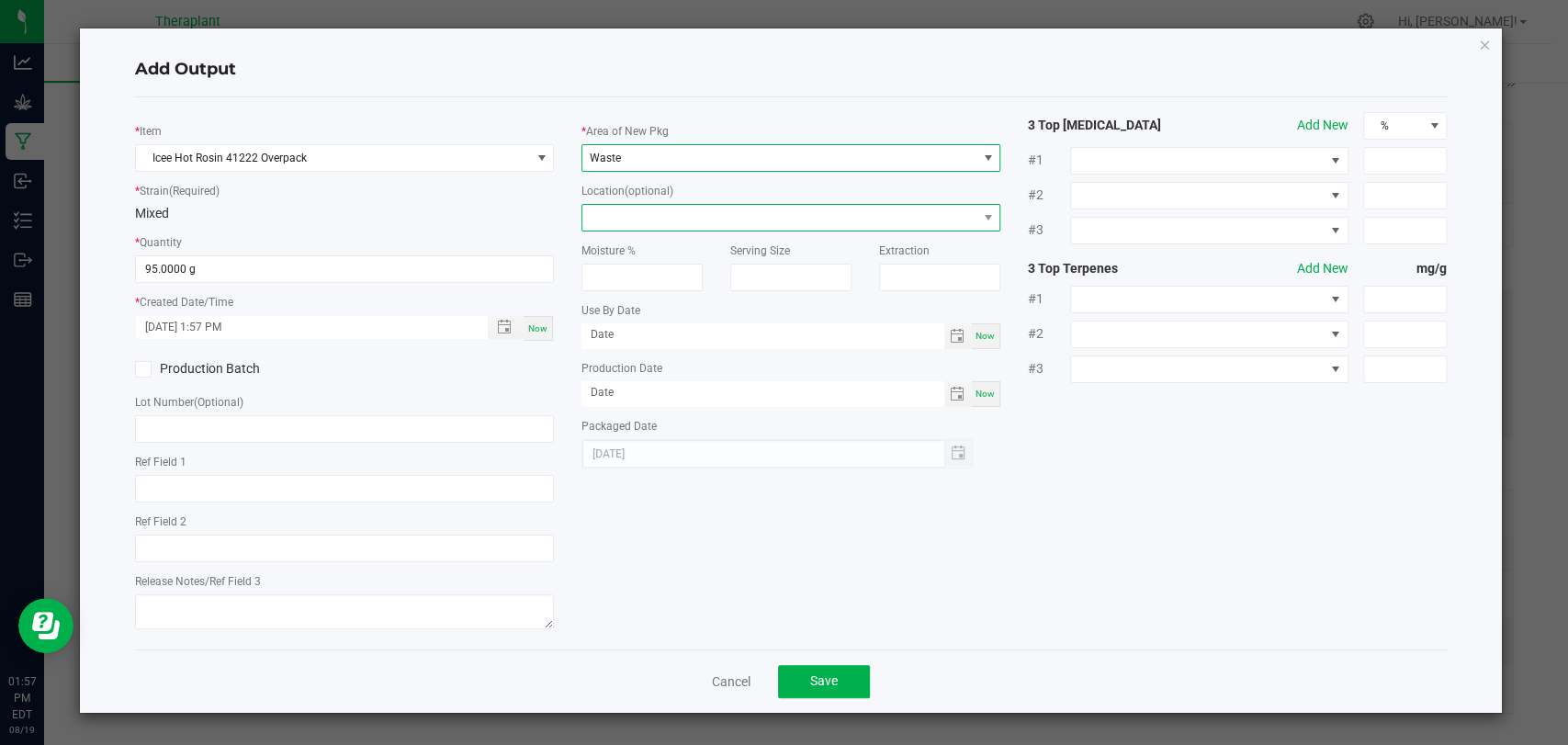
click at [636, 207] on span at bounding box center [779, 217] width 394 height 26
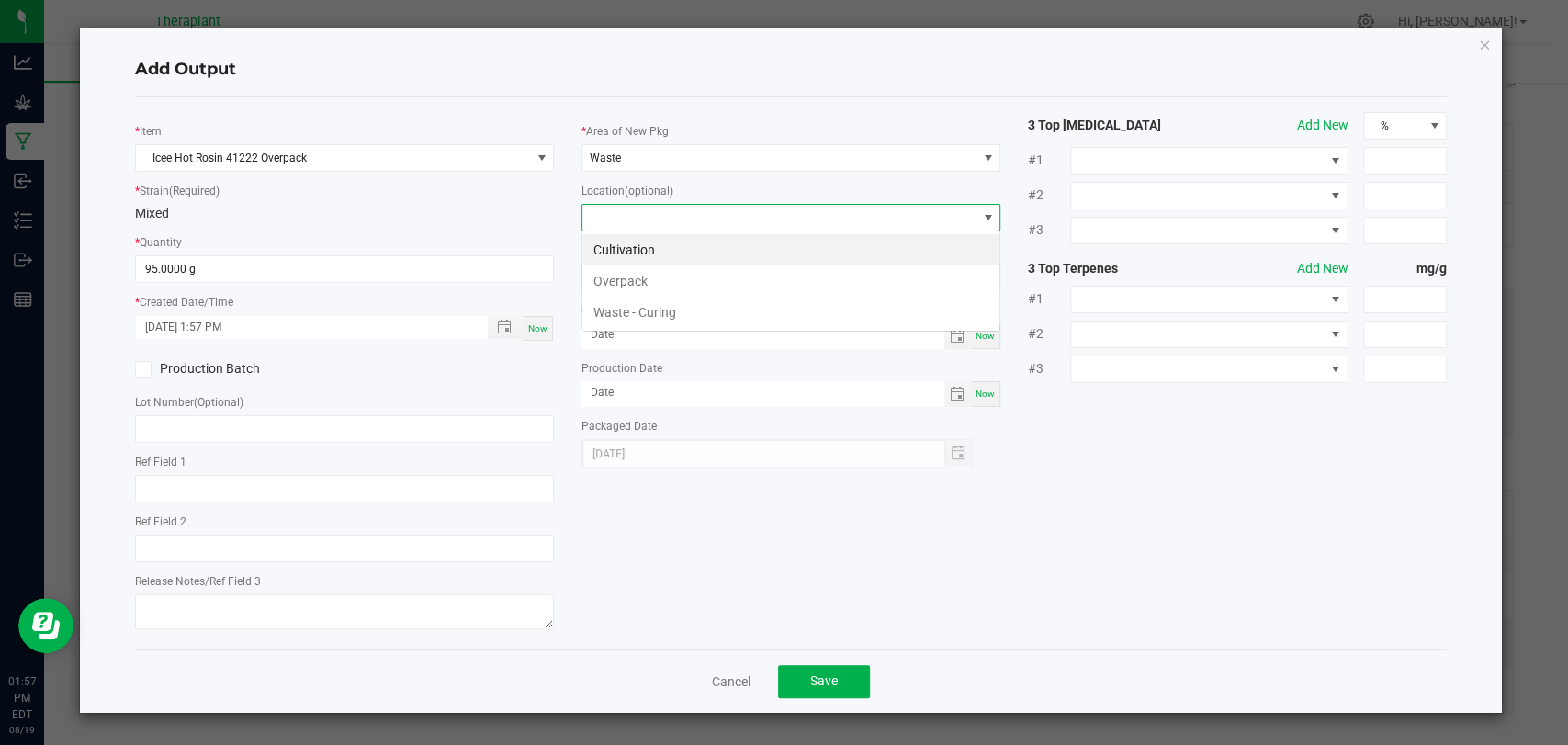
scroll to position [27, 419]
click at [635, 291] on li "Overpack" at bounding box center [790, 281] width 417 height 31
click at [830, 699] on div "Cancel Save" at bounding box center [790, 681] width 1312 height 63
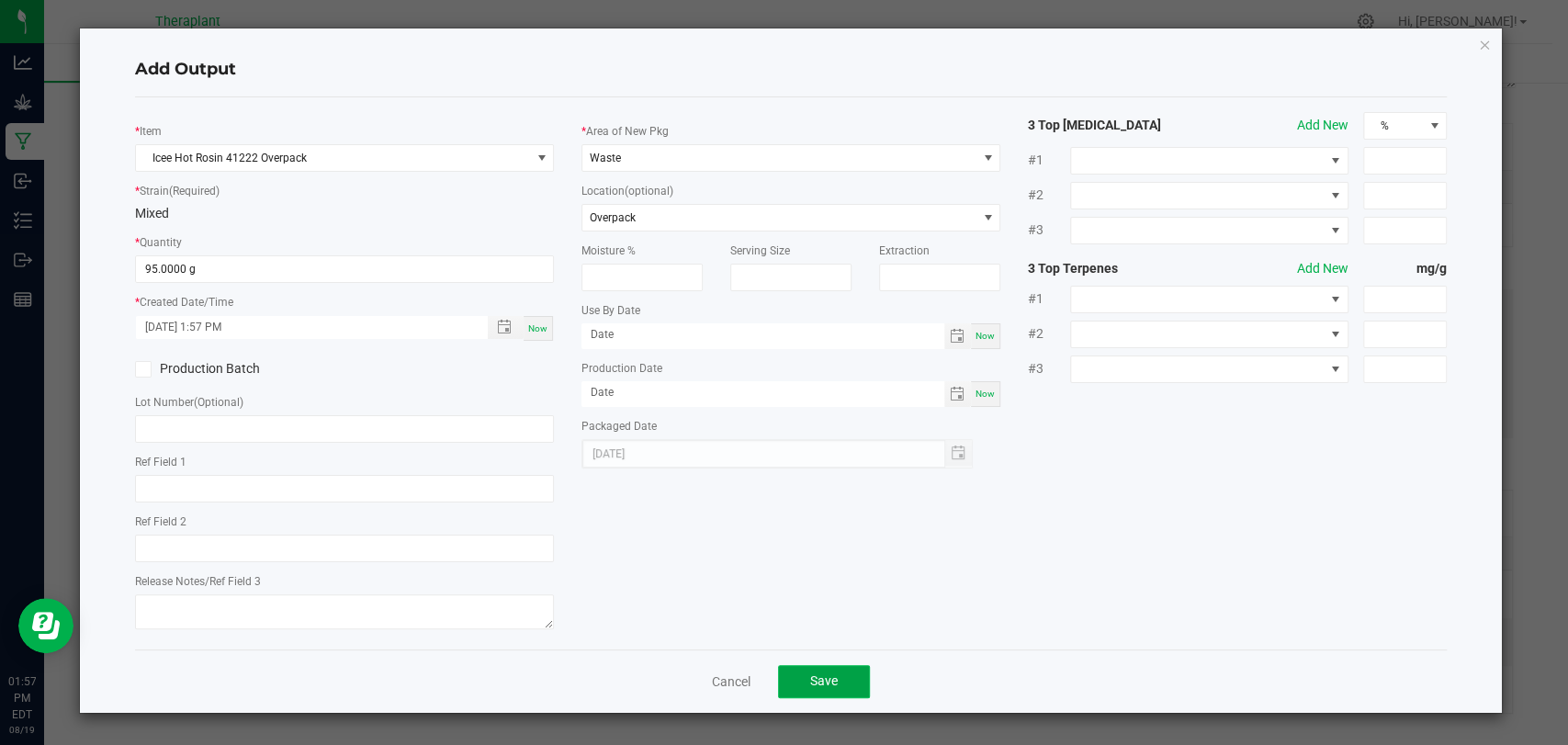
click at [832, 683] on span "Save" at bounding box center [824, 680] width 28 height 15
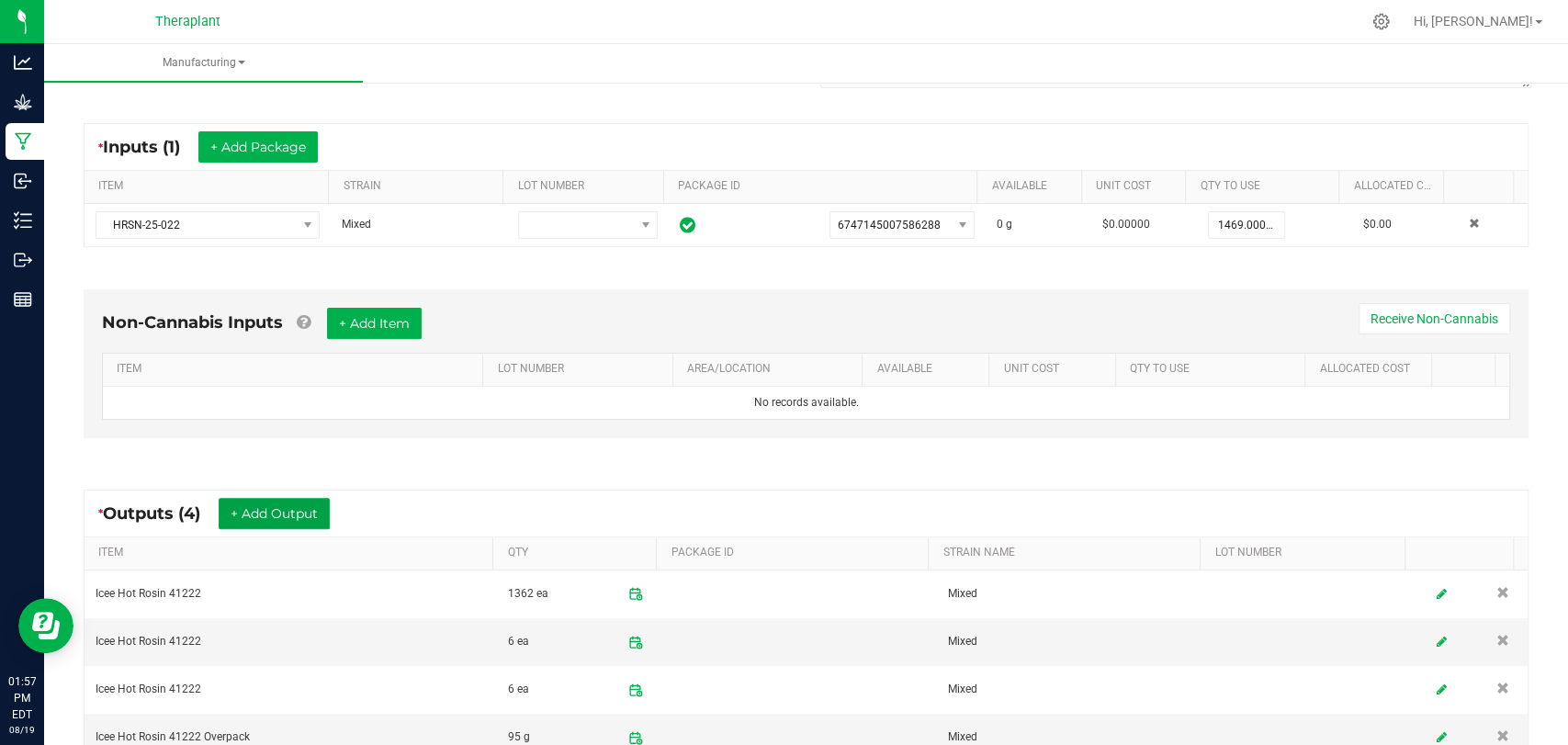
scroll to position [0, 0]
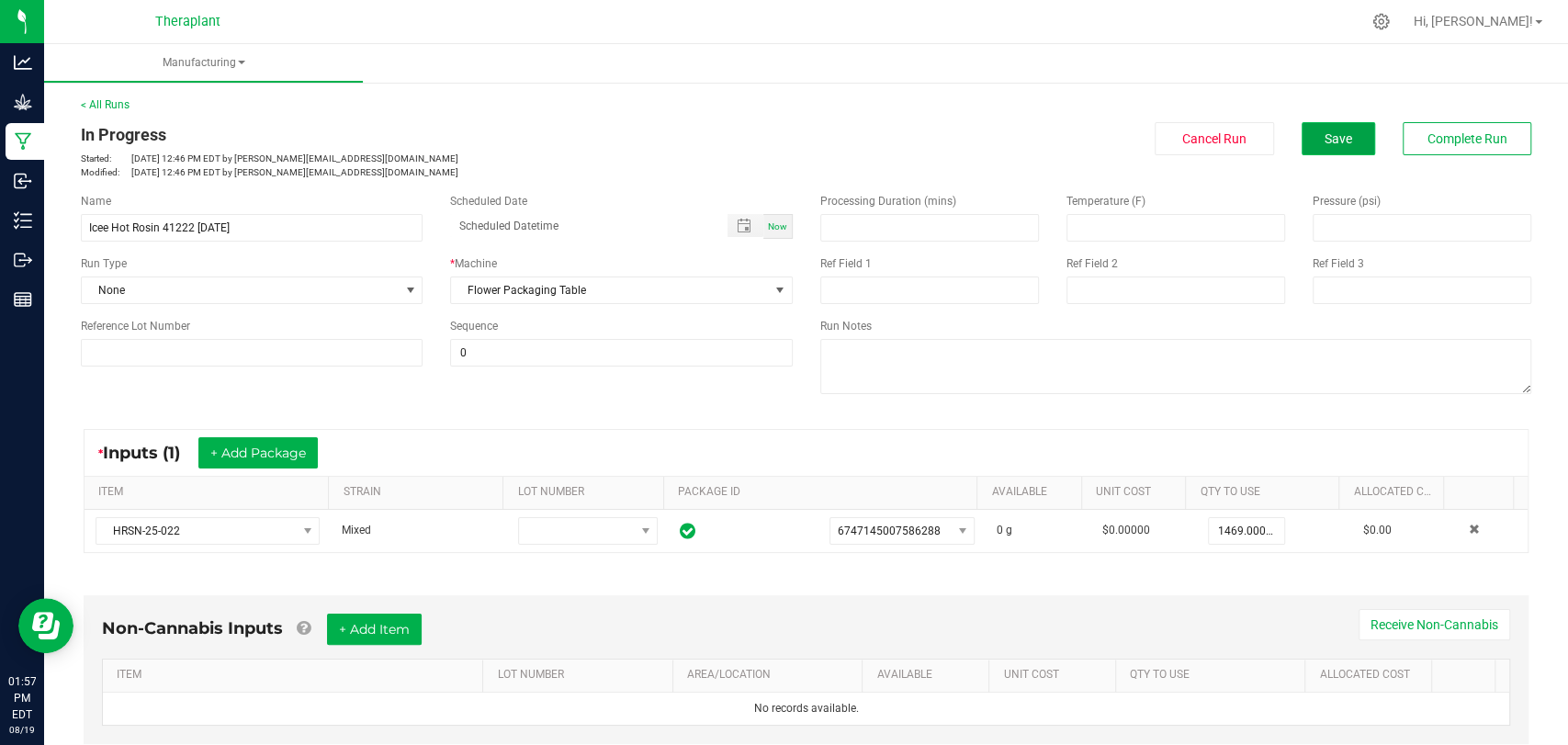
click at [1327, 146] on button "Save" at bounding box center [1338, 139] width 73 height 33
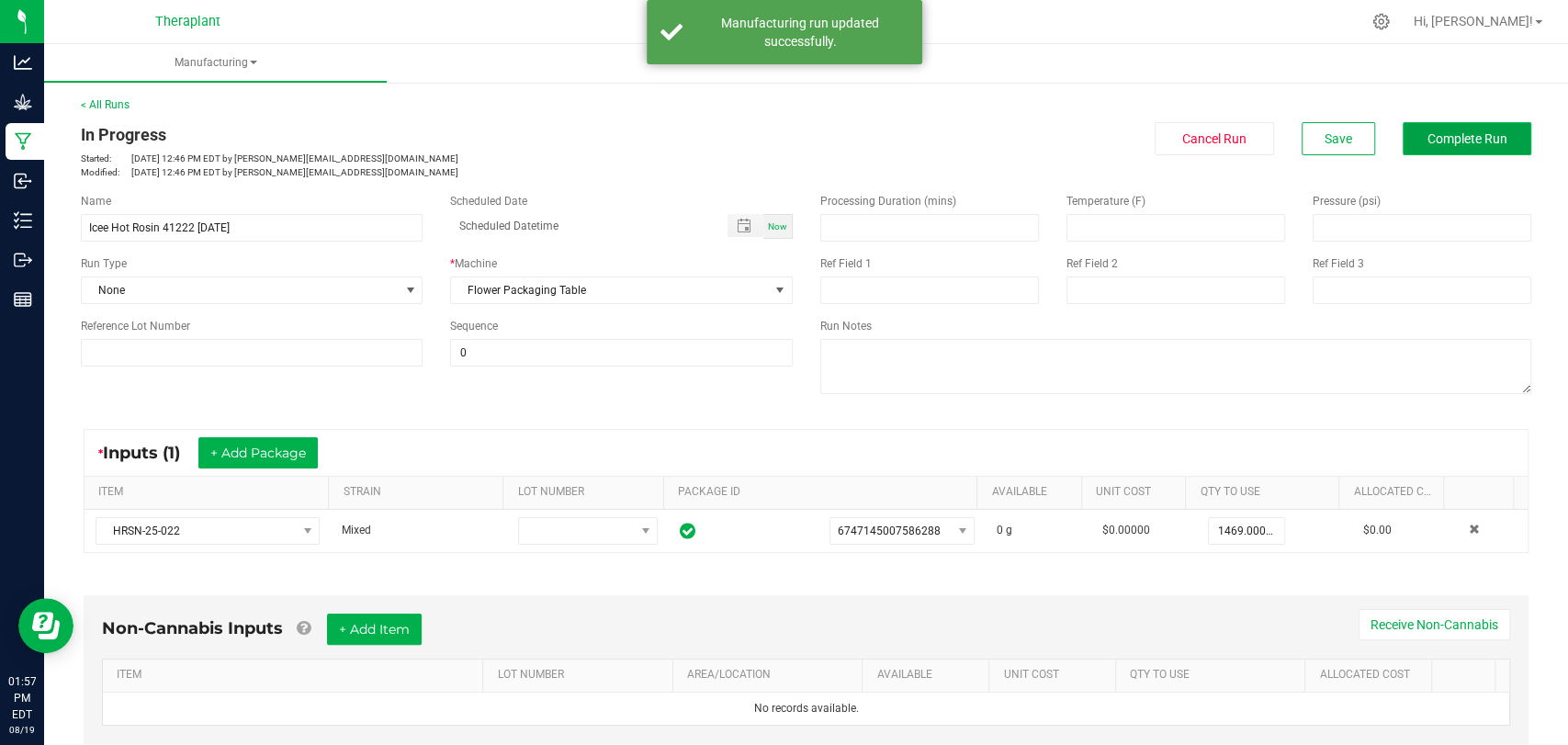
click at [1433, 129] on button "Complete Run" at bounding box center [1466, 139] width 129 height 33
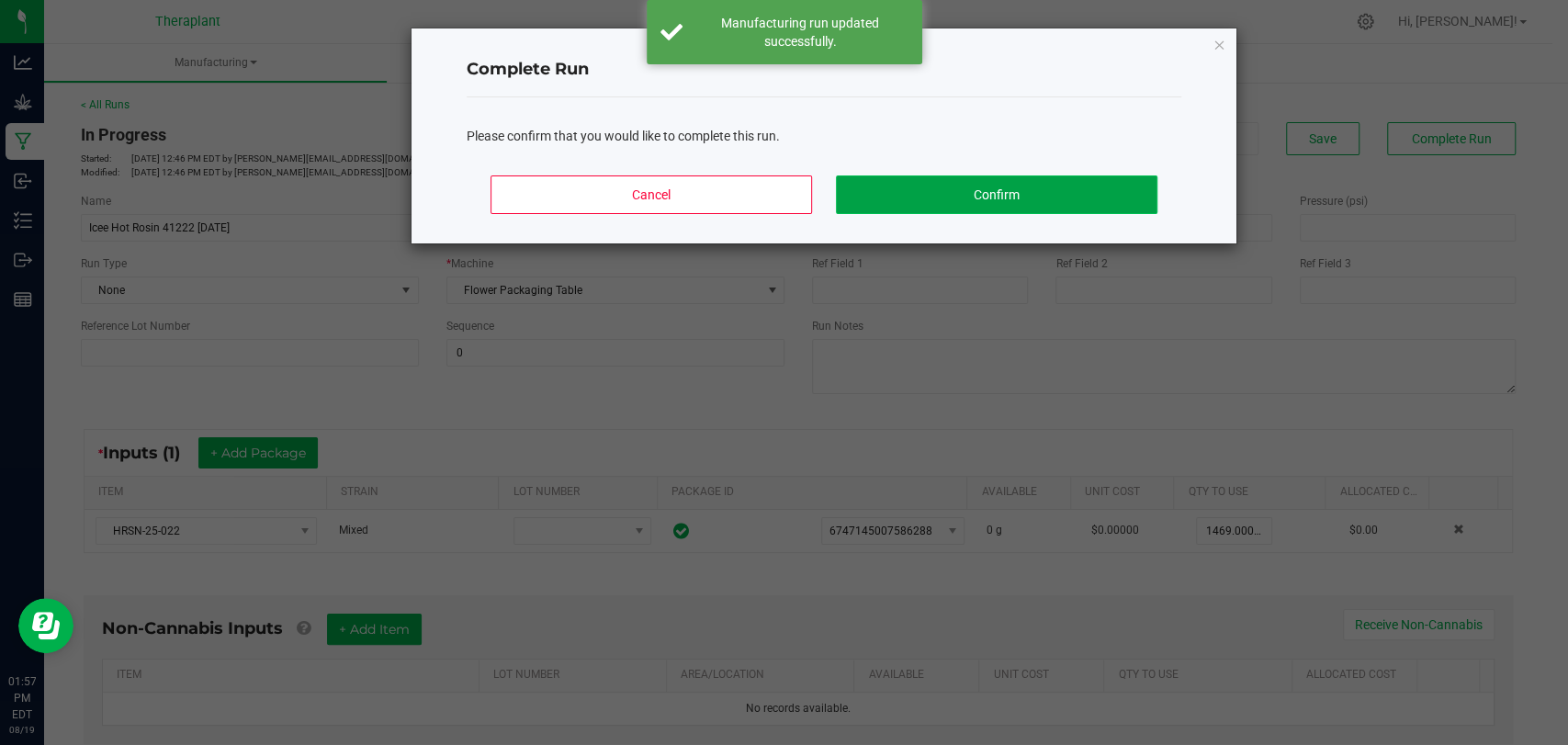
click at [1041, 183] on button "Confirm" at bounding box center [996, 195] width 321 height 39
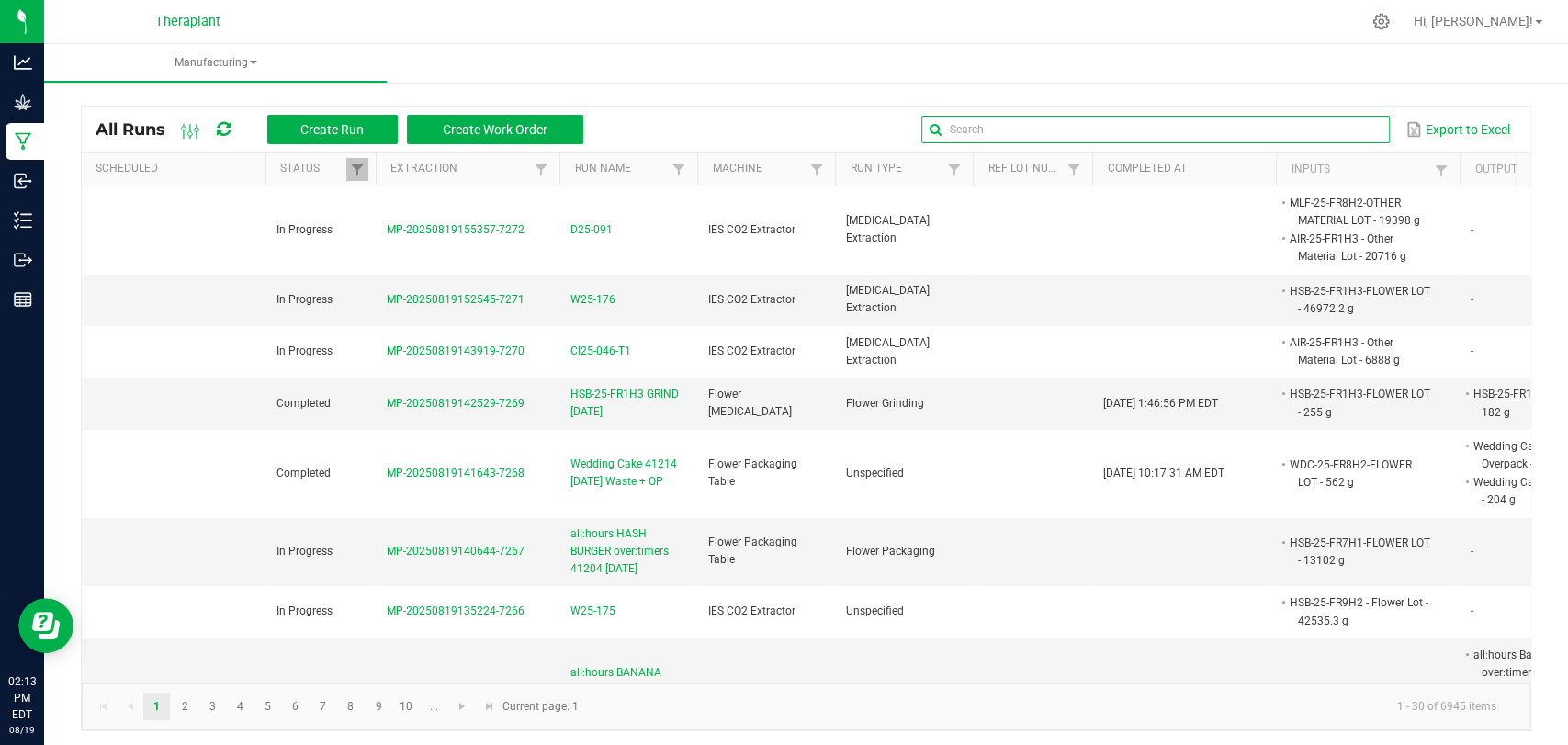
click at [1300, 142] on input "text" at bounding box center [1155, 130] width 468 height 28
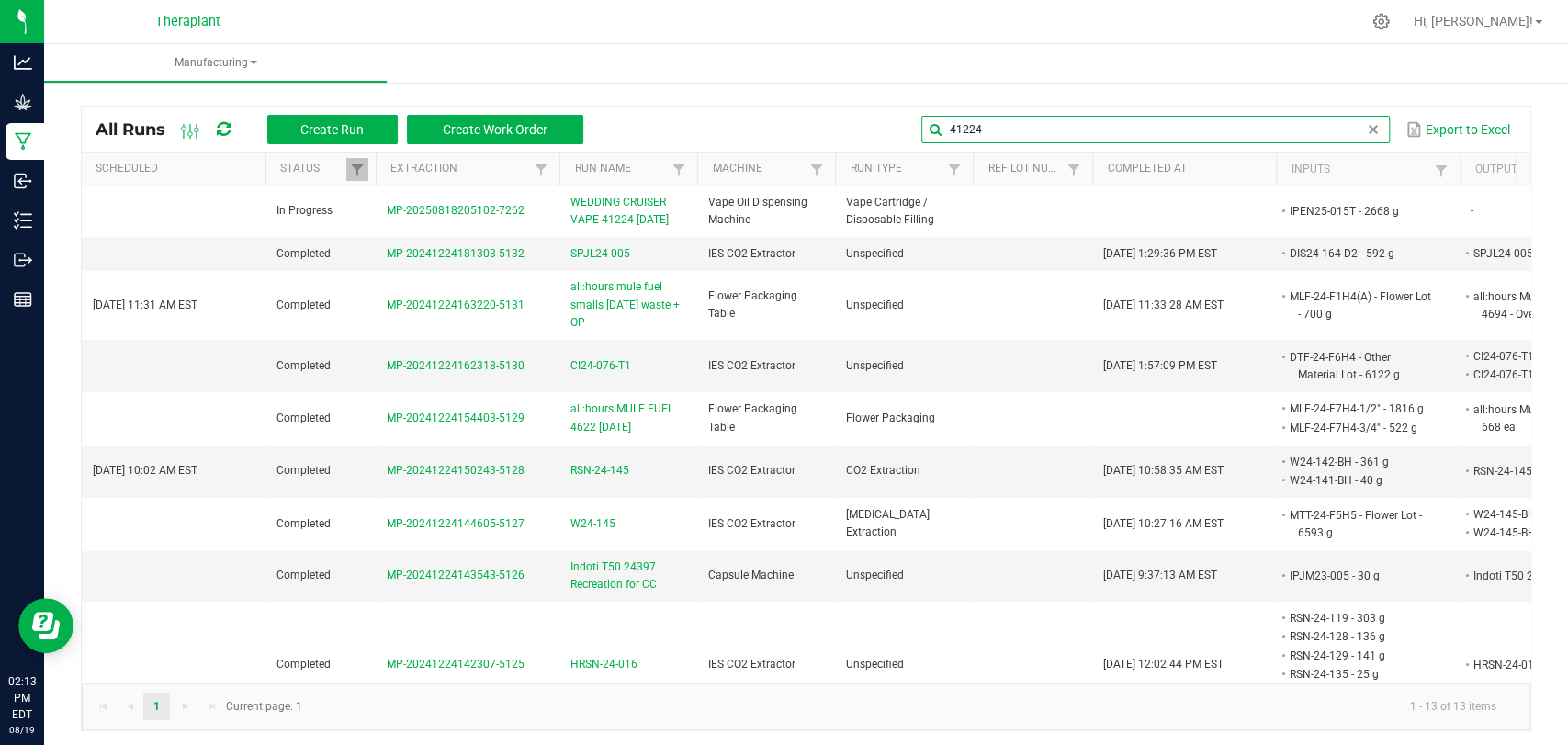
type input "41224"
click at [610, 218] on span "WEDDING CRUISER VAPE 41224 [DATE]" at bounding box center [628, 211] width 116 height 35
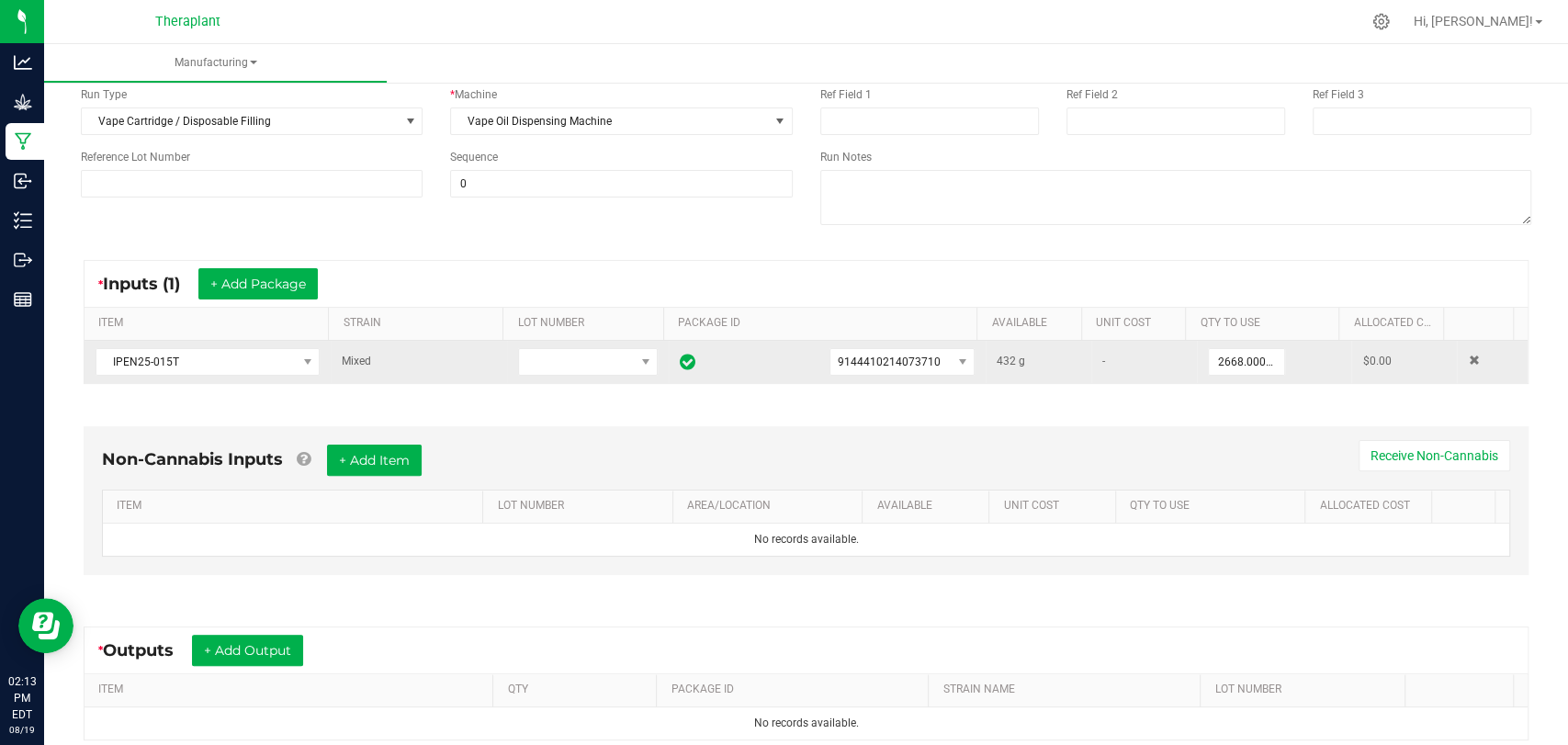
scroll to position [204, 0]
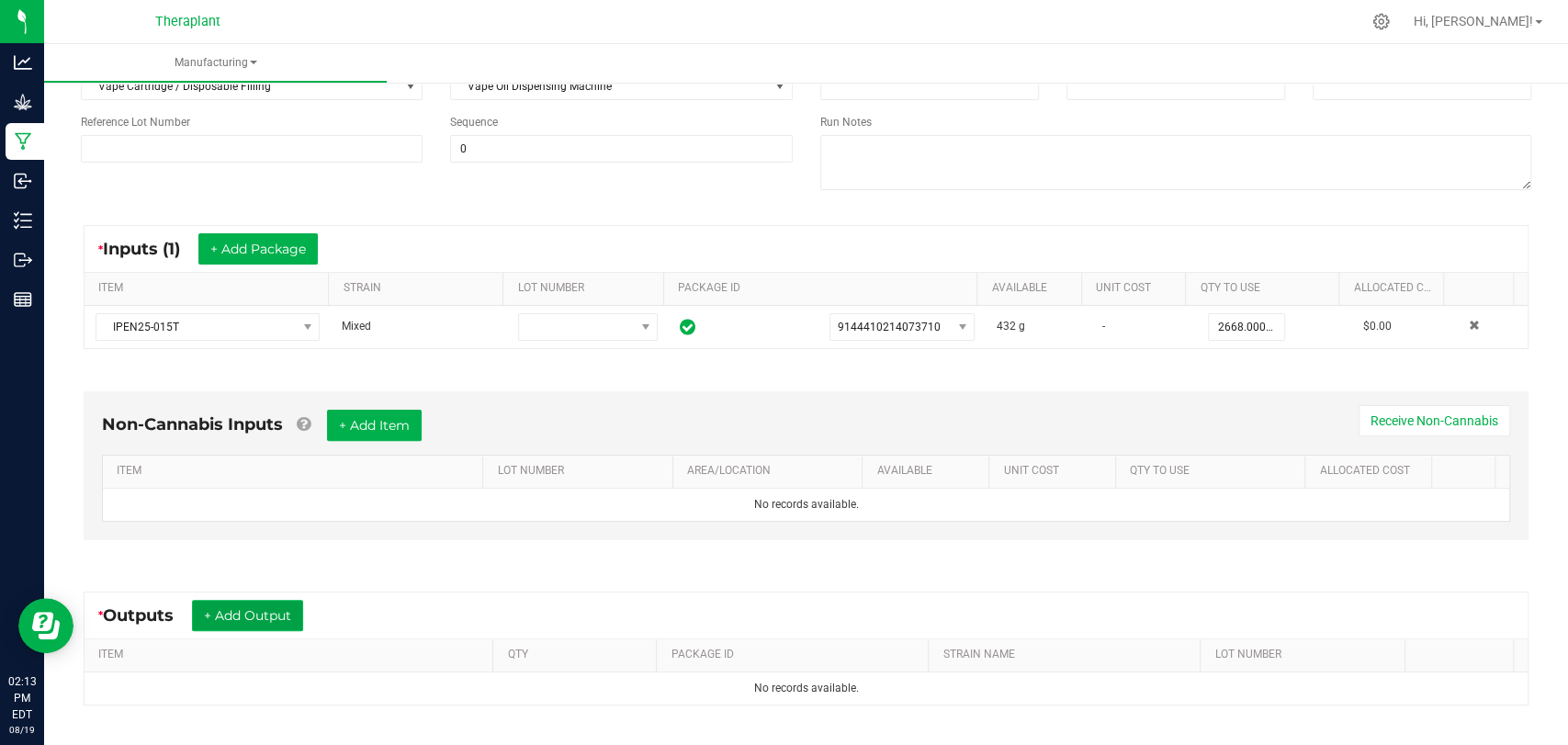
click at [250, 612] on button "+ Add Output" at bounding box center [247, 615] width 111 height 31
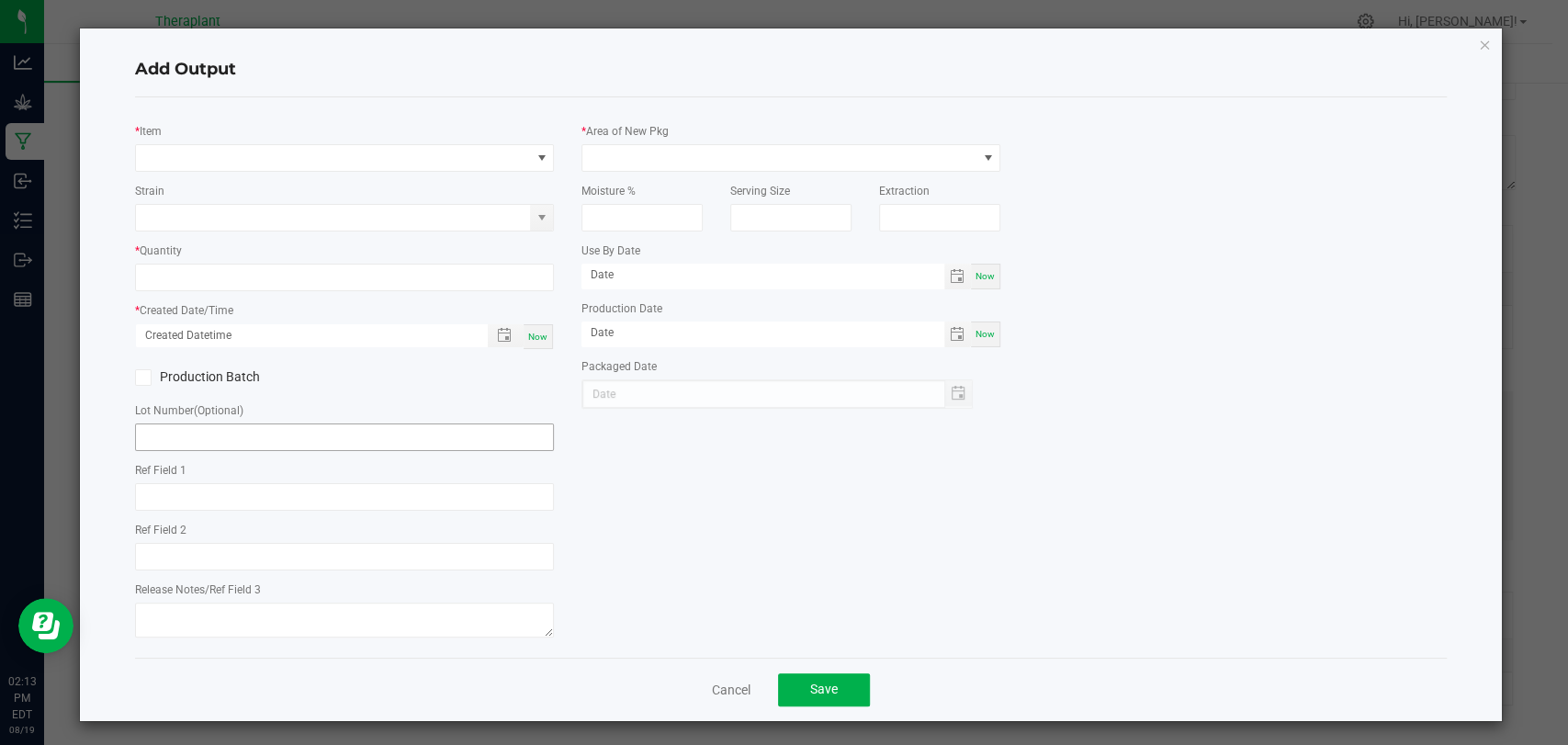
type input "WDC x MTT x Purple Urkel"
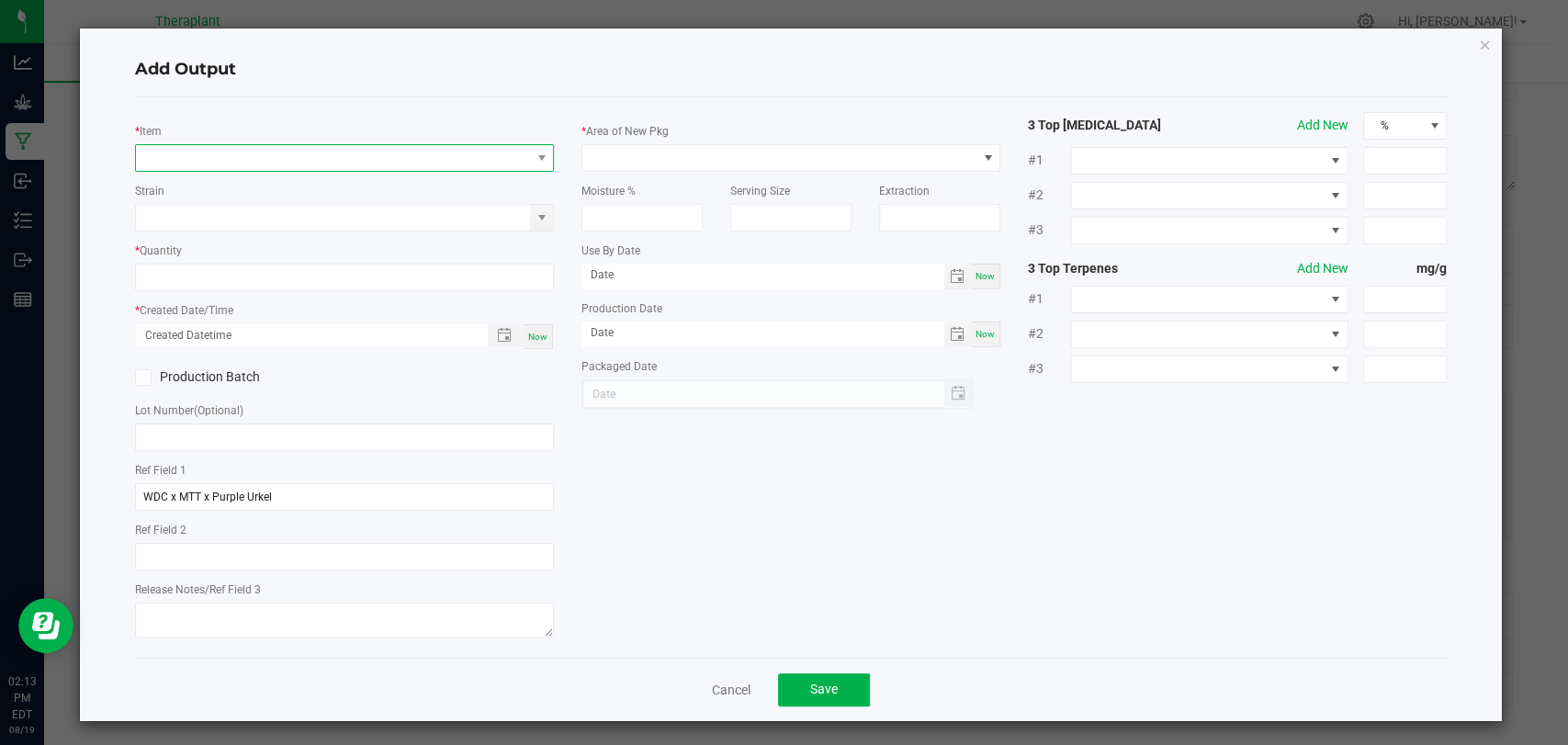
click at [313, 158] on span "NO DATA FOUND" at bounding box center [333, 158] width 394 height 26
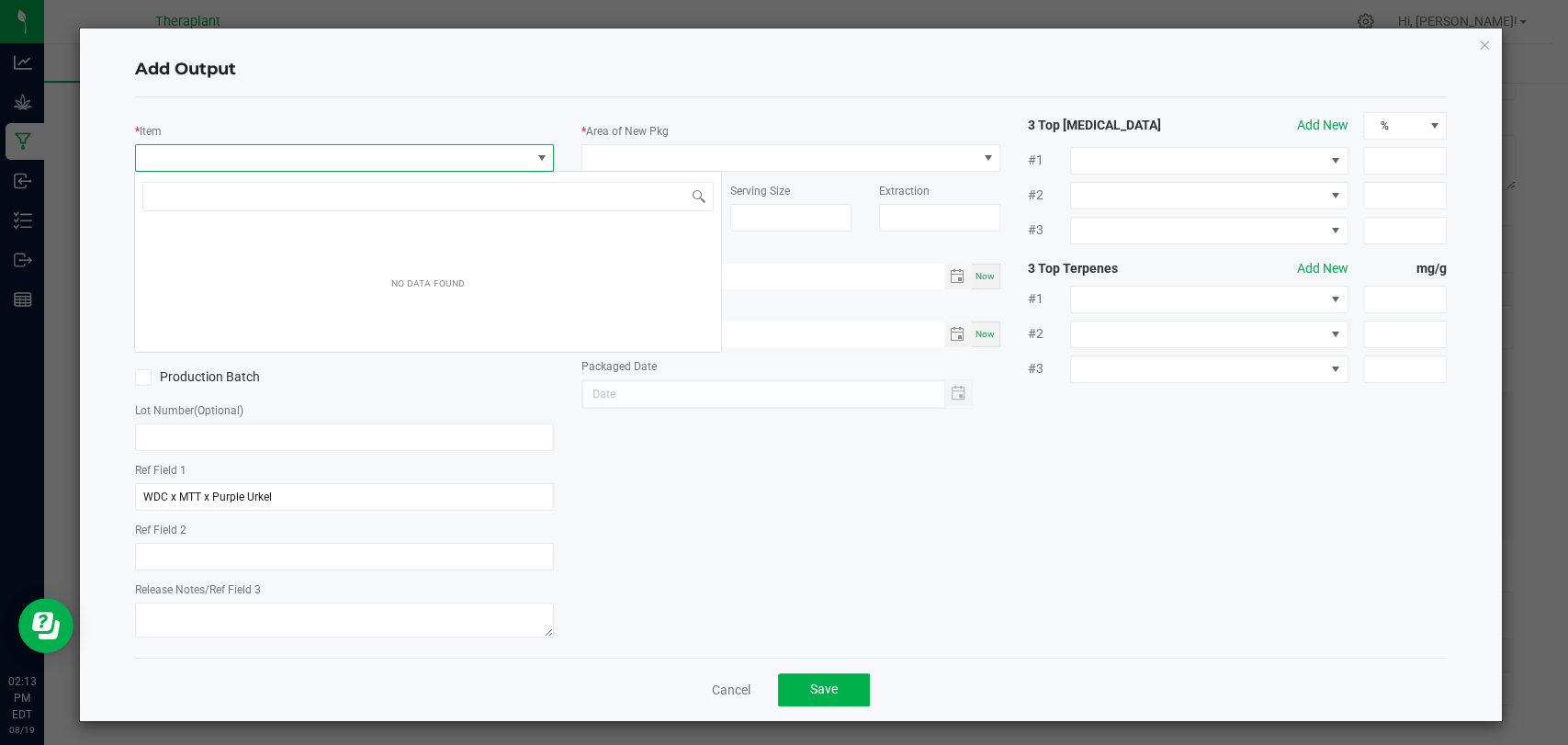
scroll to position [27, 414]
type input "41224"
click at [1478, 46] on icon "button" at bounding box center [1485, 44] width 13 height 22
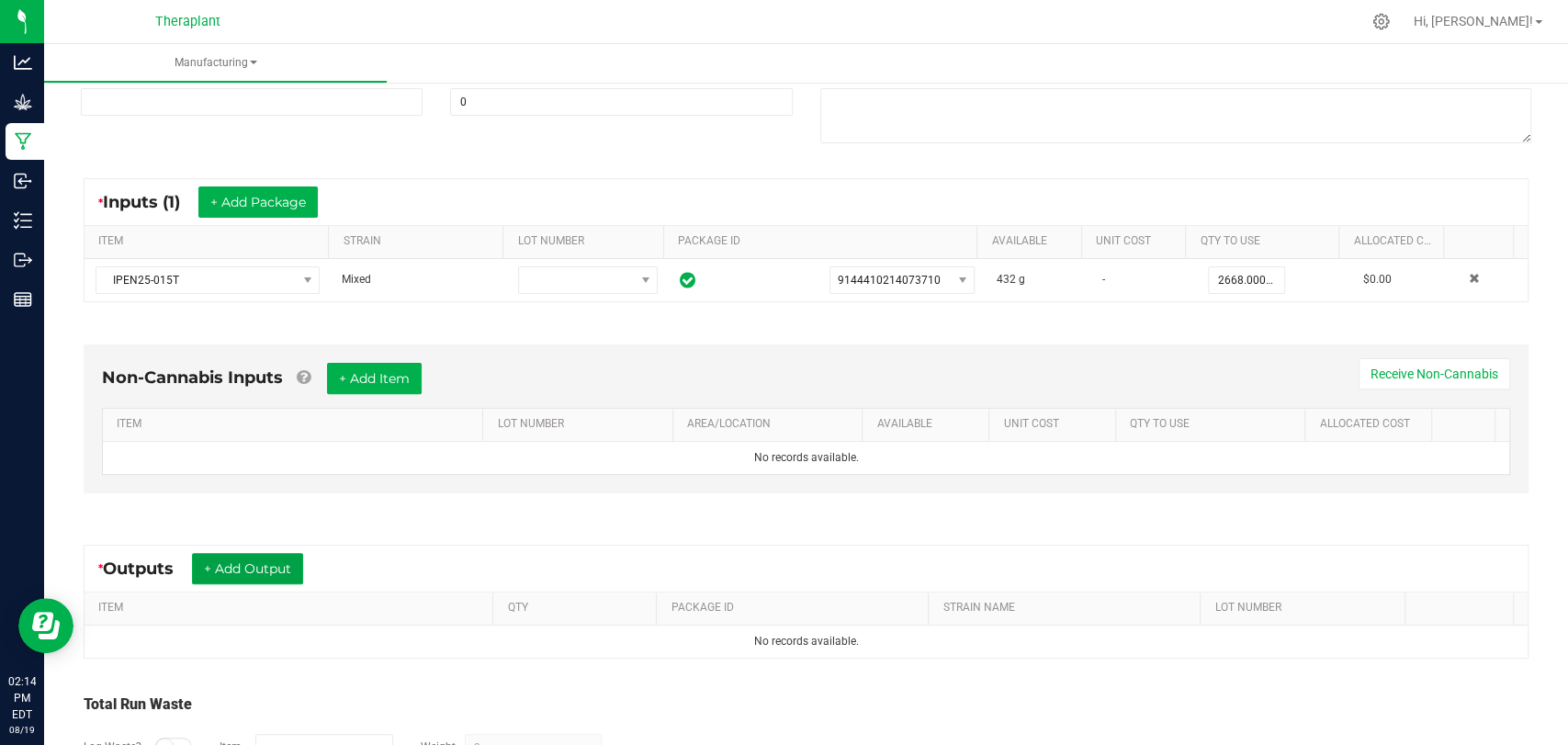
scroll to position [371, 0]
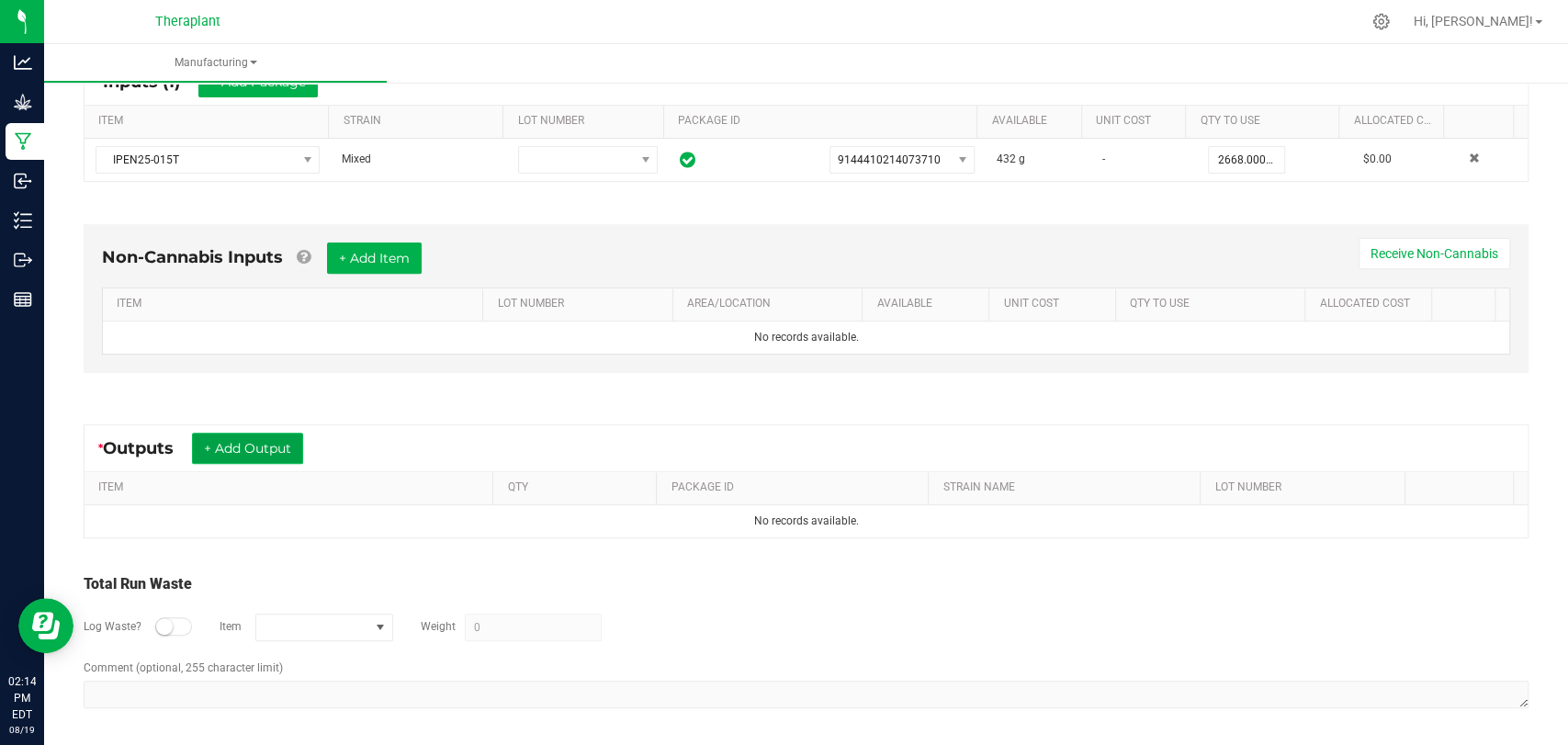
click at [295, 442] on button "+ Add Output" at bounding box center [247, 448] width 111 height 31
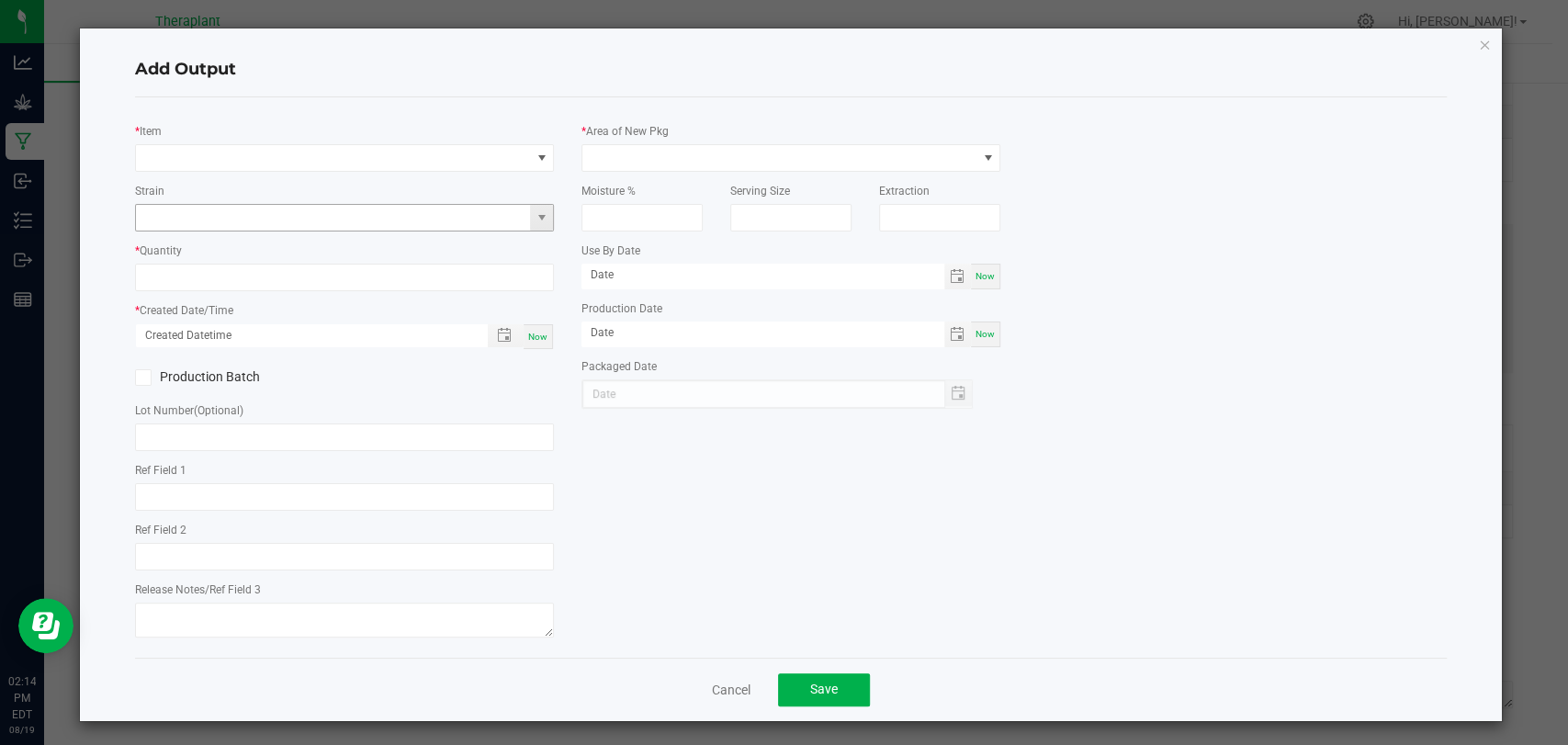
type input "WDC x MTT x Purple Urkel"
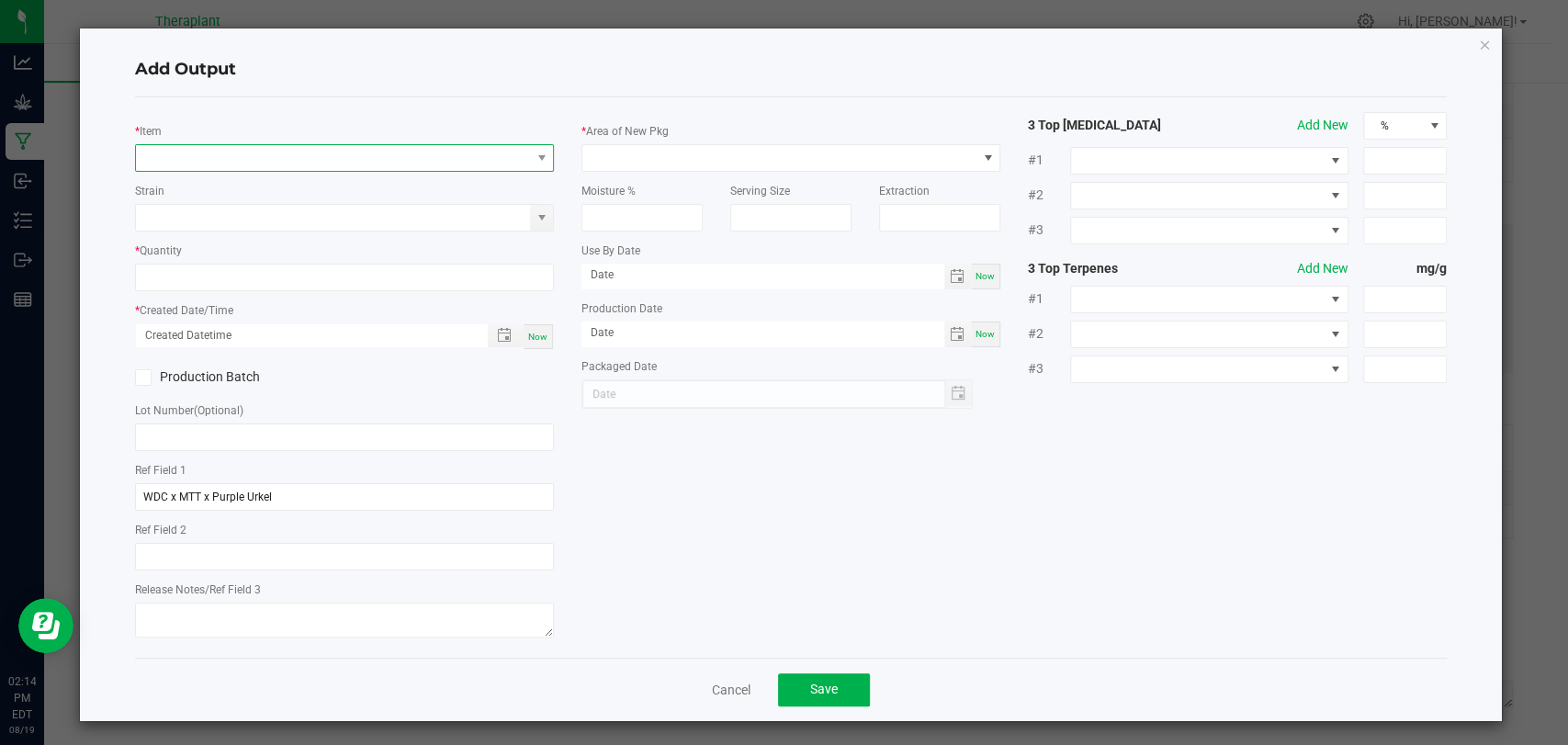
click at [406, 157] on span "NO DATA FOUND" at bounding box center [333, 158] width 394 height 26
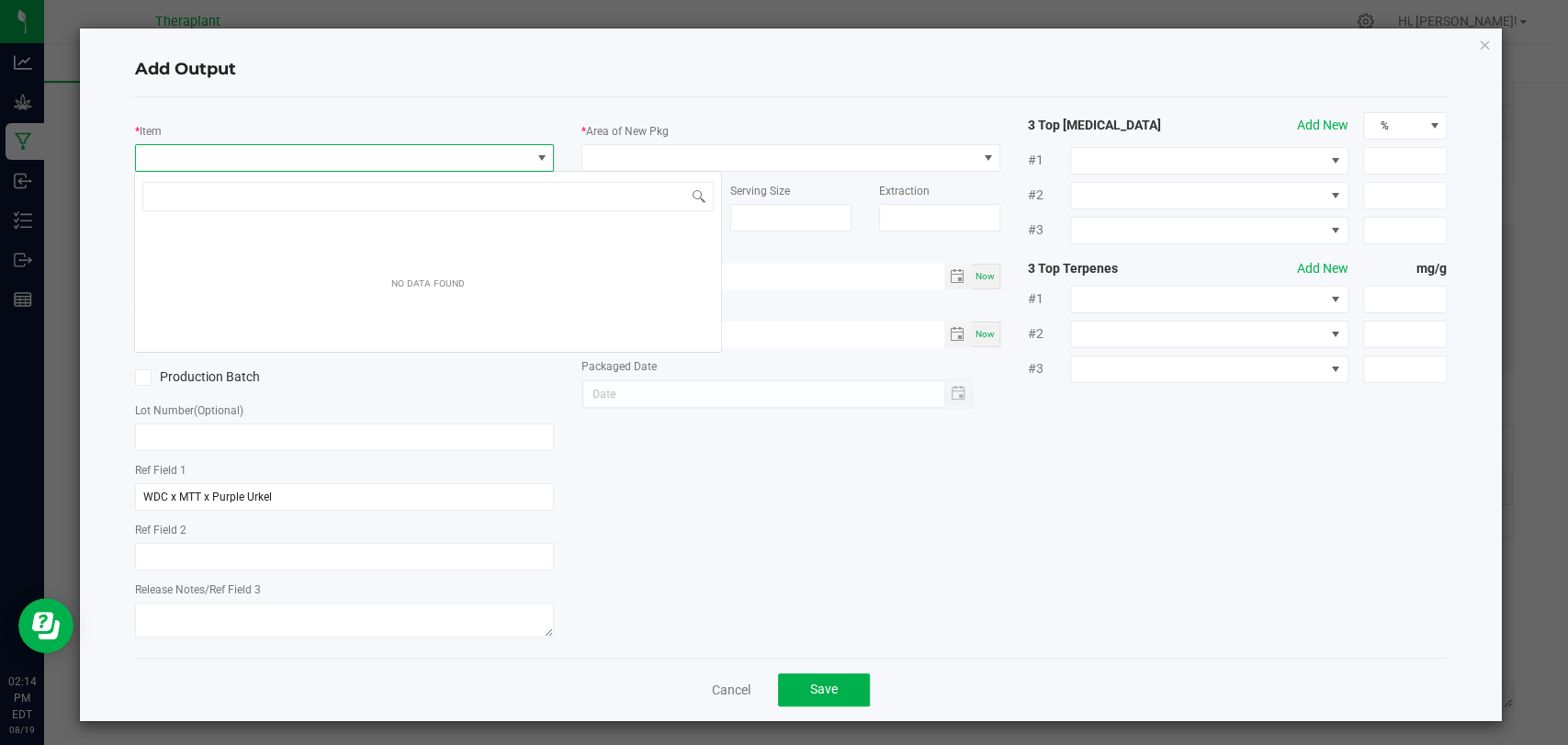
scroll to position [27, 414]
type input "41224"
click at [889, 540] on div "* Item Strain * Quantity * Created Date/Time Now Production Batch Lot Number (O…" at bounding box center [790, 378] width 1339 height 531
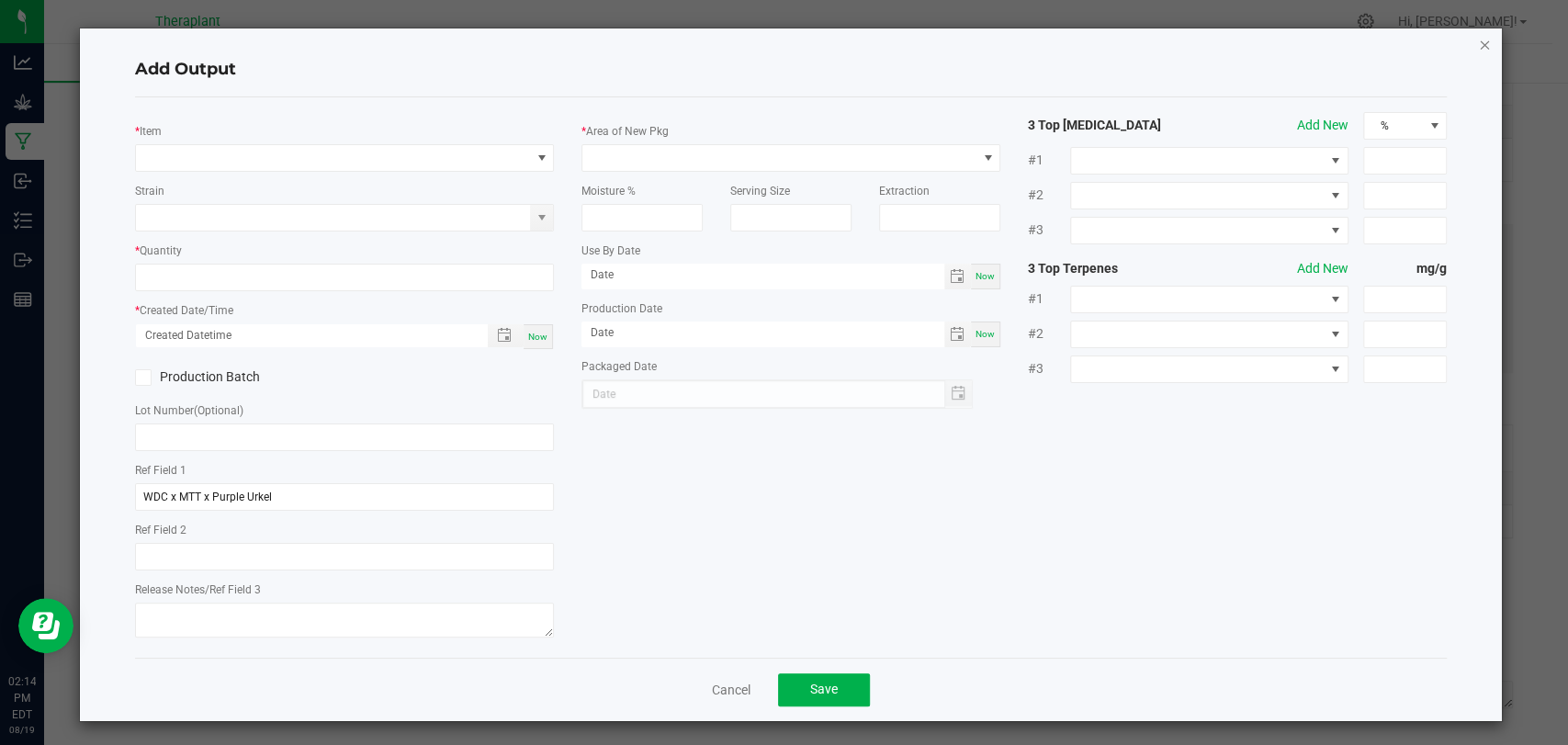
click at [1478, 47] on icon "button" at bounding box center [1485, 44] width 13 height 22
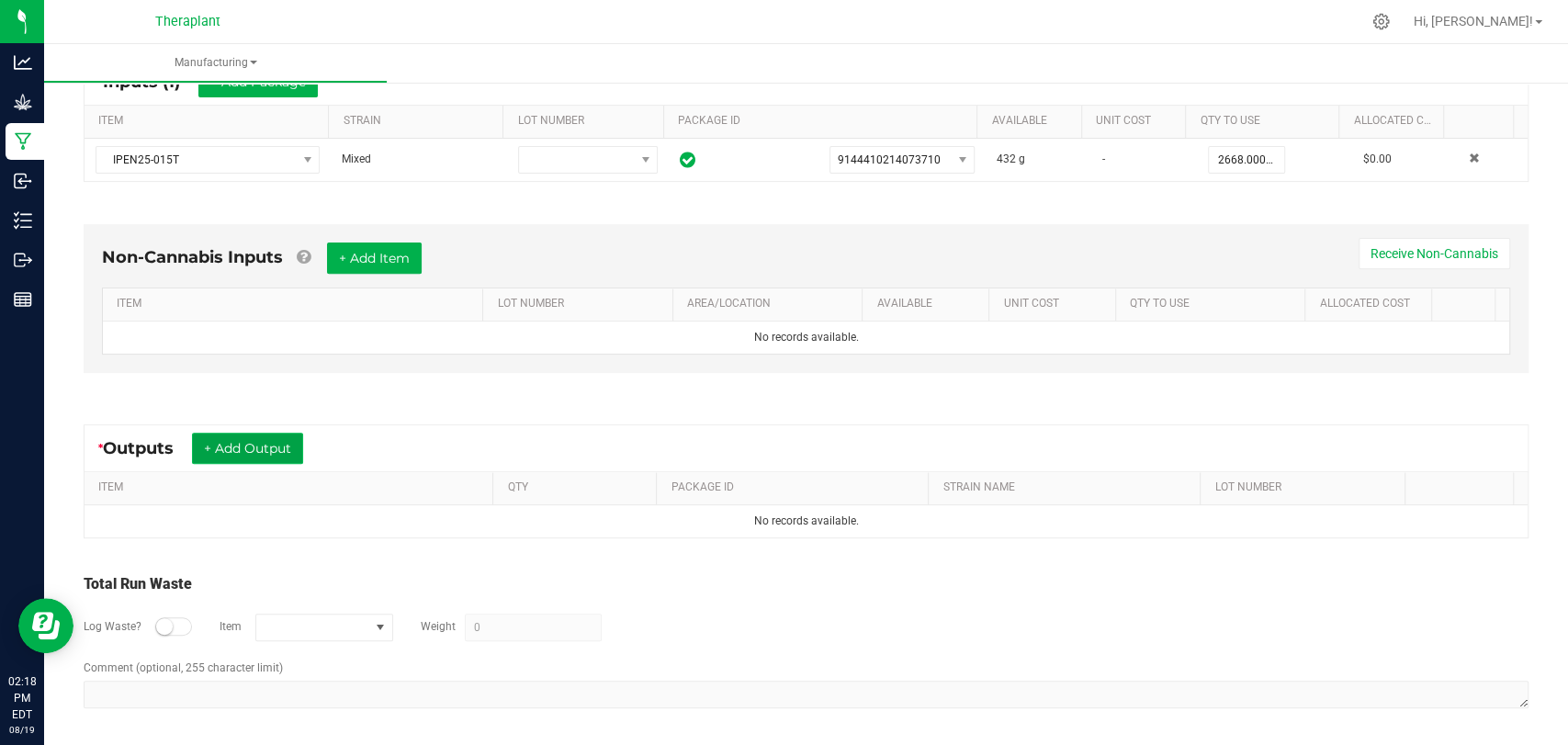
click at [265, 447] on button "+ Add Output" at bounding box center [247, 448] width 111 height 31
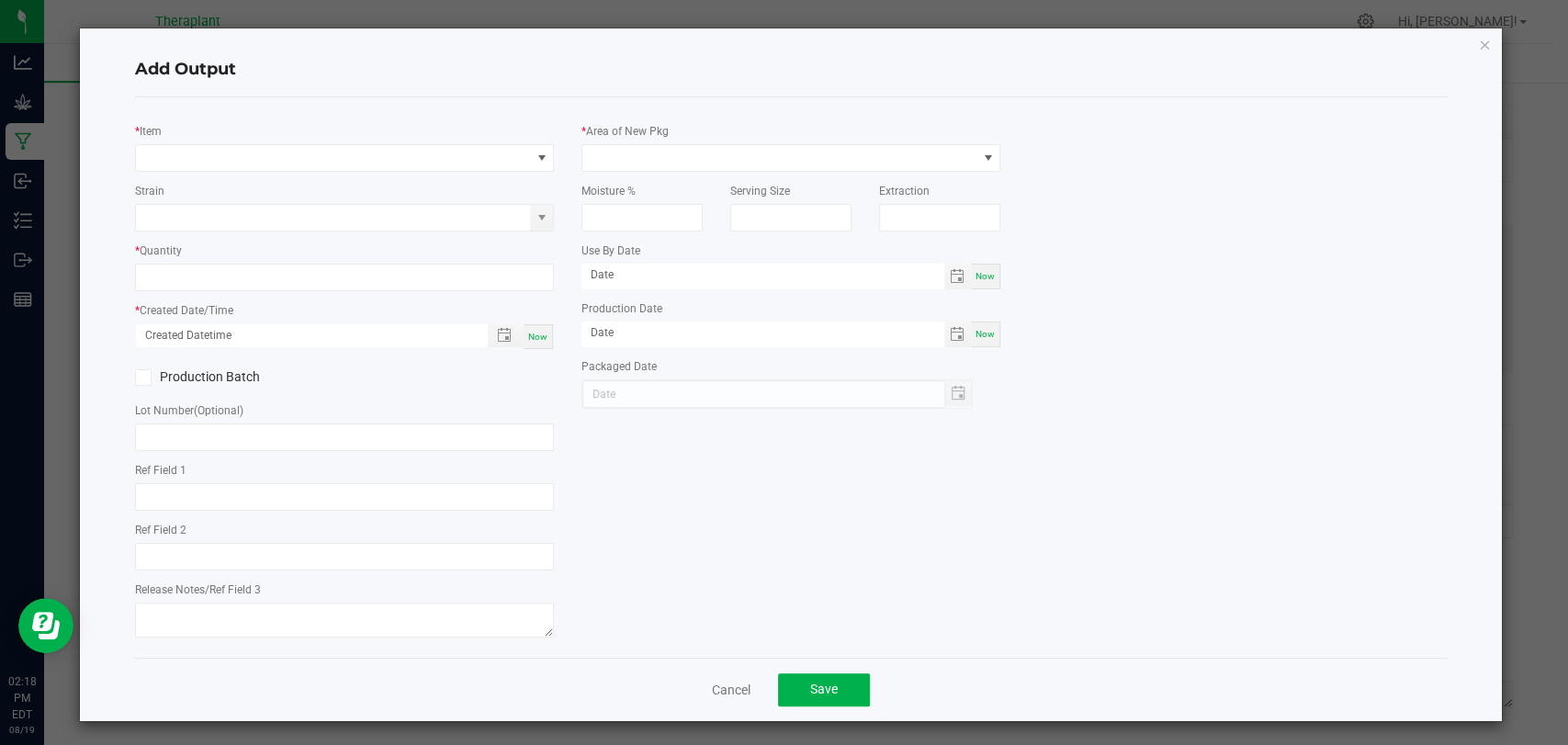
type input "WDC x MTT x Purple Urkel"
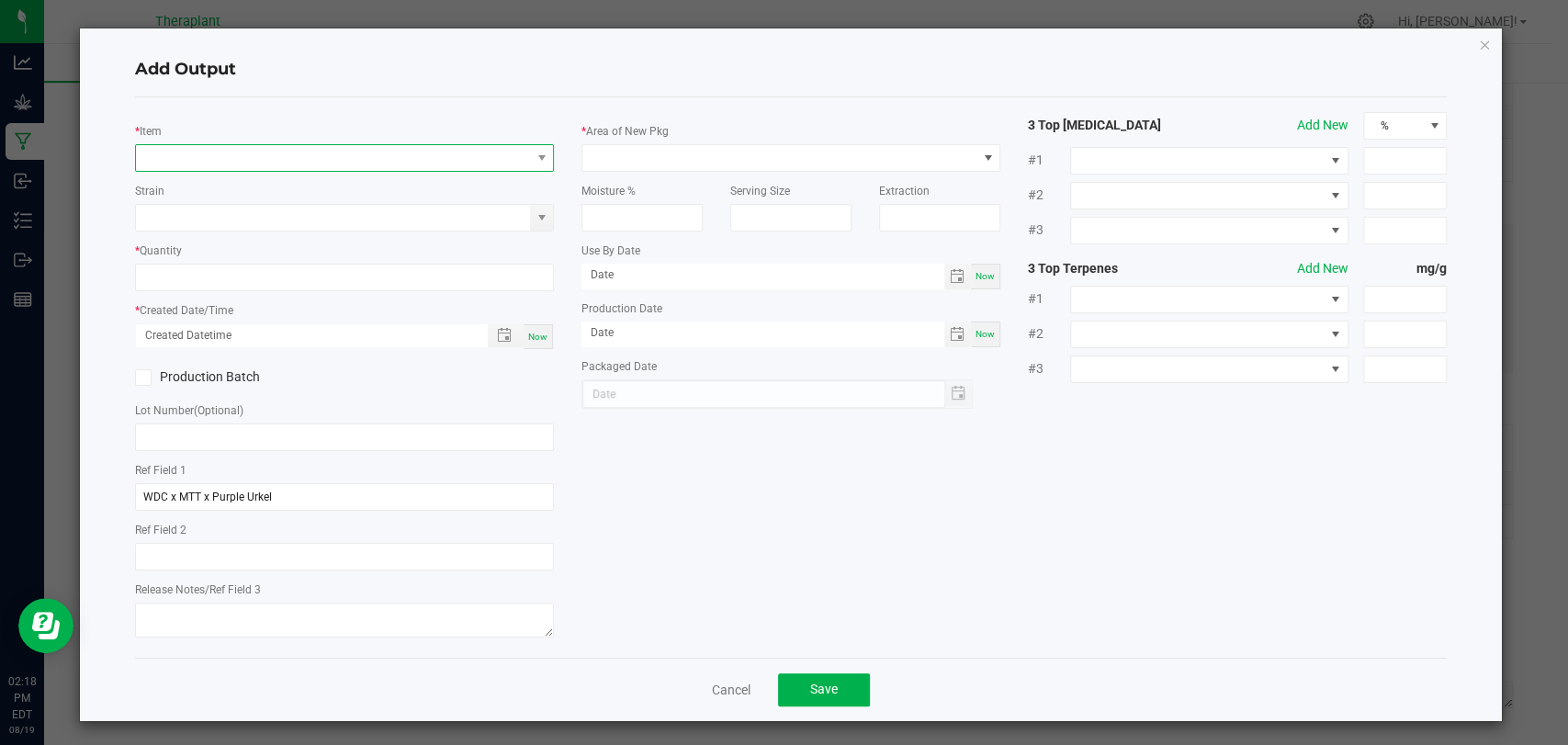
click at [385, 148] on span "NO DATA FOUND" at bounding box center [333, 158] width 394 height 26
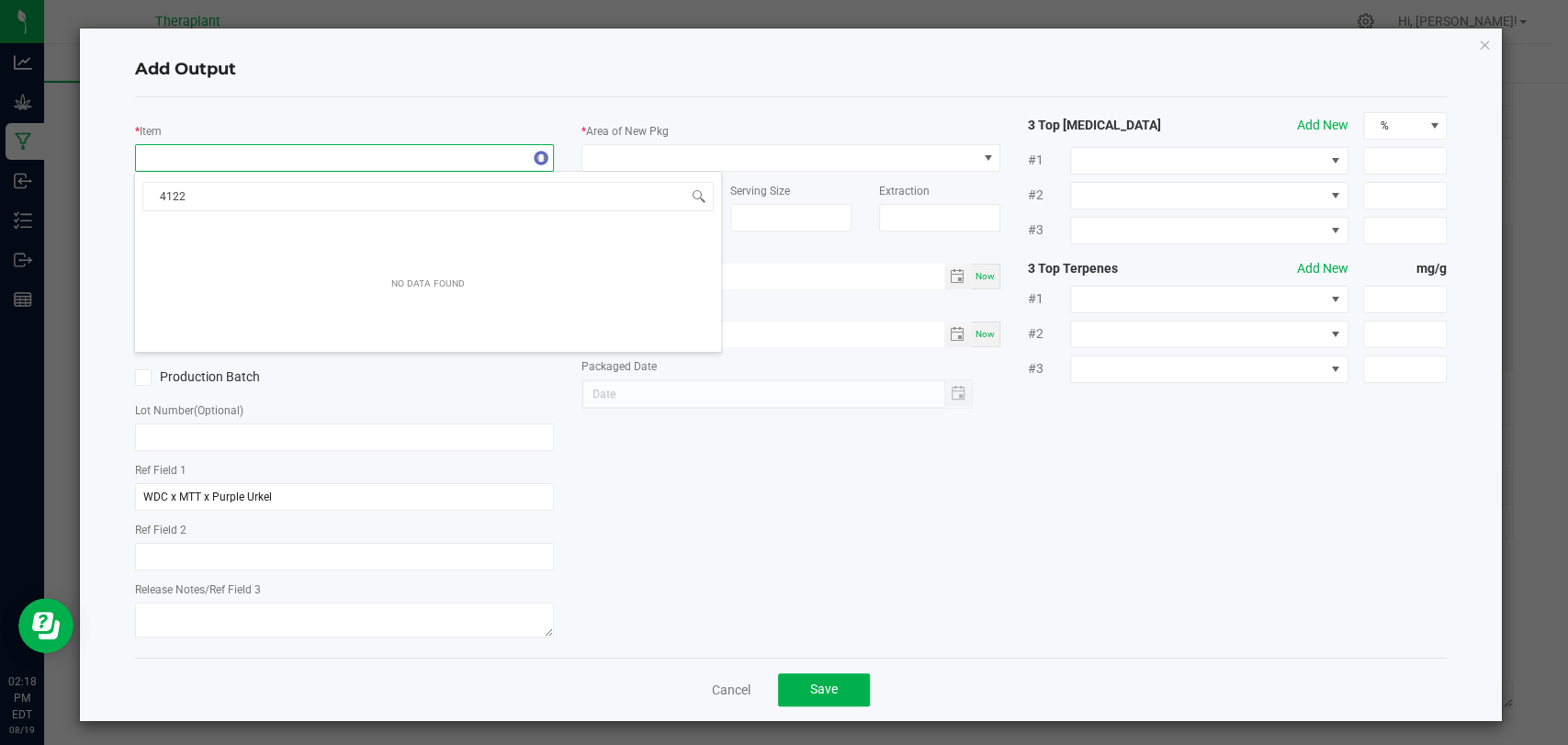
type input "41224"
click at [1478, 40] on icon "button" at bounding box center [1485, 44] width 13 height 22
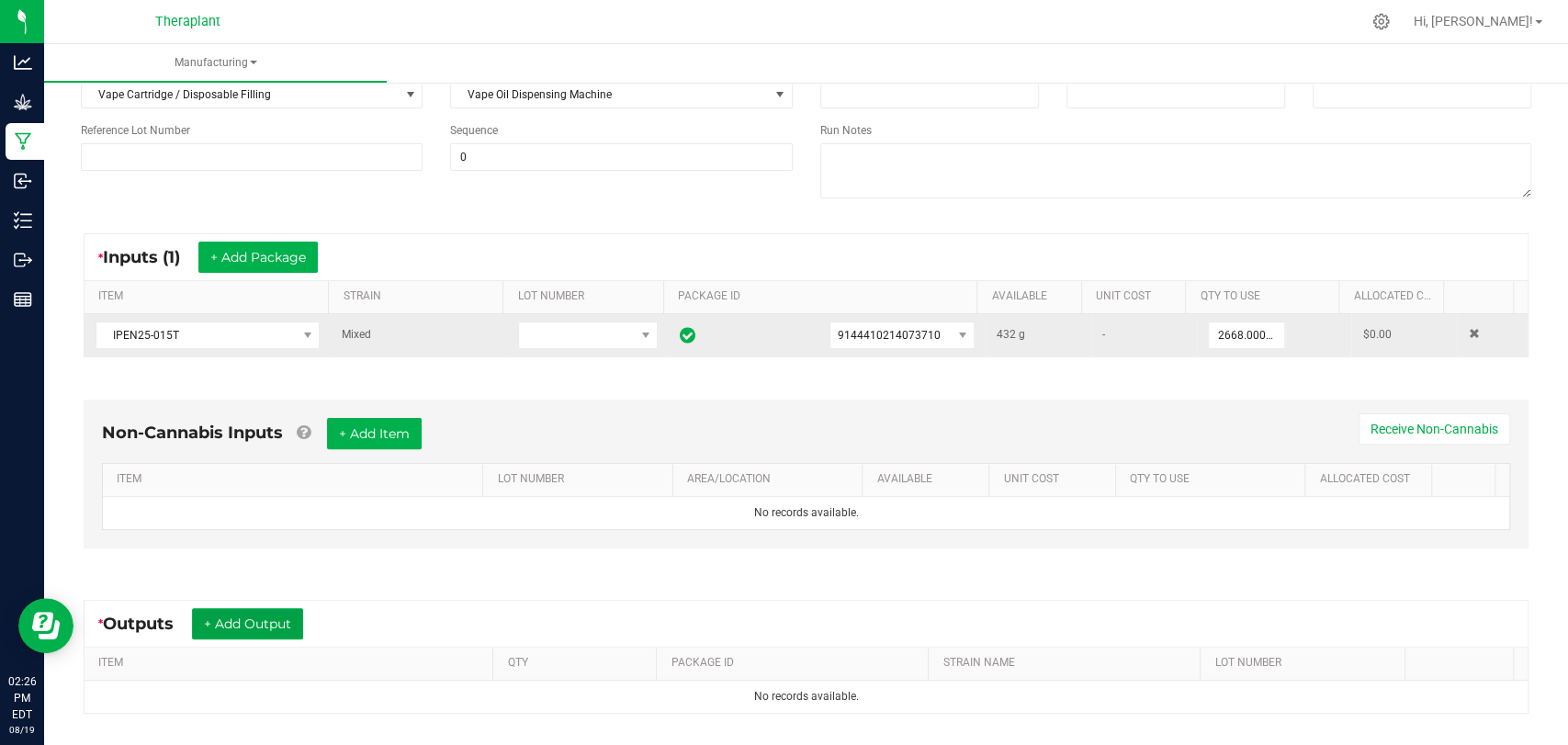
scroll to position [371, 0]
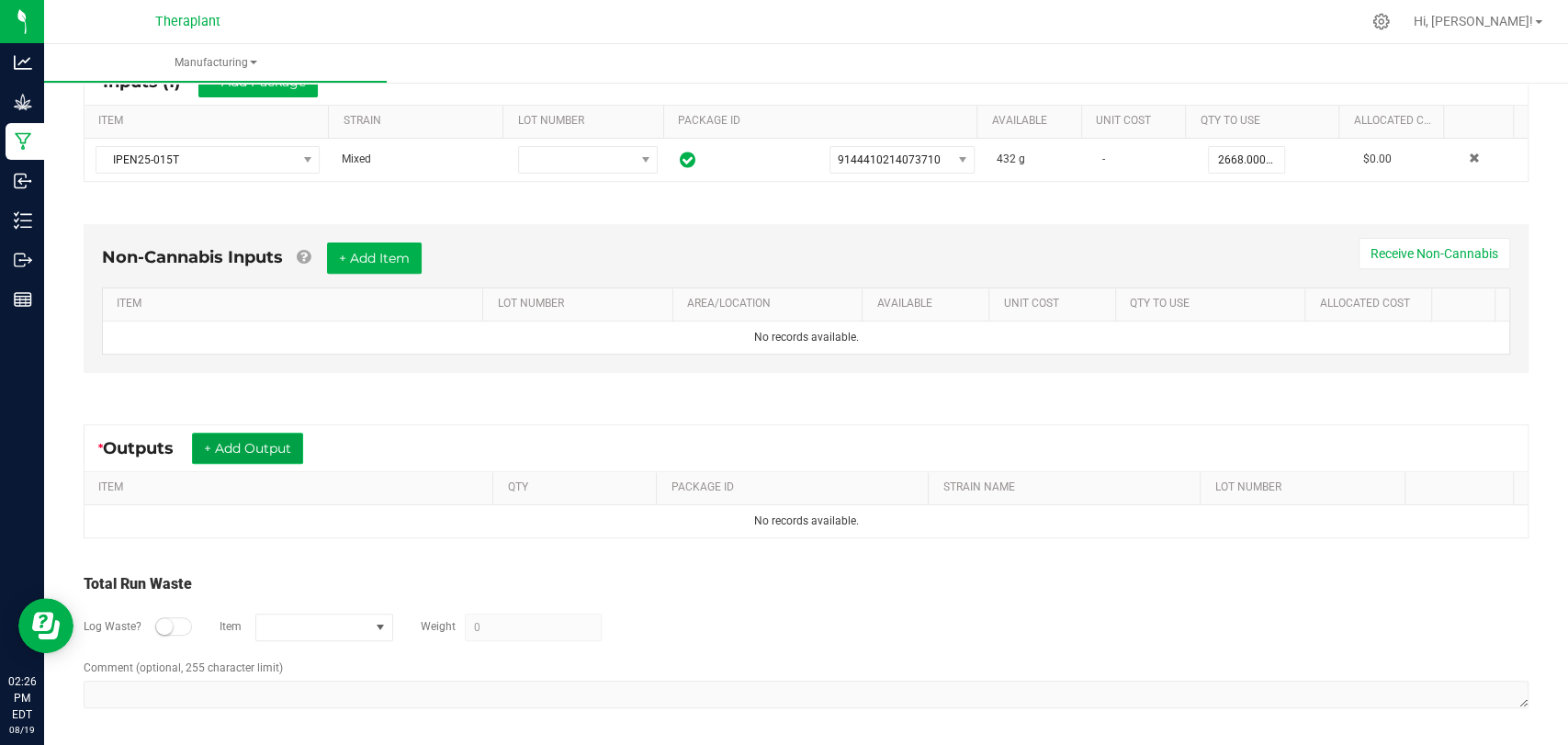
click at [280, 451] on button "+ Add Output" at bounding box center [247, 448] width 111 height 31
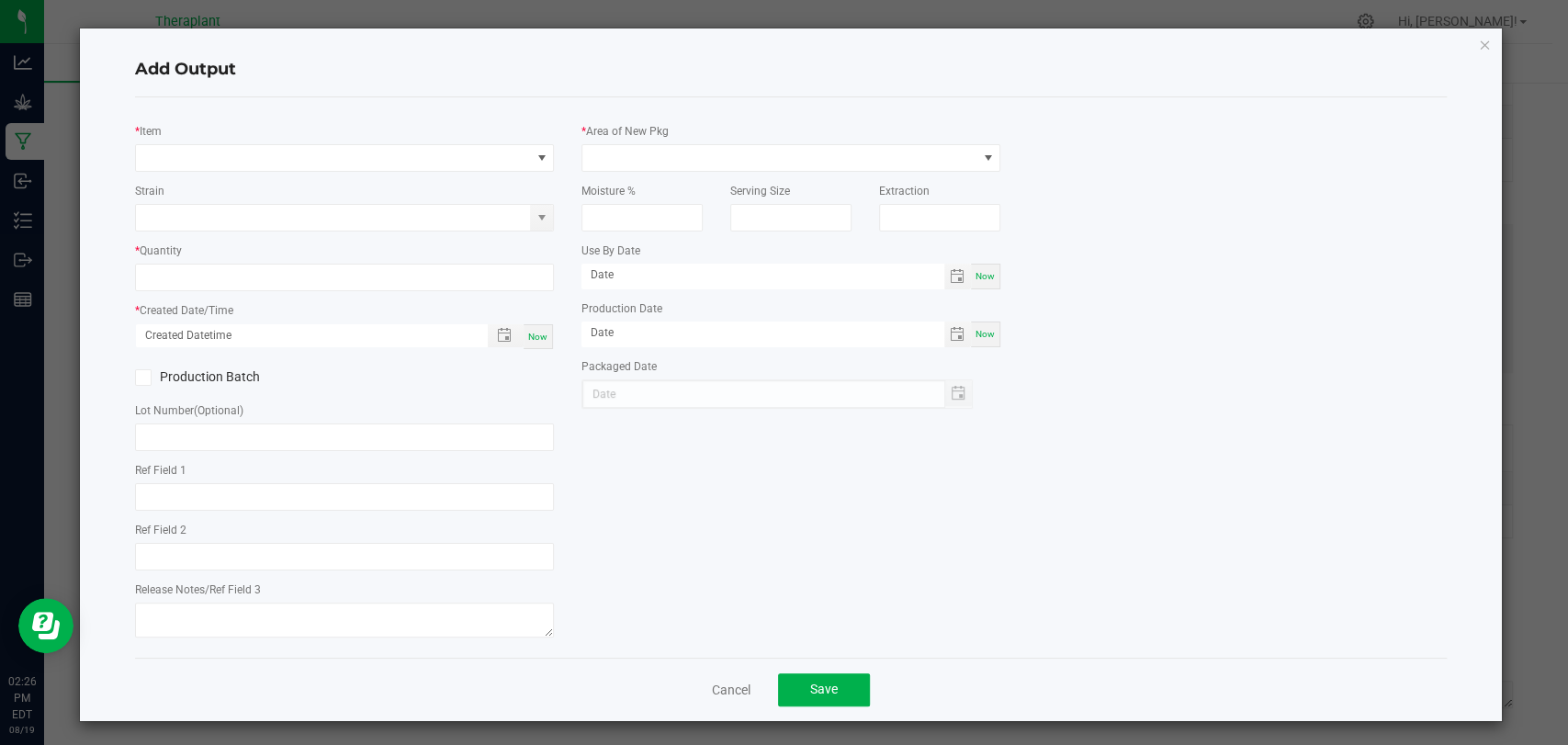
type input "WDC x MTT x Purple Urkel"
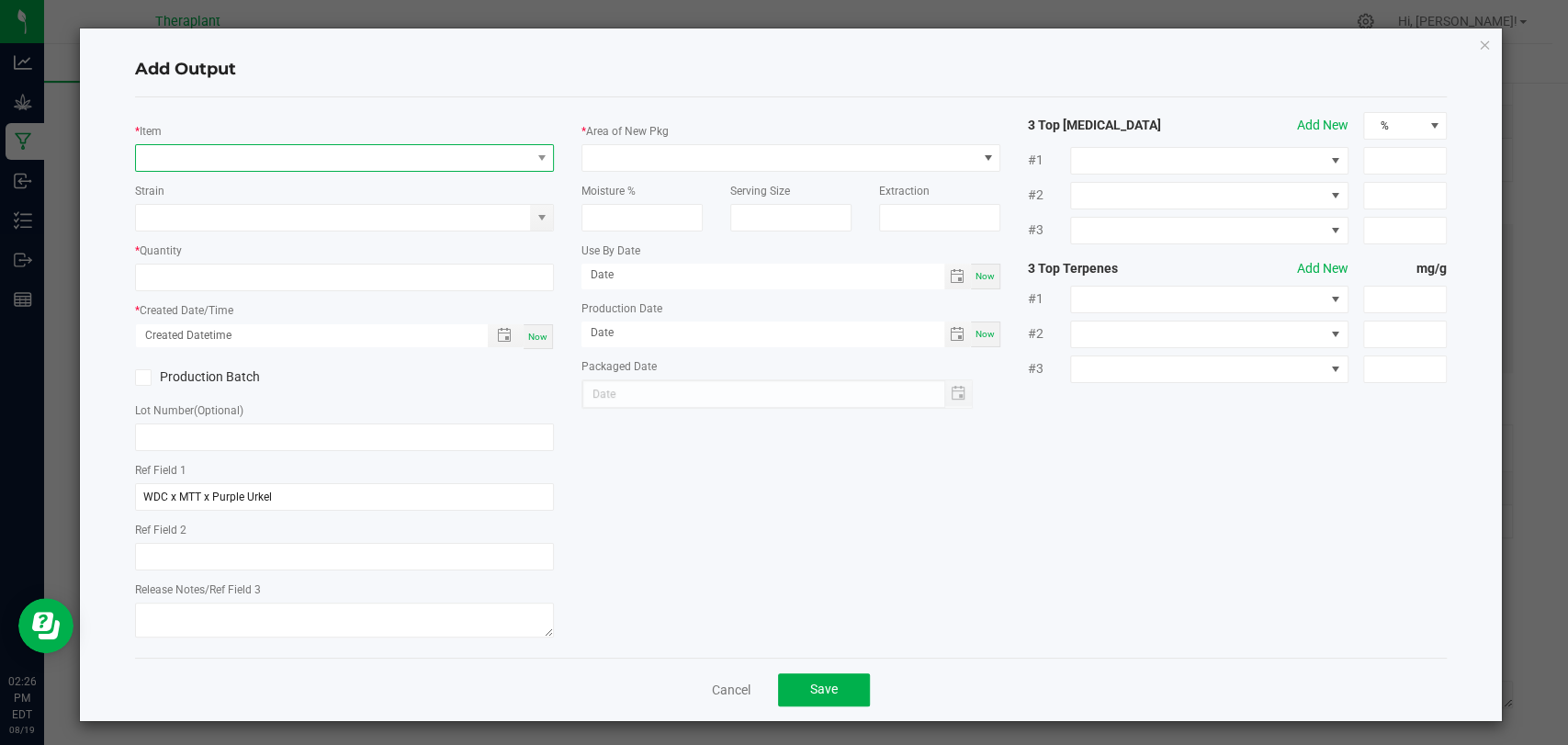
click at [390, 164] on span "NO DATA FOUND" at bounding box center [333, 158] width 394 height 26
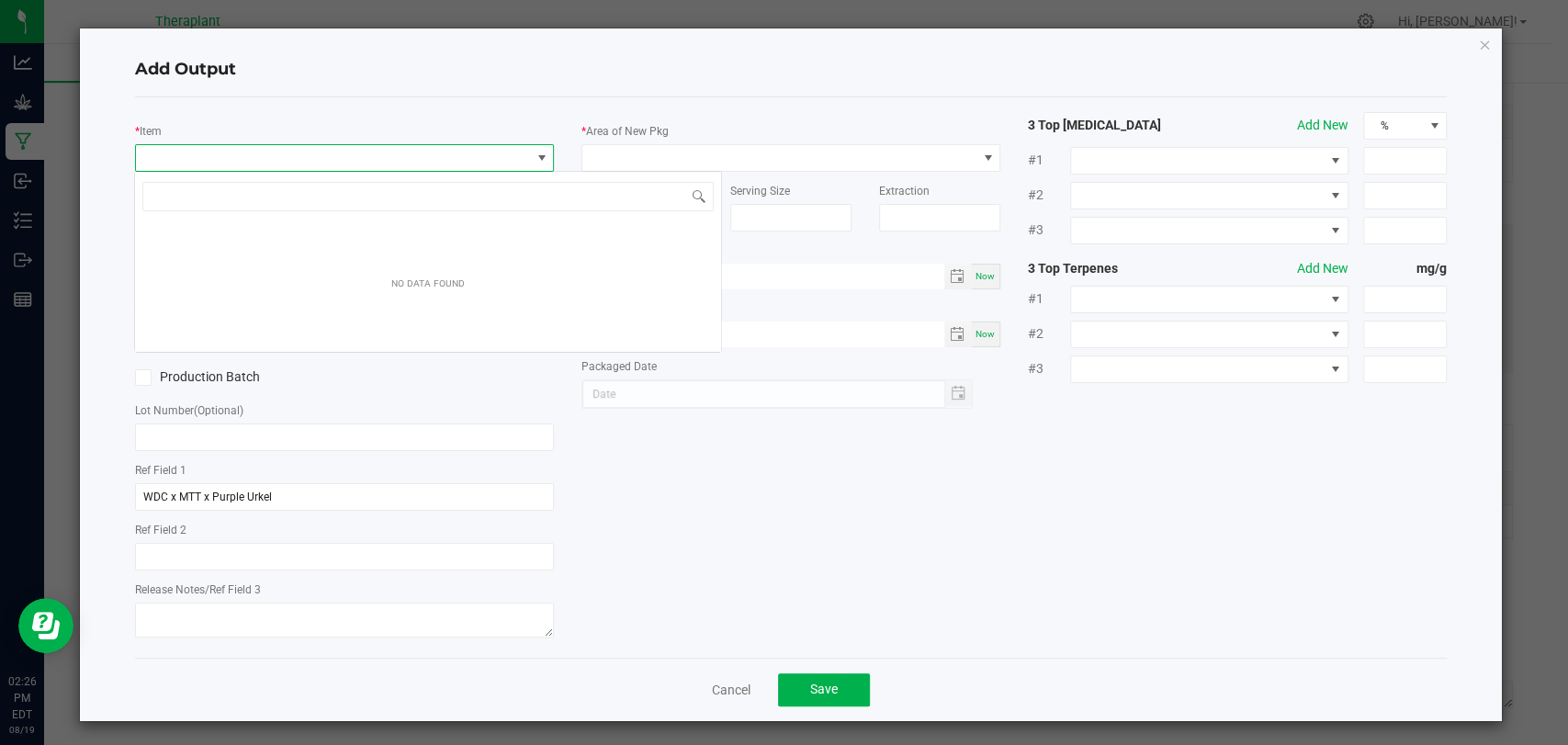
scroll to position [27, 414]
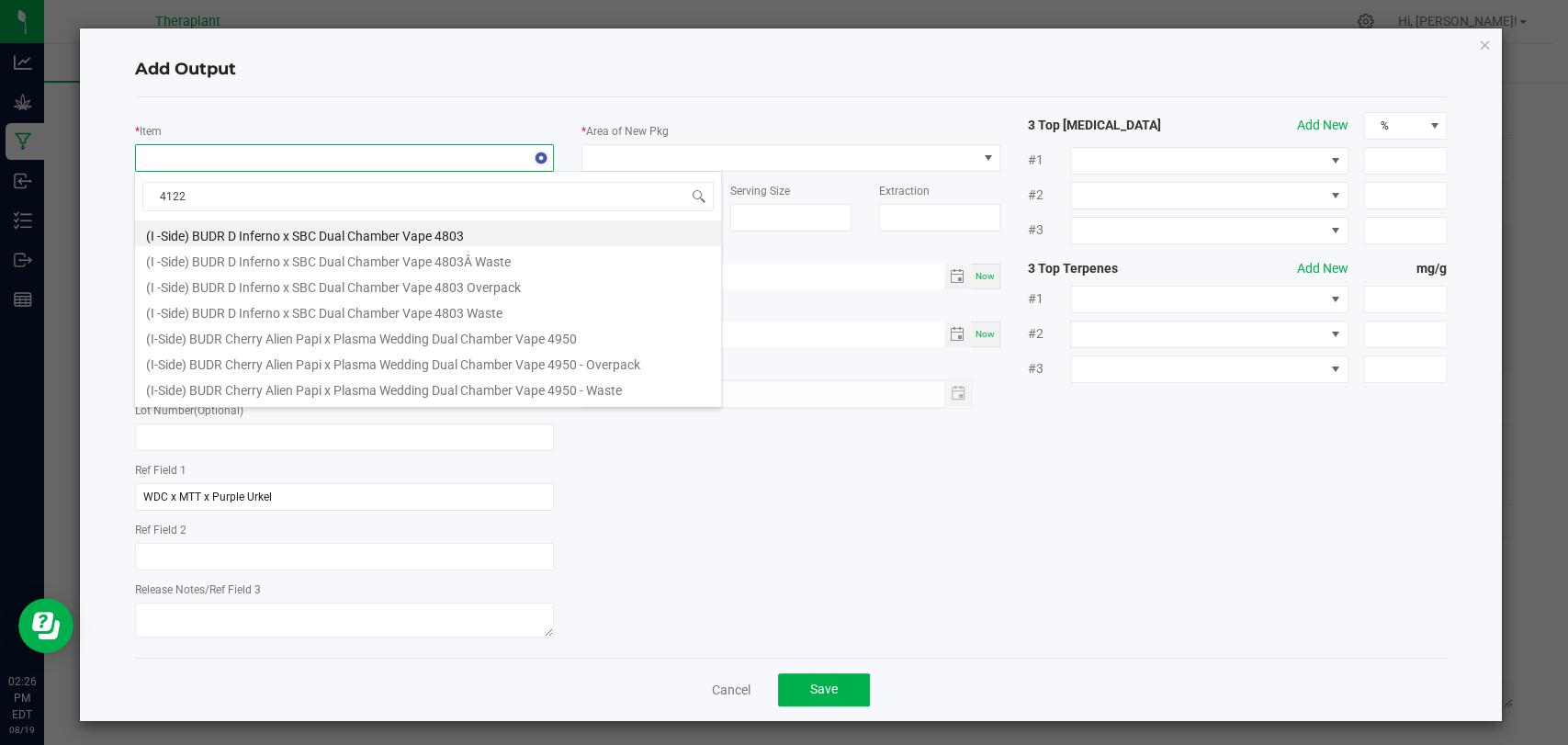
type input "41224"
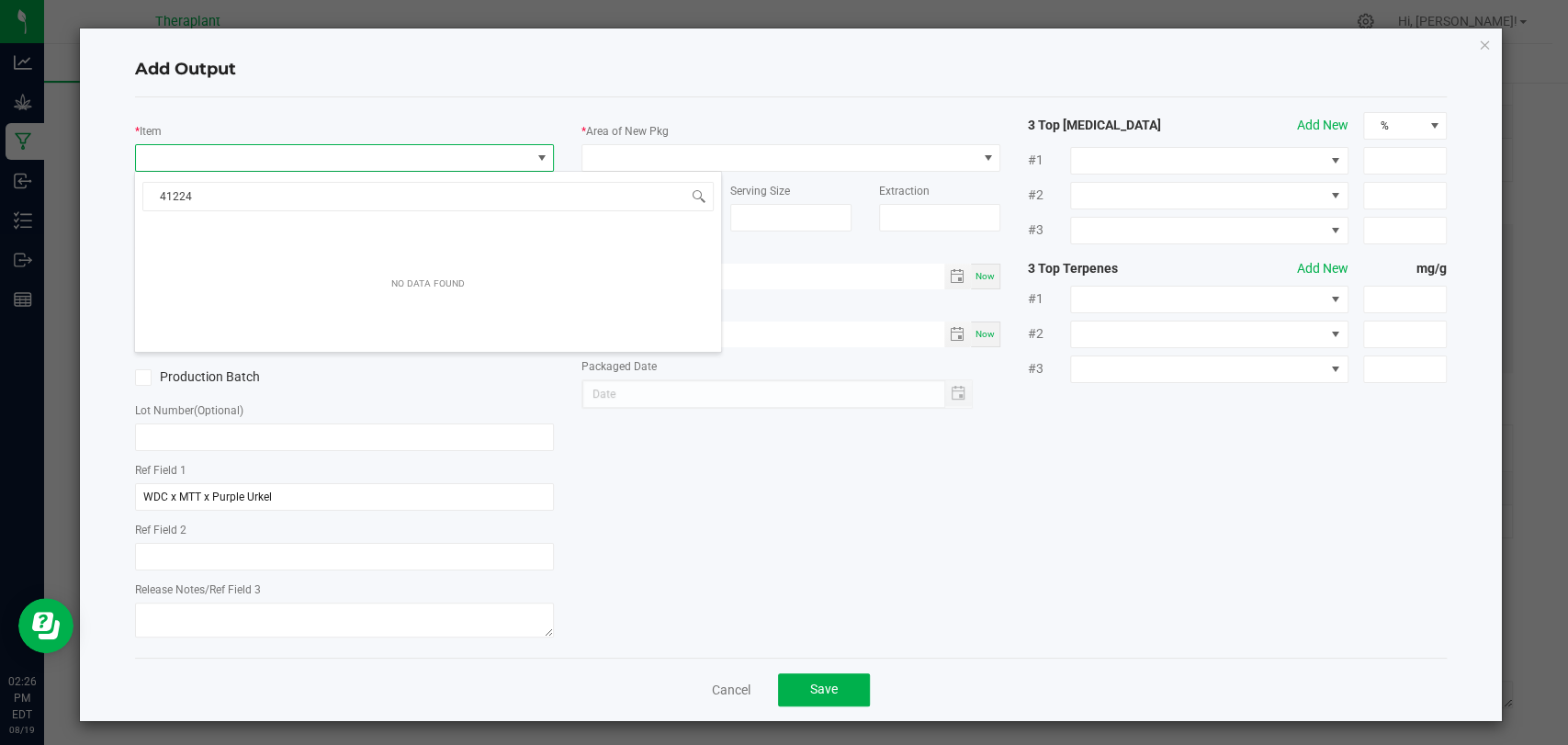
click at [825, 517] on div "* Item Strain * Quantity * Created Date/Time Now Production Batch Lot Number (O…" at bounding box center [790, 378] width 1339 height 531
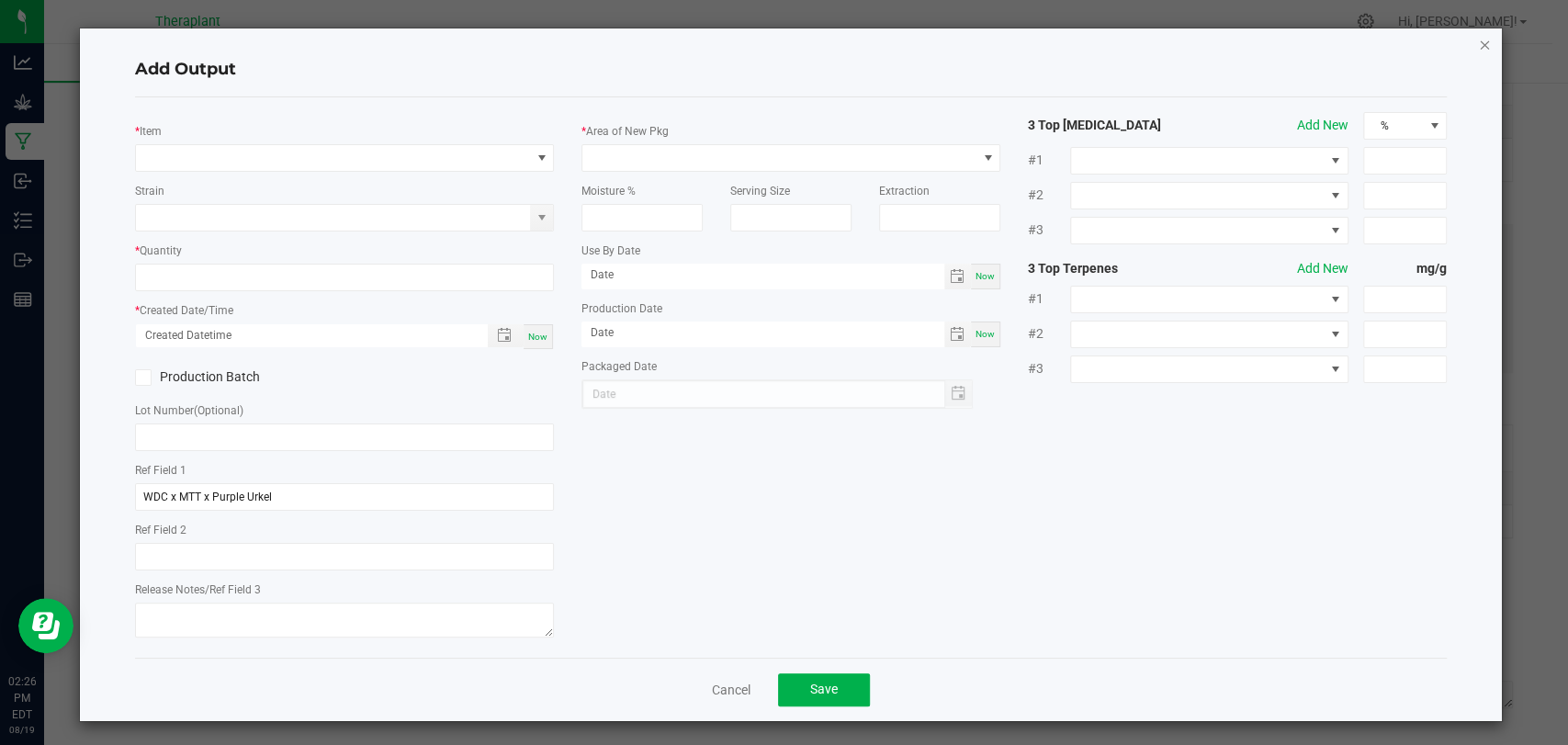
click at [1478, 43] on icon "button" at bounding box center [1485, 44] width 13 height 22
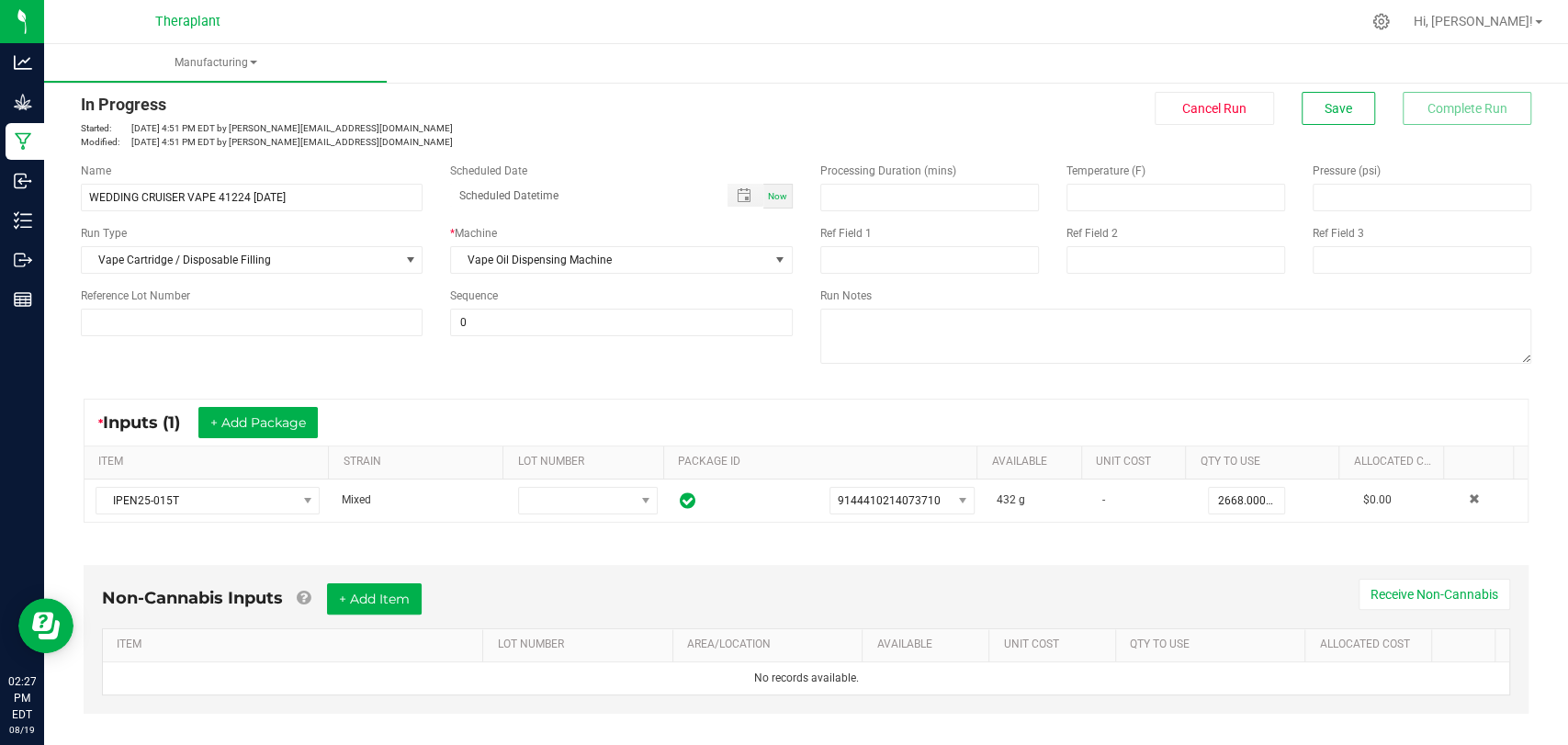
scroll to position [0, 0]
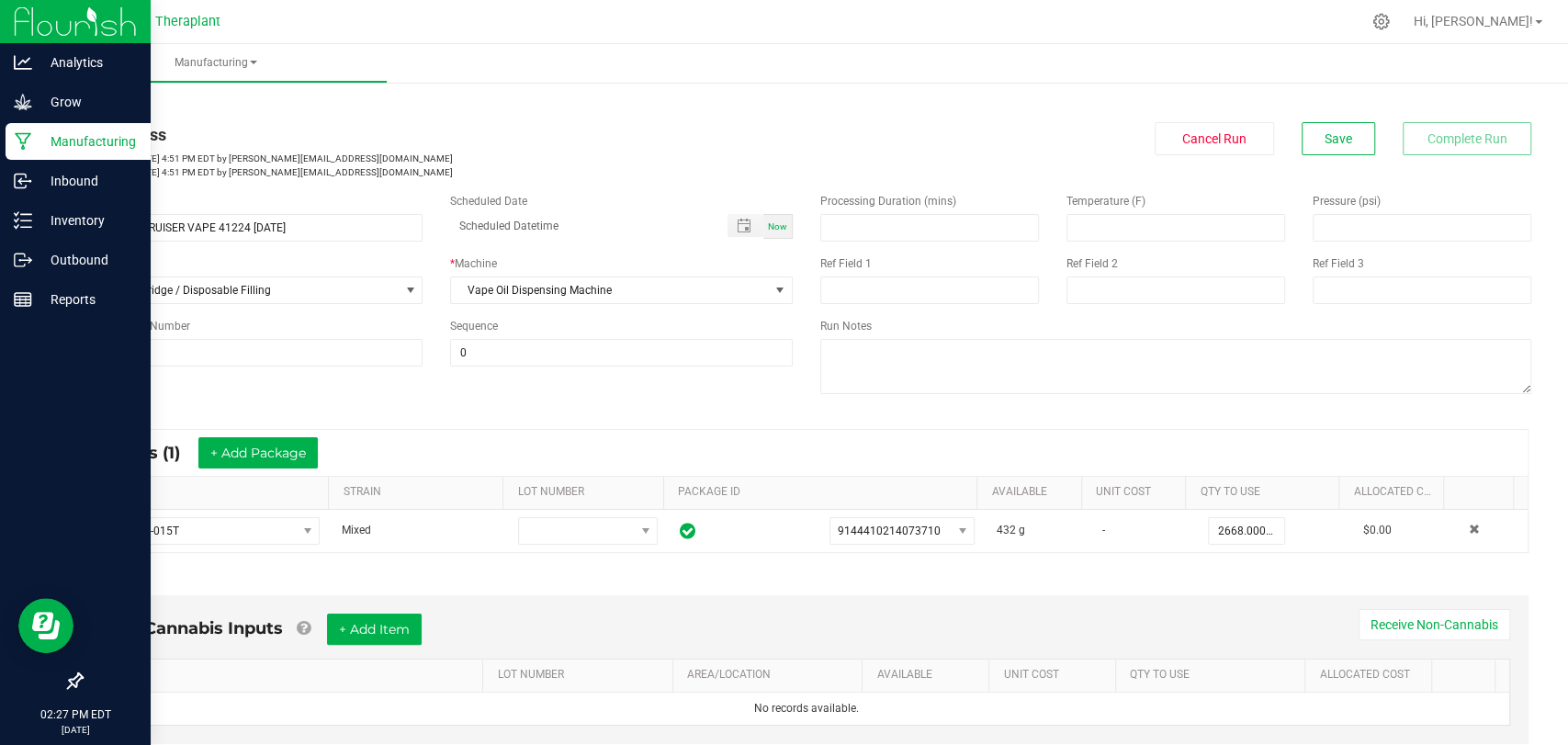
click at [37, 134] on p "Manufacturing" at bounding box center [87, 142] width 110 height 22
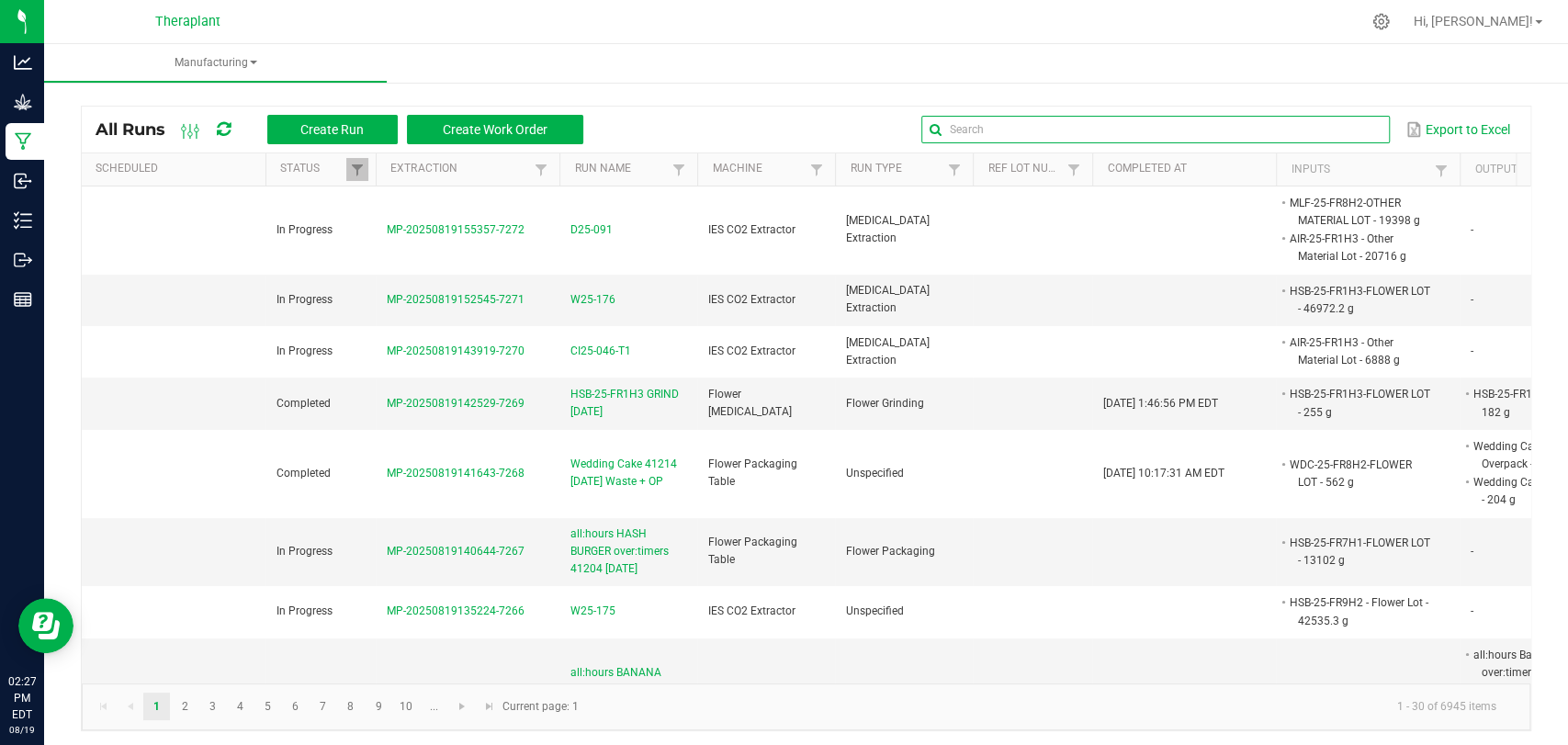
click at [1320, 125] on input "text" at bounding box center [1155, 130] width 468 height 28
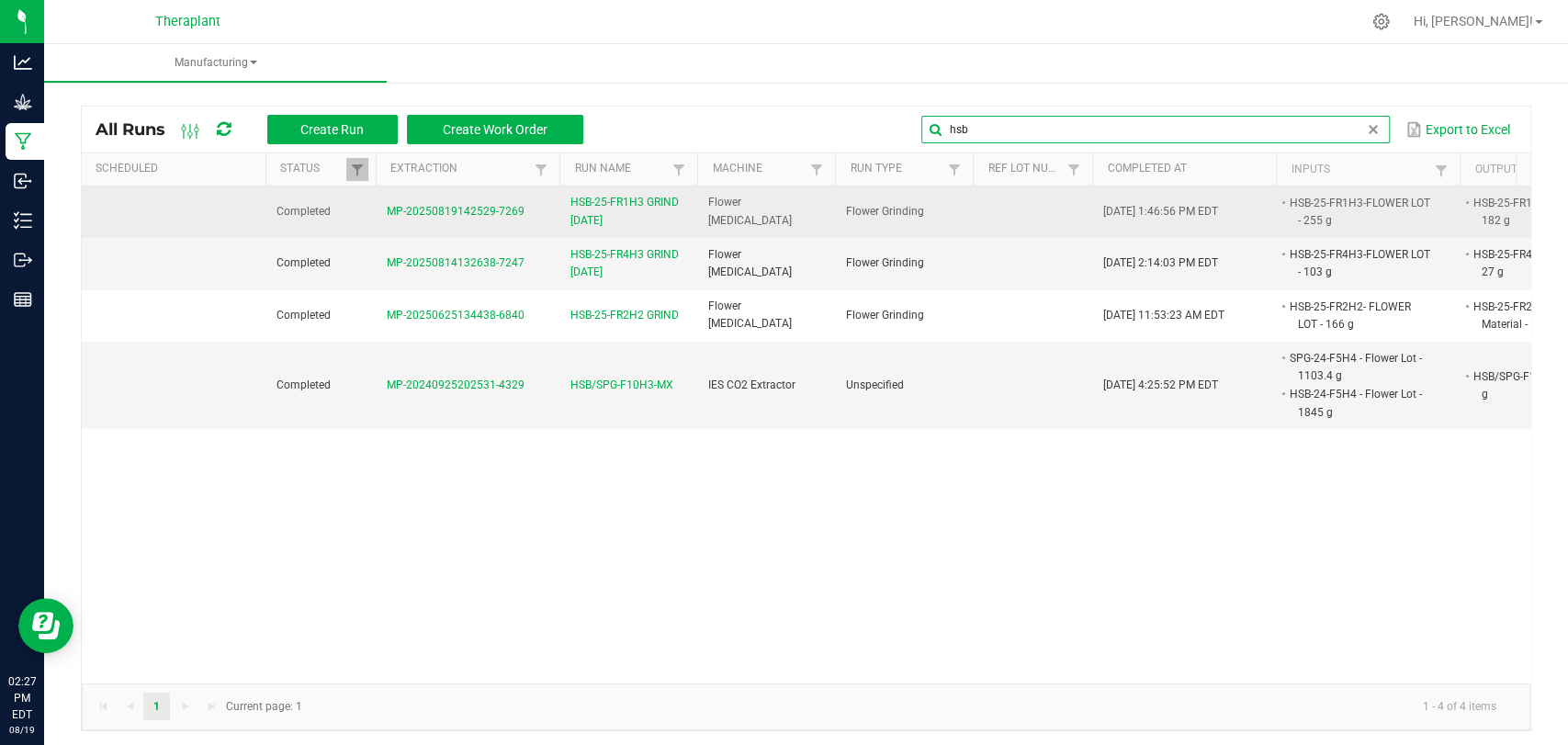
type input "hsb"
click at [582, 205] on span "HSB-25-FR1H3 GRIND [DATE]" at bounding box center [628, 211] width 116 height 35
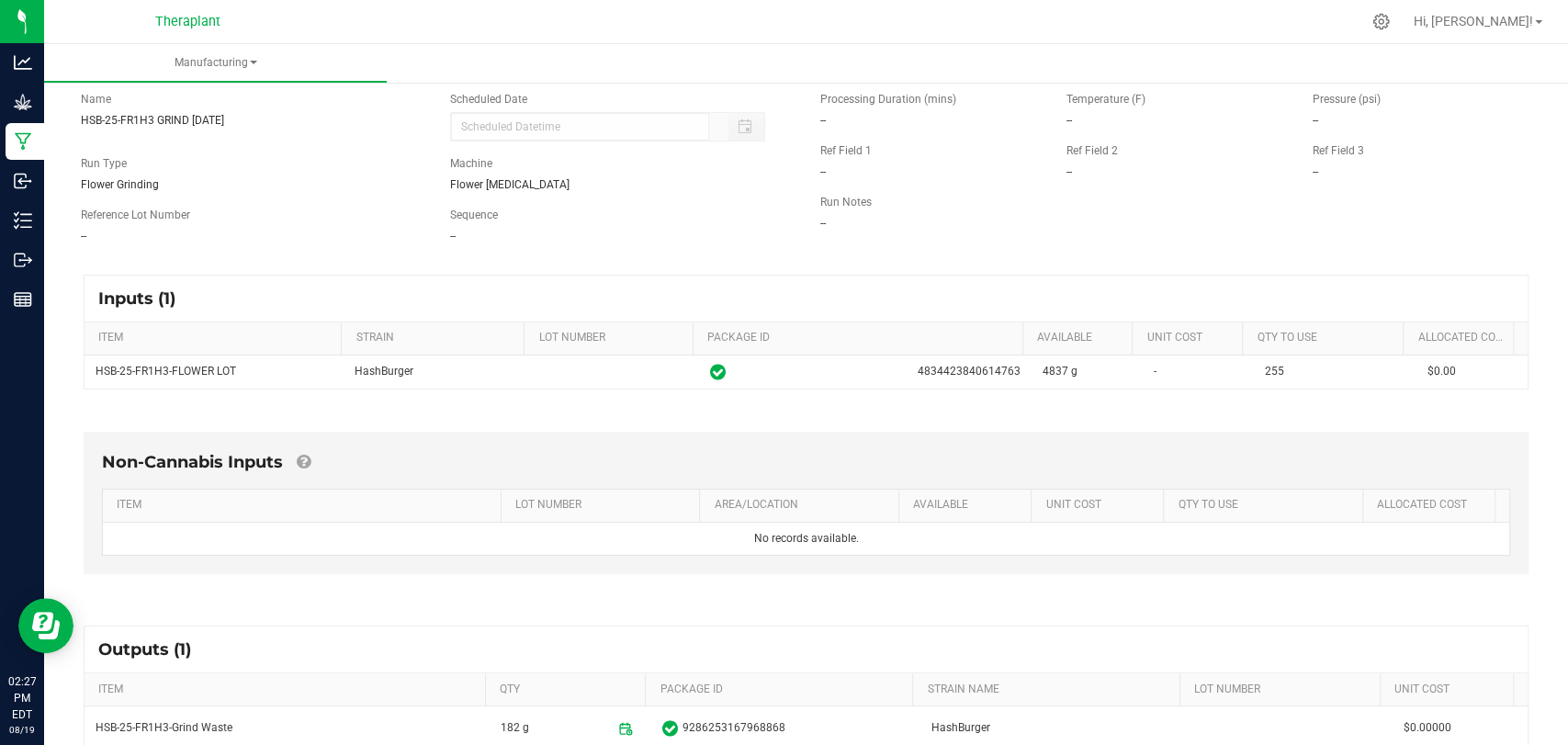
scroll to position [294, 0]
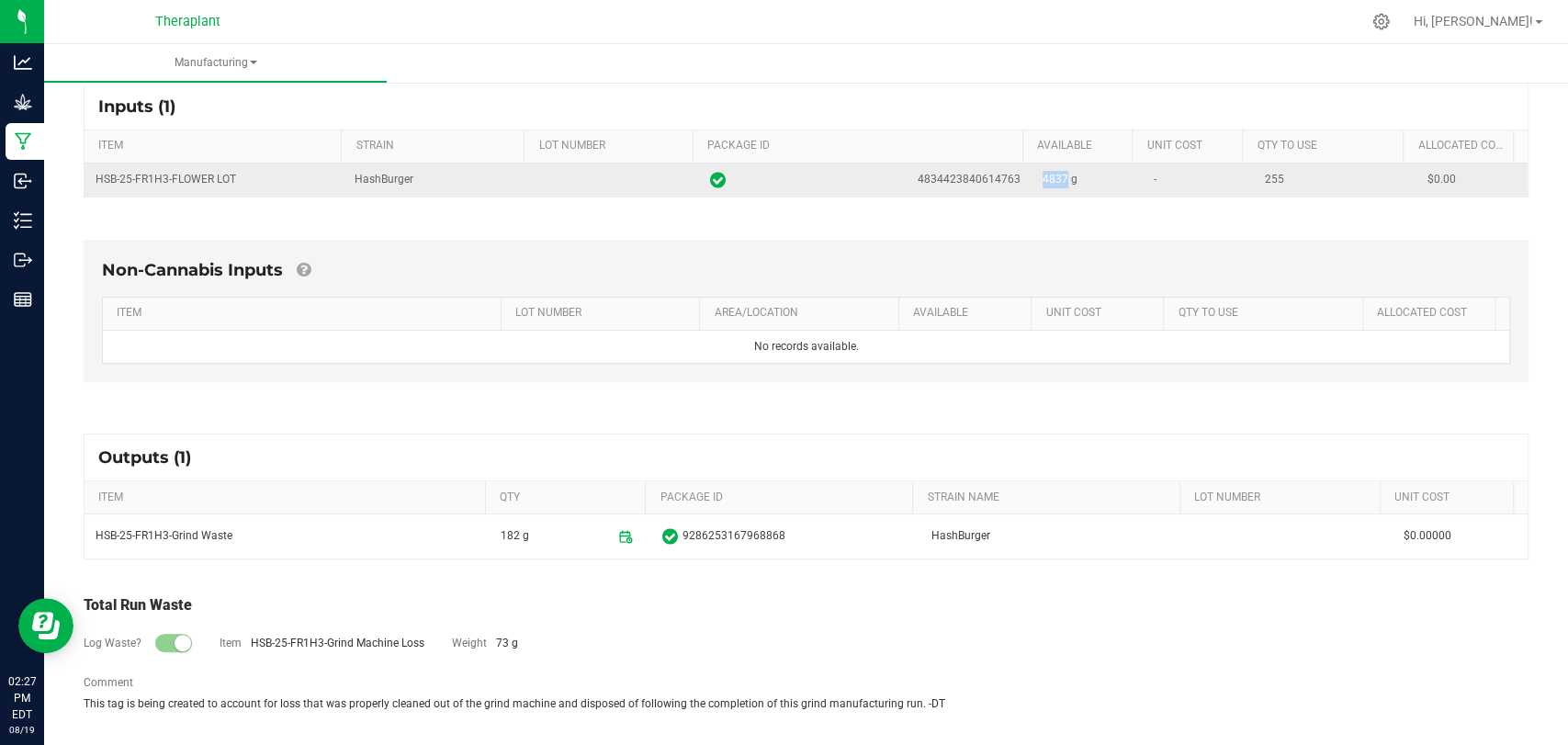
drag, startPoint x: 1047, startPoint y: 174, endPoint x: 1016, endPoint y: 179, distance: 31.4
click at [1031, 179] on td "4837 g" at bounding box center [1087, 180] width 111 height 33
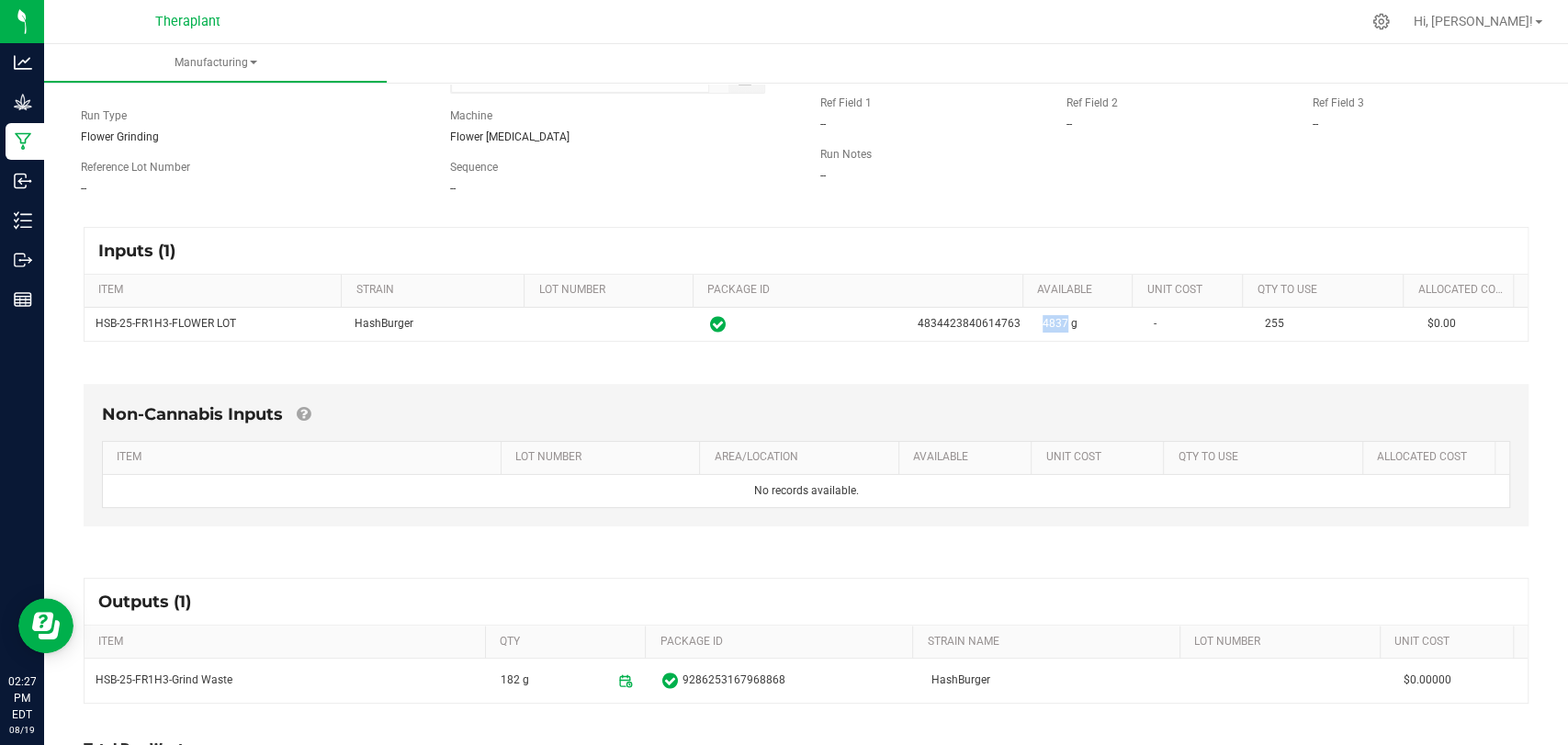
scroll to position [0, 0]
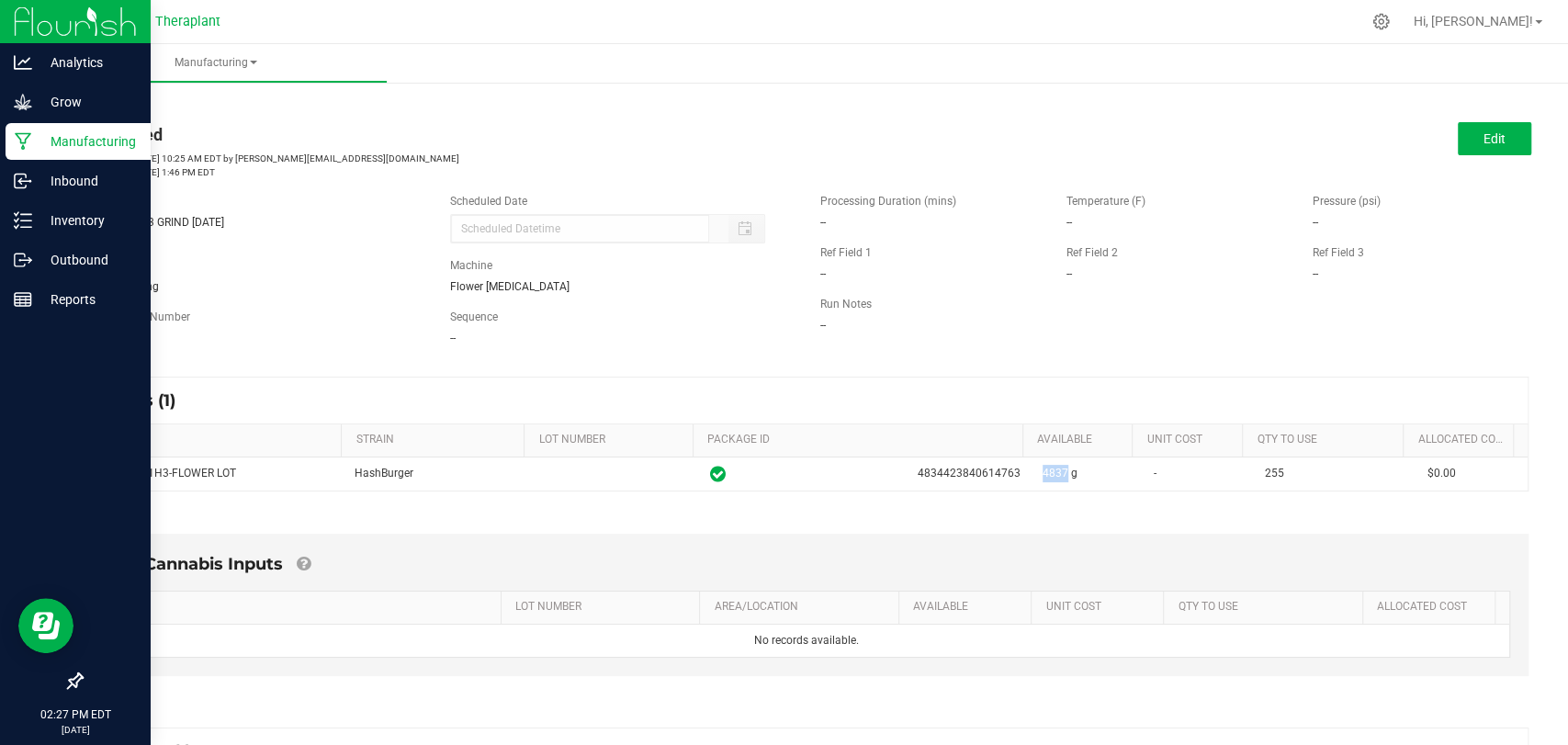
click at [30, 136] on icon at bounding box center [23, 142] width 18 height 19
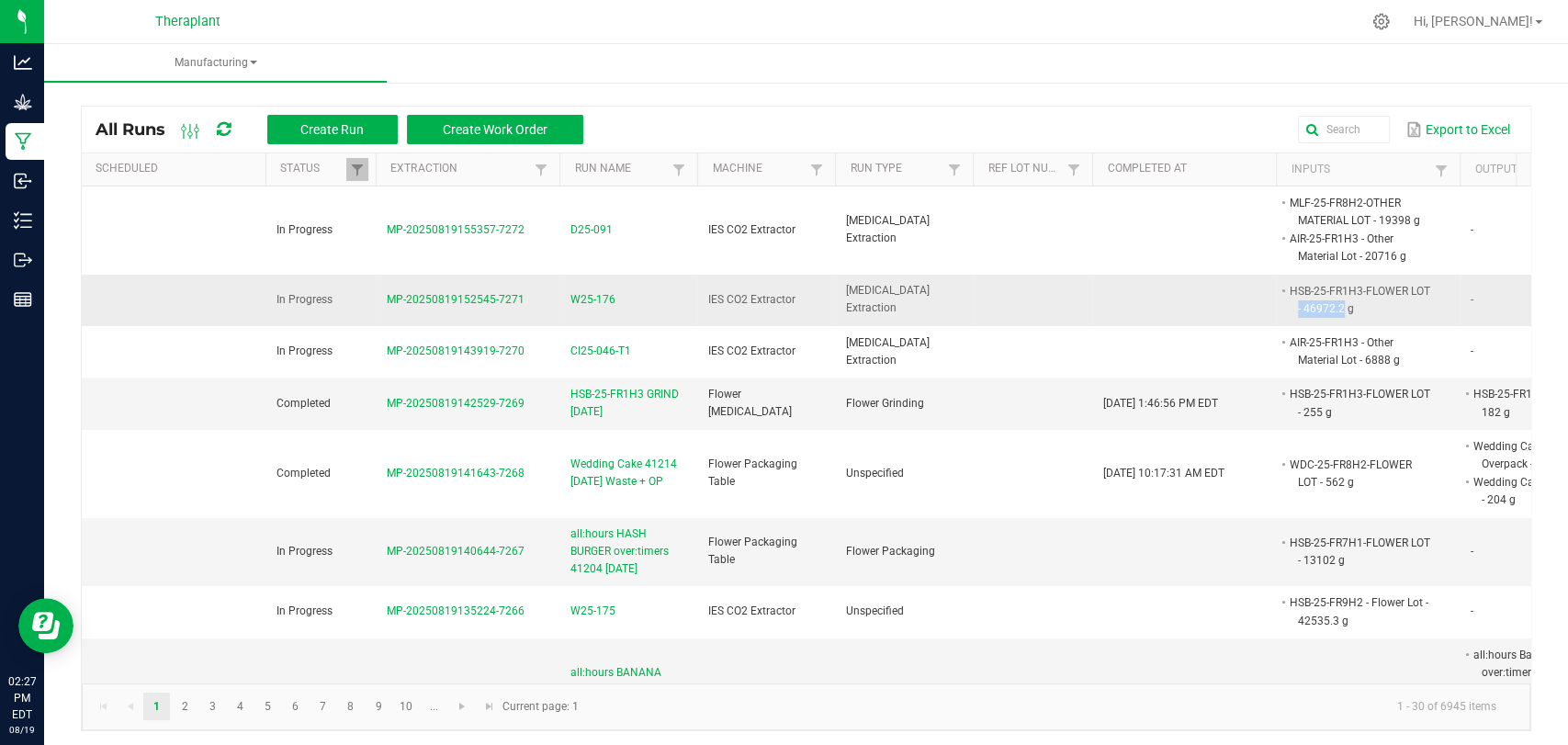
drag, startPoint x: 1305, startPoint y: 308, endPoint x: 1345, endPoint y: 313, distance: 40.3
click at [1345, 313] on li "HSB-25-FR1H3-FLOWER LOT - 46972.2 g" at bounding box center [1359, 300] width 145 height 36
click at [1245, 308] on td at bounding box center [1184, 301] width 183 height 52
